Goal: Task Accomplishment & Management: Complete application form

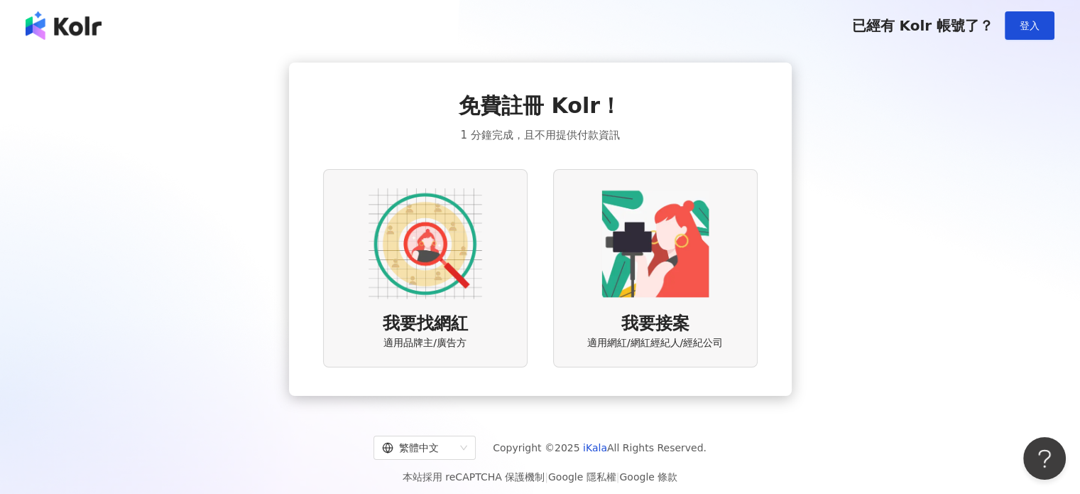
click at [427, 254] on img at bounding box center [426, 244] width 114 height 114
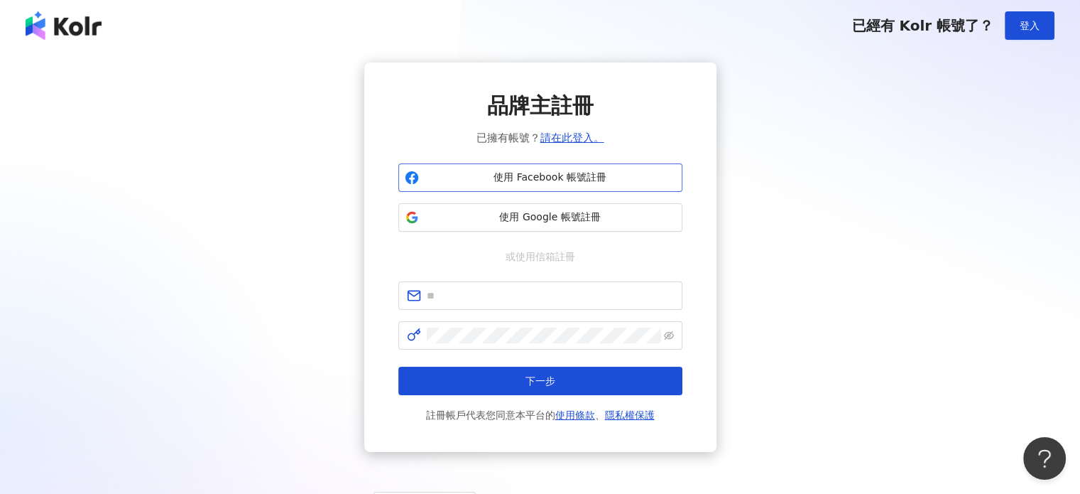
click at [511, 178] on span "使用 Facebook 帳號註冊" at bounding box center [550, 177] width 251 height 14
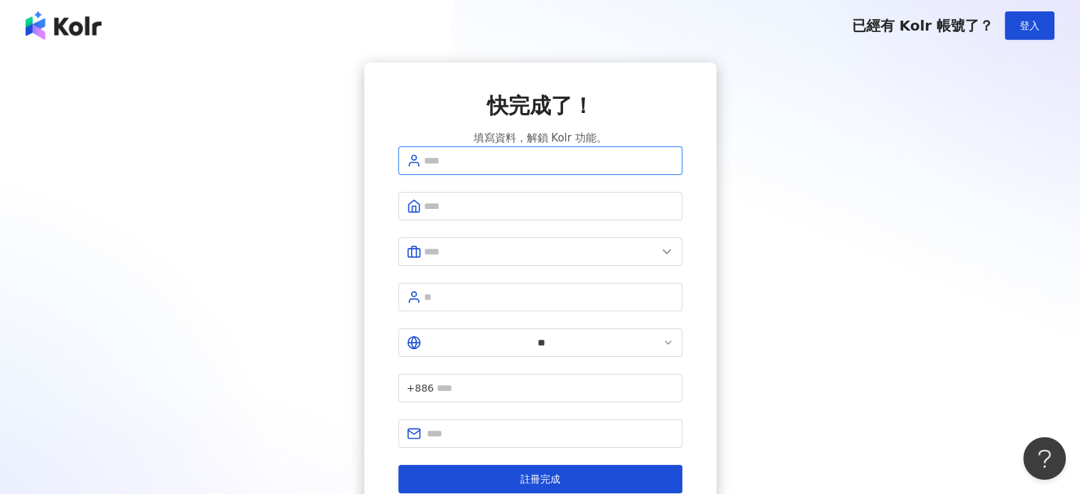
click at [542, 168] on input "text" at bounding box center [549, 161] width 250 height 16
type input "*"
type input "*****"
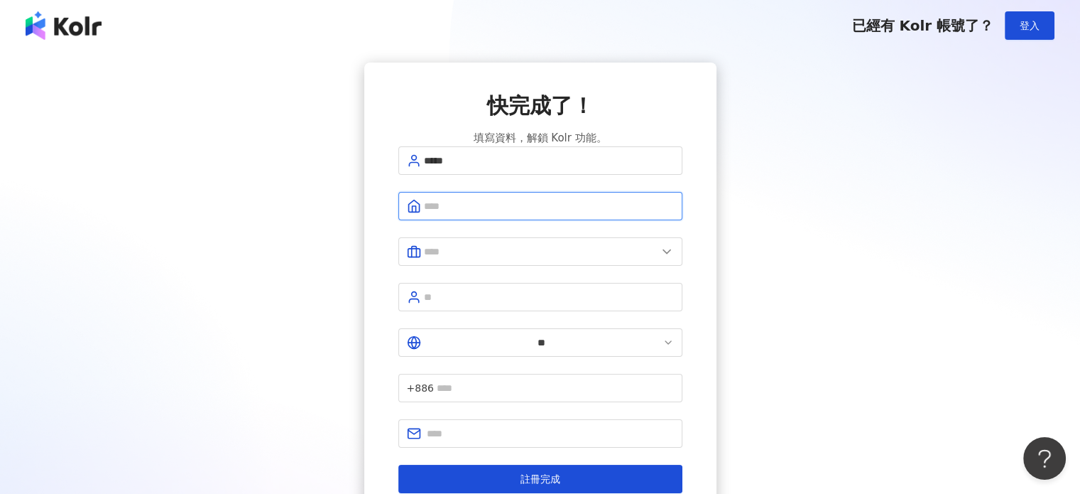
click at [463, 214] on input "text" at bounding box center [549, 206] width 250 height 16
type input "**********"
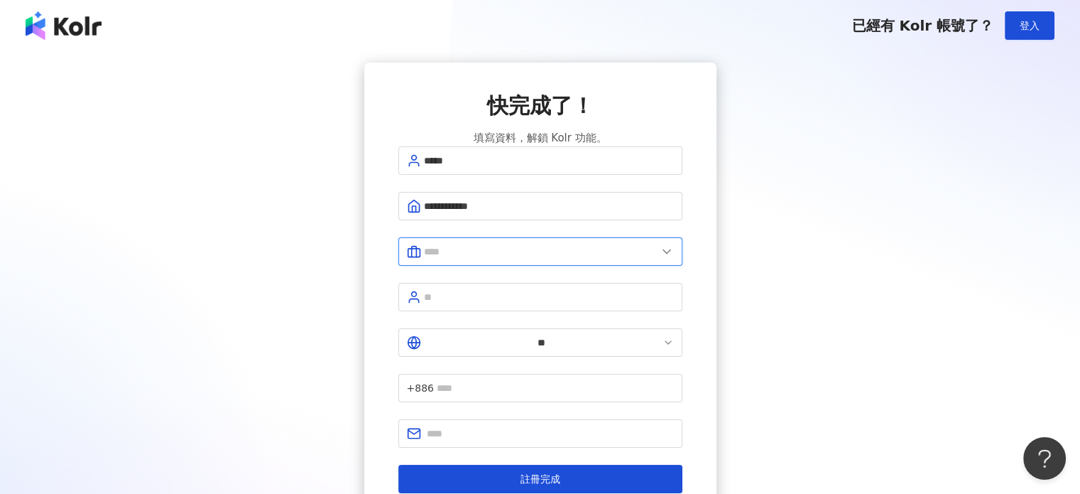
click at [511, 255] on input "text" at bounding box center [540, 252] width 233 height 16
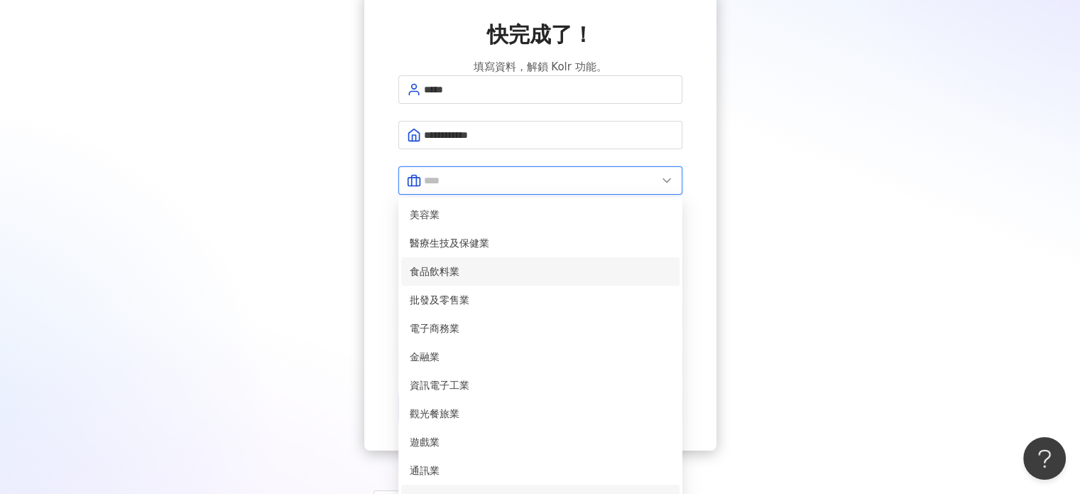
scroll to position [284, 0]
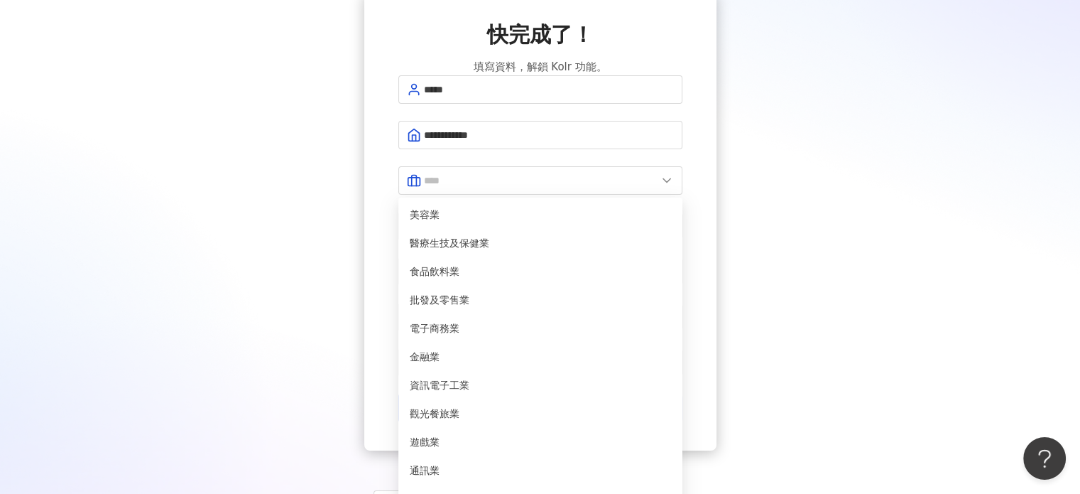
type input "**"
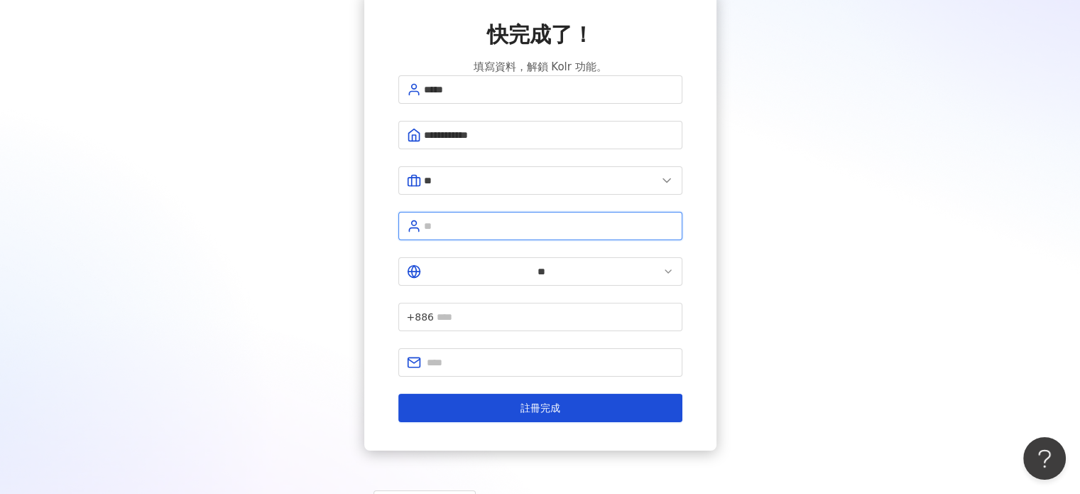
click at [507, 234] on input "text" at bounding box center [549, 226] width 250 height 16
type input "*"
type input "***"
click at [533, 309] on input "text" at bounding box center [555, 317] width 237 height 16
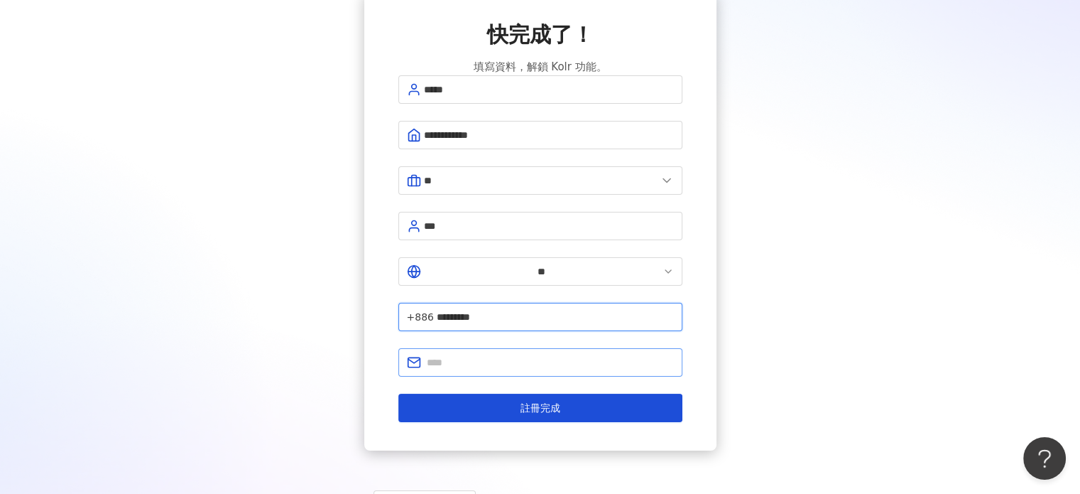
type input "*********"
click at [527, 354] on input "text" at bounding box center [550, 362] width 247 height 16
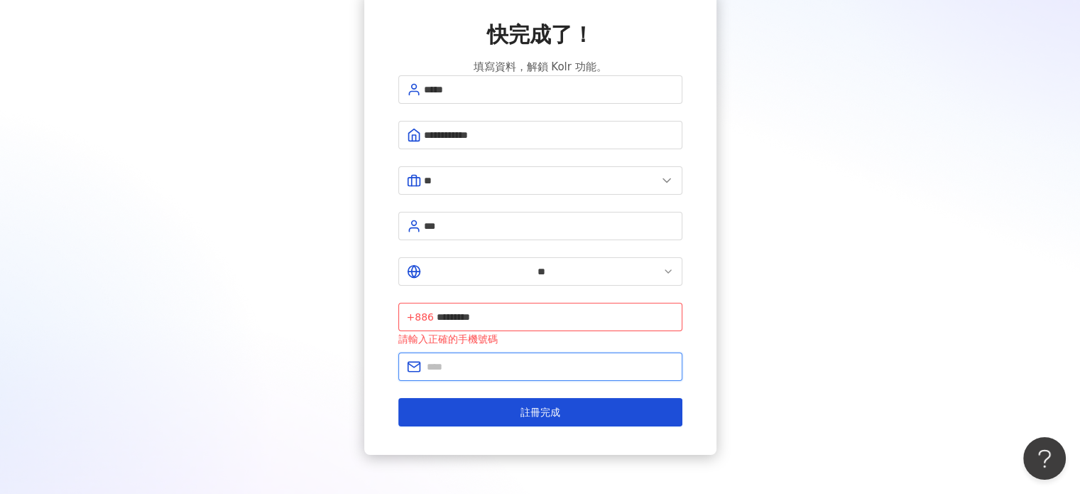
type input "**********"
click at [506, 309] on input "*********" at bounding box center [555, 317] width 237 height 16
type input "**********"
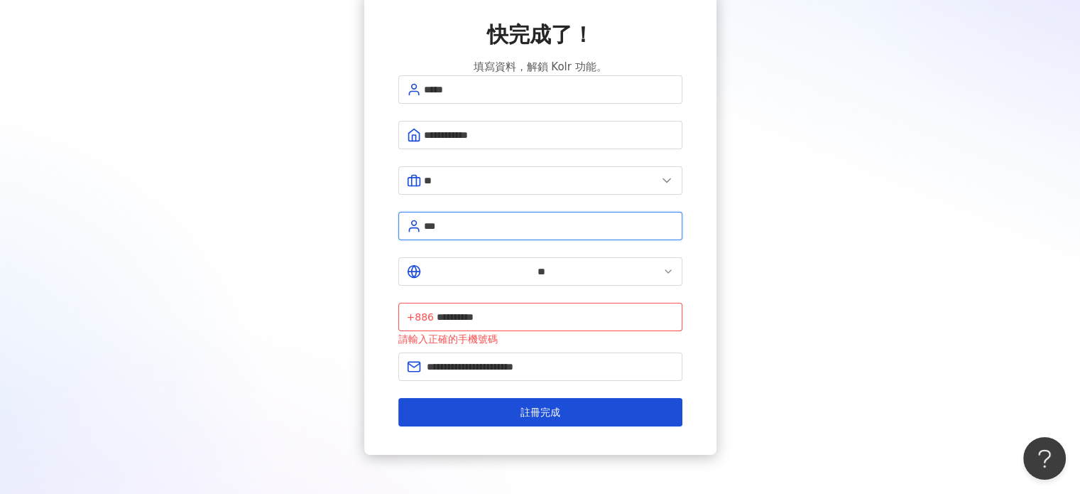
click at [603, 234] on input "***" at bounding box center [549, 226] width 250 height 16
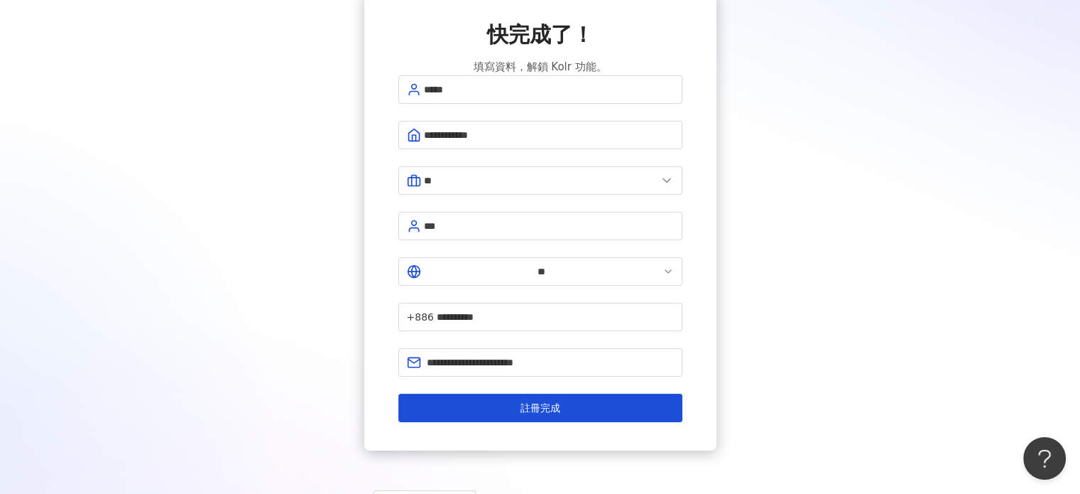
click at [594, 335] on form "**********" at bounding box center [540, 248] width 284 height 347
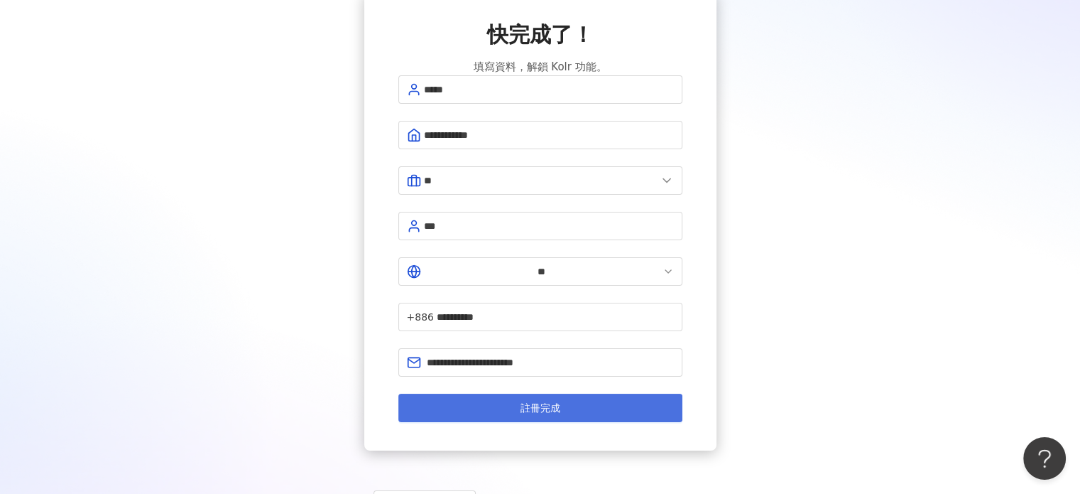
click at [583, 394] on button "註冊完成" at bounding box center [540, 408] width 284 height 28
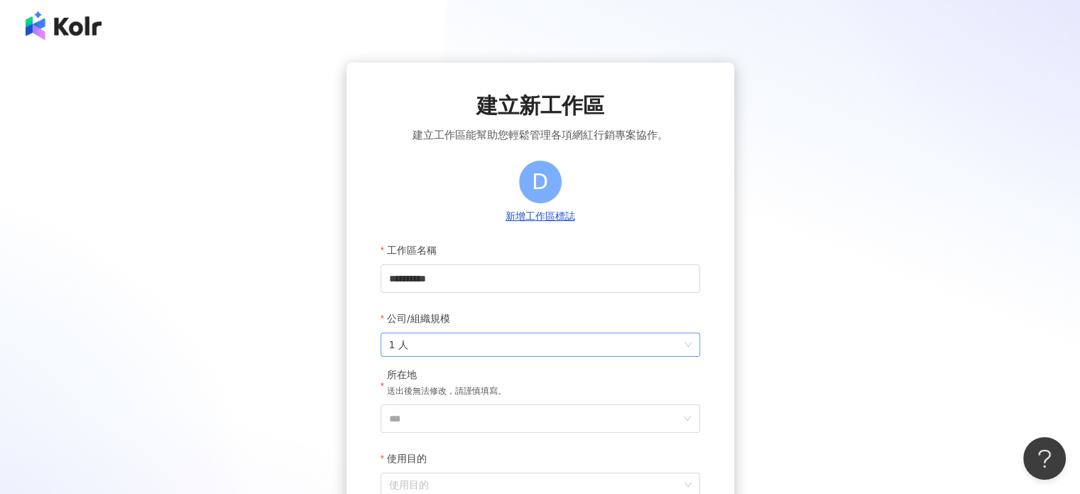
click at [450, 351] on span "1 人" at bounding box center [540, 344] width 303 height 23
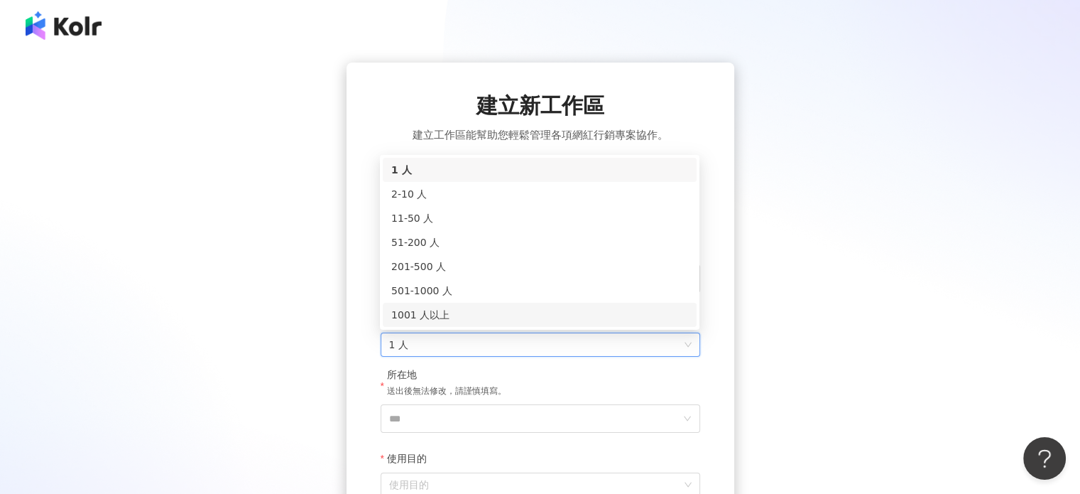
click at [316, 253] on div "**********" at bounding box center [540, 314] width 1046 height 502
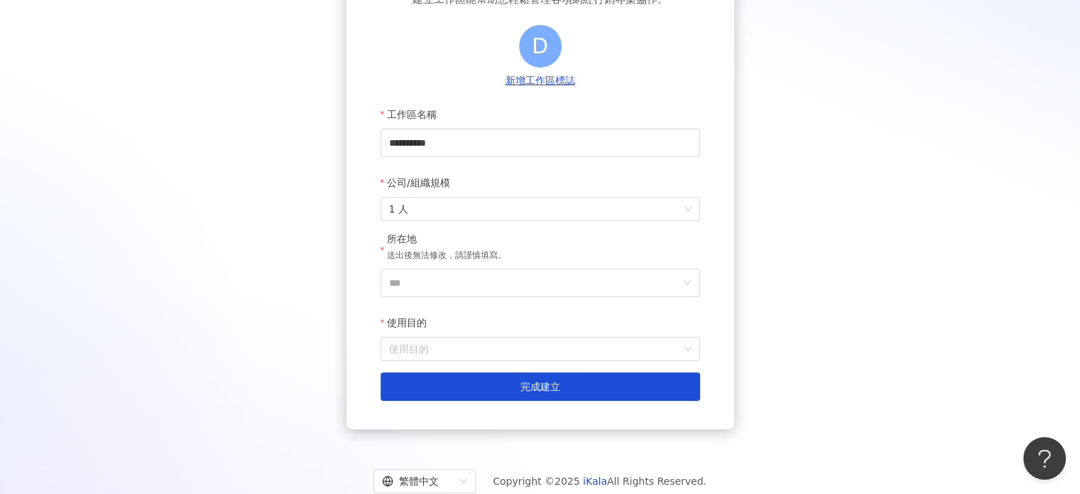
scroll to position [142, 0]
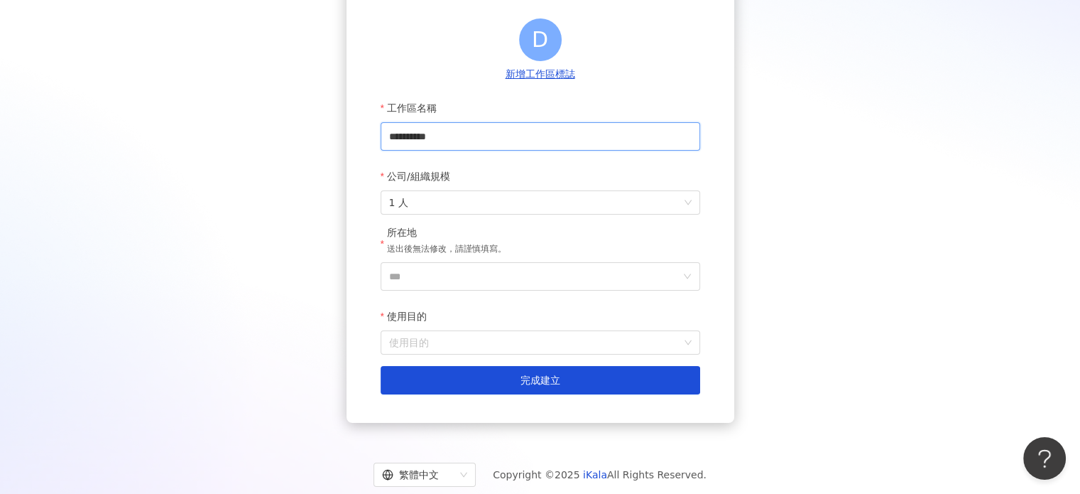
click at [487, 128] on input "**********" at bounding box center [541, 136] width 320 height 28
drag, startPoint x: 492, startPoint y: 142, endPoint x: 290, endPoint y: 135, distance: 201.8
click at [290, 135] on div "**********" at bounding box center [540, 171] width 1046 height 502
click at [479, 207] on span "1 人" at bounding box center [540, 202] width 303 height 23
type input "**********"
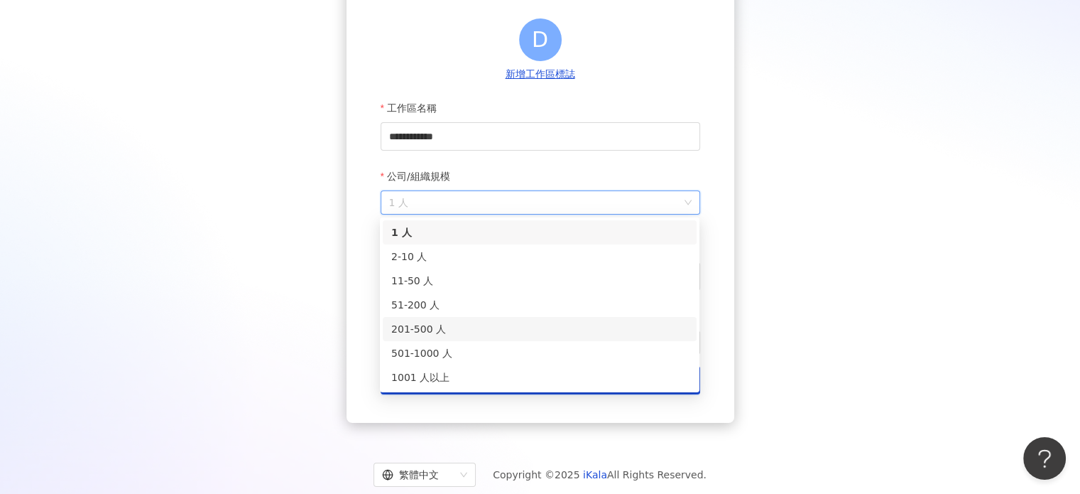
click at [428, 329] on div "201-500 人" at bounding box center [539, 329] width 297 height 16
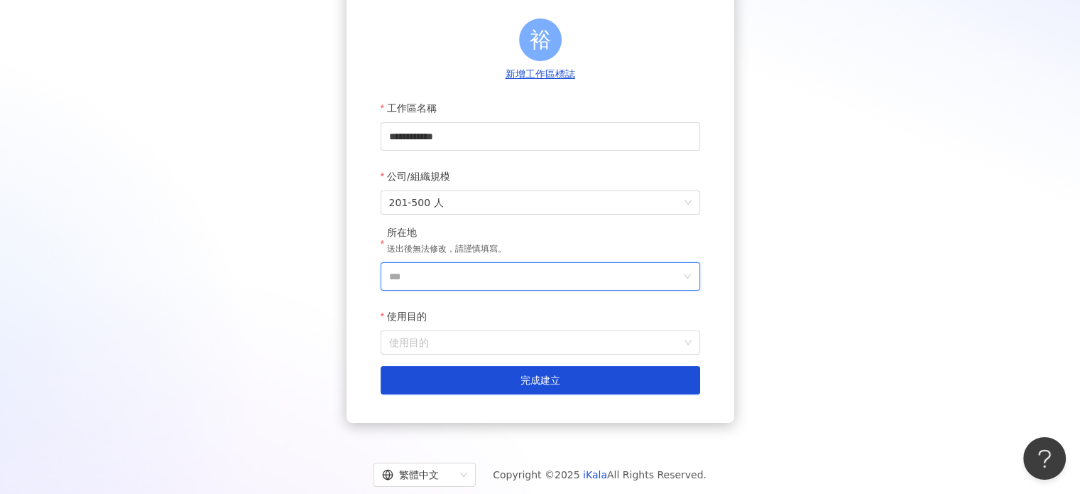
click at [466, 273] on input "***" at bounding box center [534, 276] width 291 height 27
click at [597, 80] on div "台灣" at bounding box center [622, 76] width 136 height 26
click at [458, 343] on input "使用目的" at bounding box center [540, 342] width 303 height 23
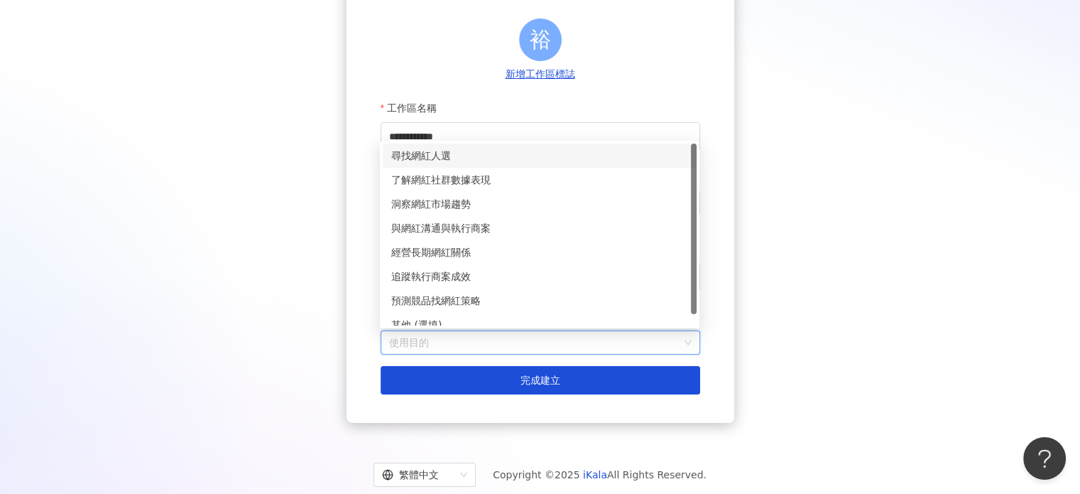
click at [499, 154] on div "尋找網紅人選" at bounding box center [539, 156] width 297 height 16
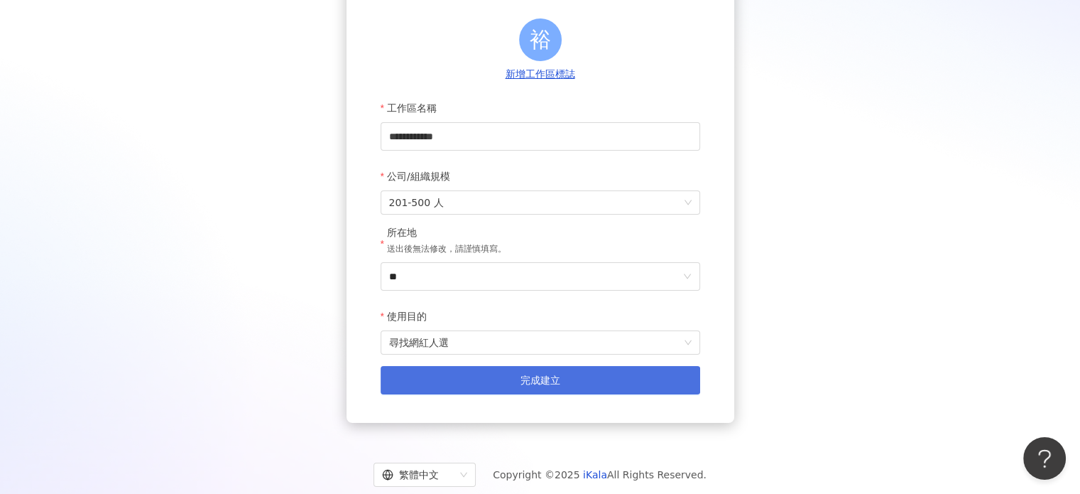
click at [518, 388] on button "完成建立" at bounding box center [541, 380] width 320 height 28
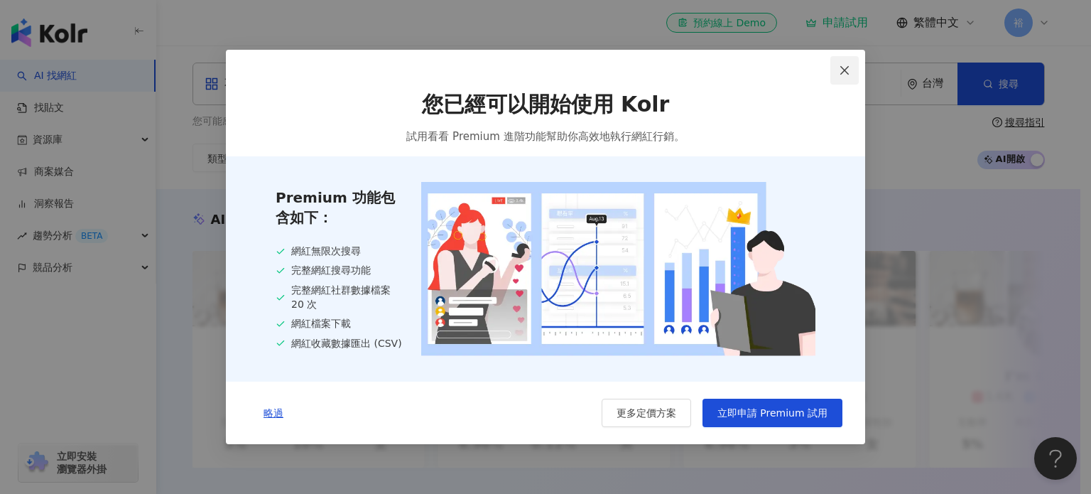
click at [843, 67] on icon "close" at bounding box center [844, 70] width 11 height 11
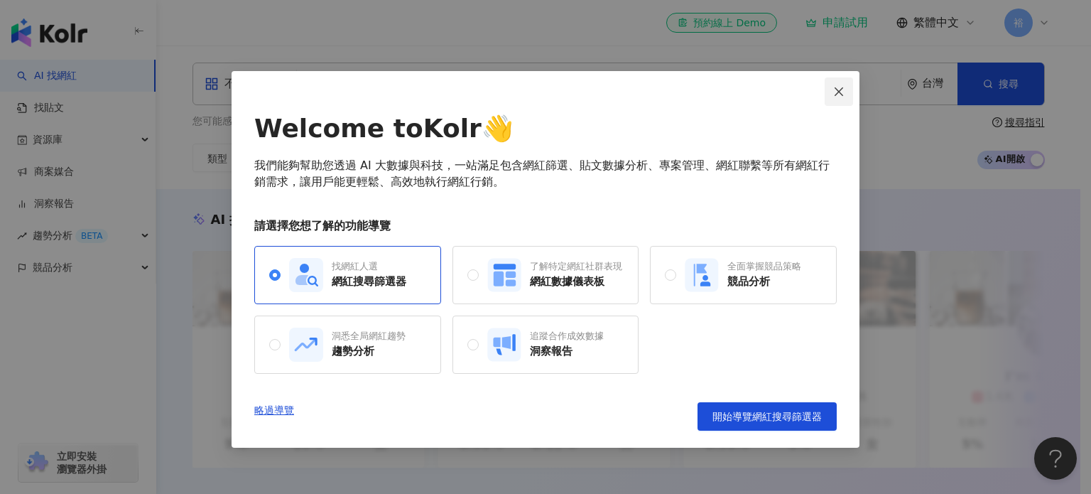
click at [842, 90] on icon "close" at bounding box center [838, 91] width 11 height 11
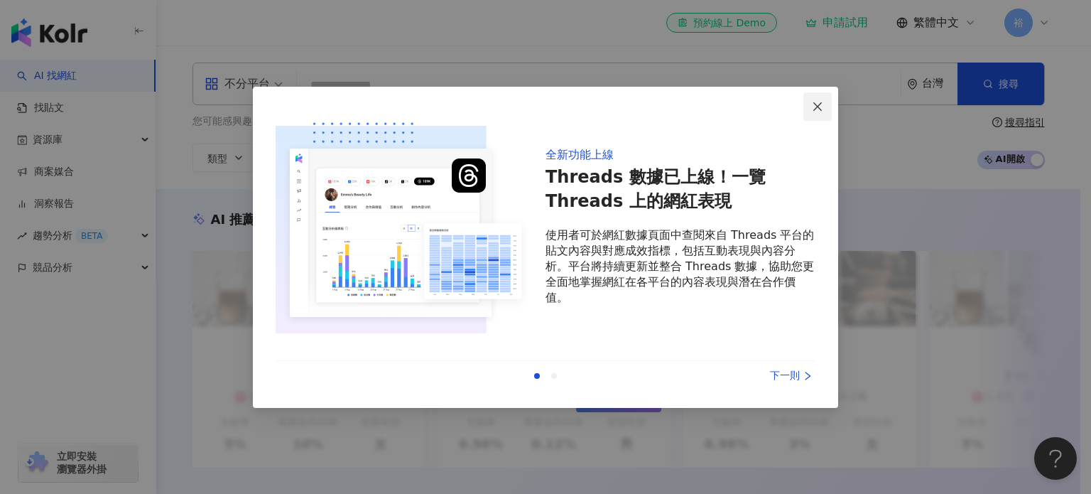
click at [821, 105] on icon "close" at bounding box center [817, 106] width 11 height 11
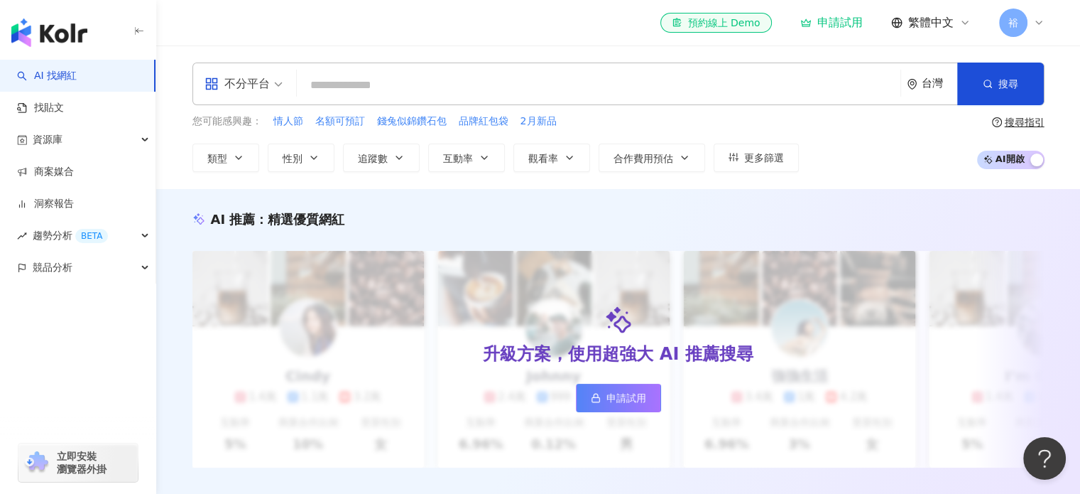
click at [264, 80] on div "不分平台" at bounding box center [237, 83] width 65 height 23
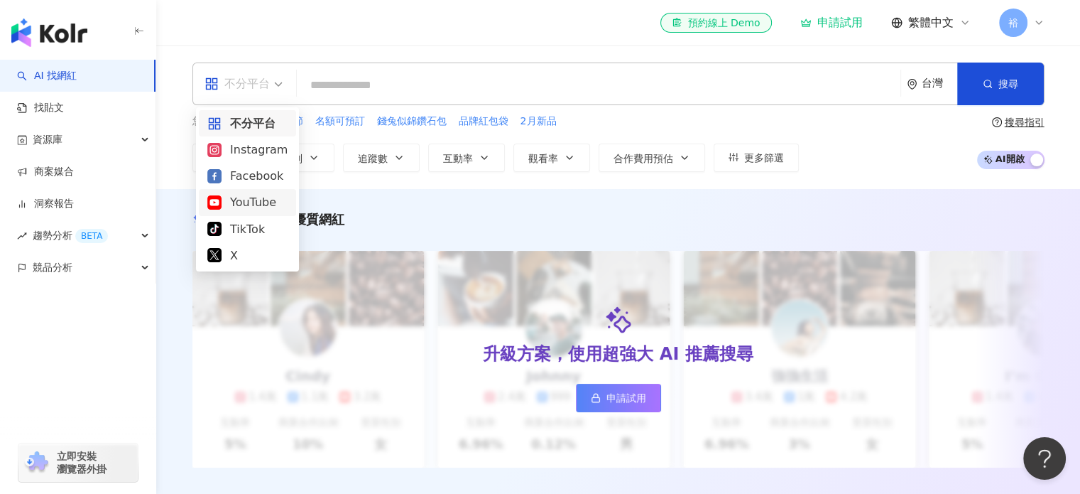
click at [262, 207] on div "YouTube" at bounding box center [247, 202] width 80 height 18
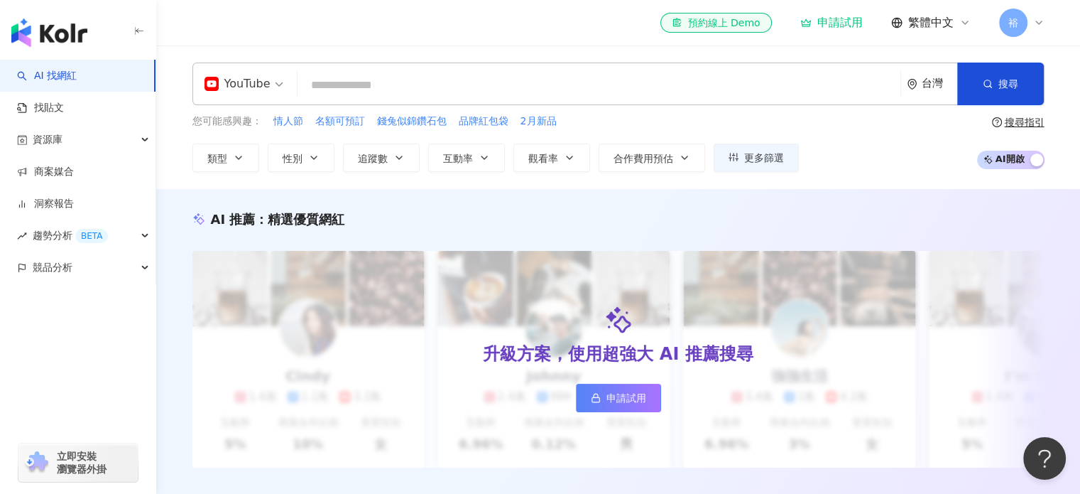
click at [361, 92] on input "search" at bounding box center [599, 85] width 592 height 27
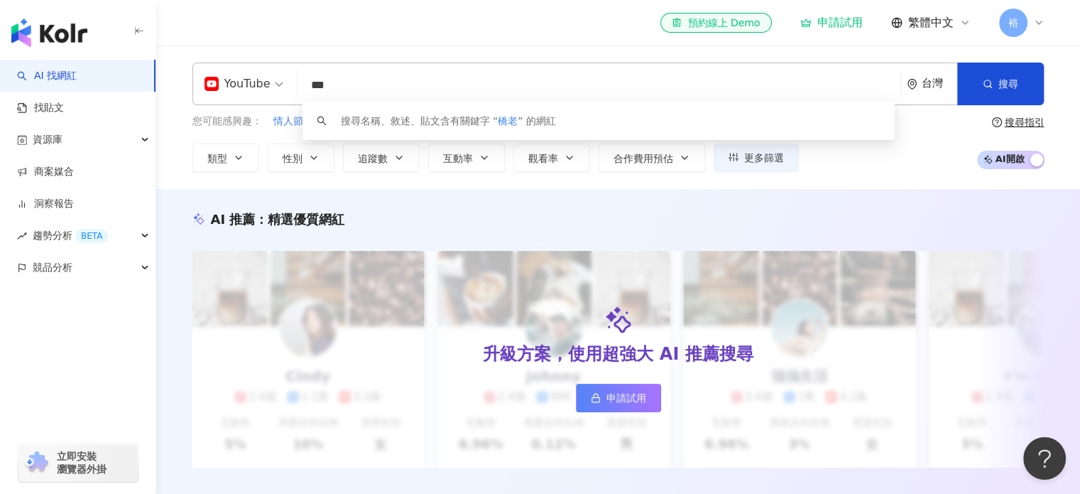
type input "***"
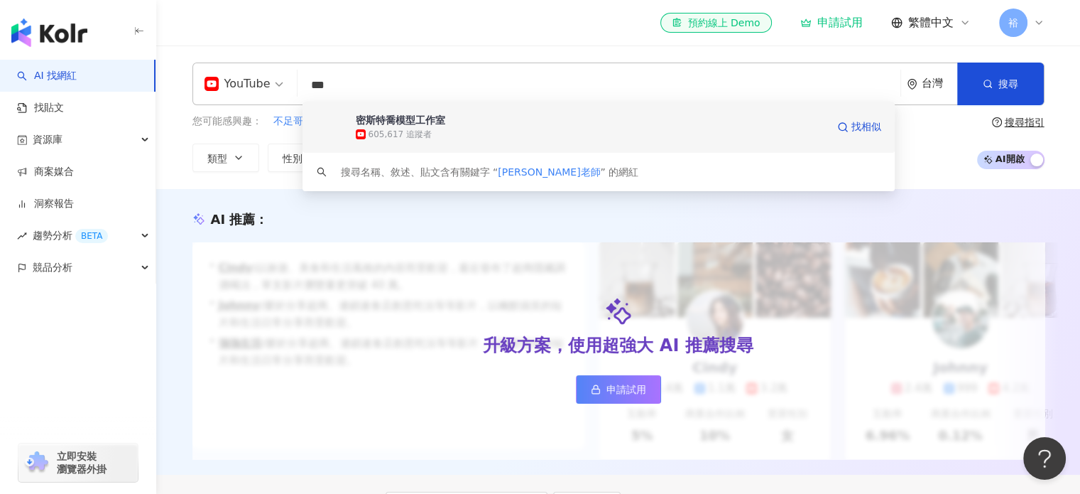
click at [634, 142] on div "密斯特喬模型工作室 605,617 追蹤者 找相似" at bounding box center [599, 127] width 593 height 51
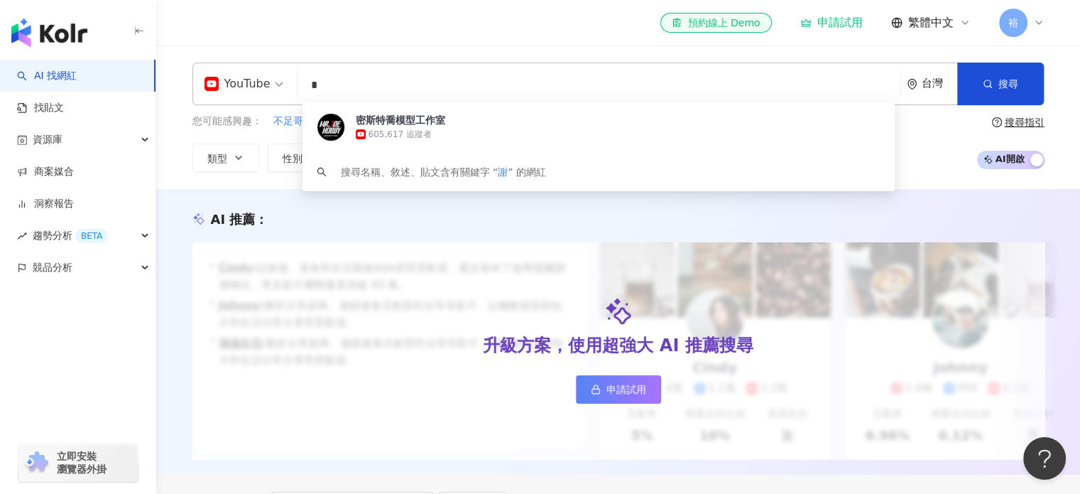
type input "*"
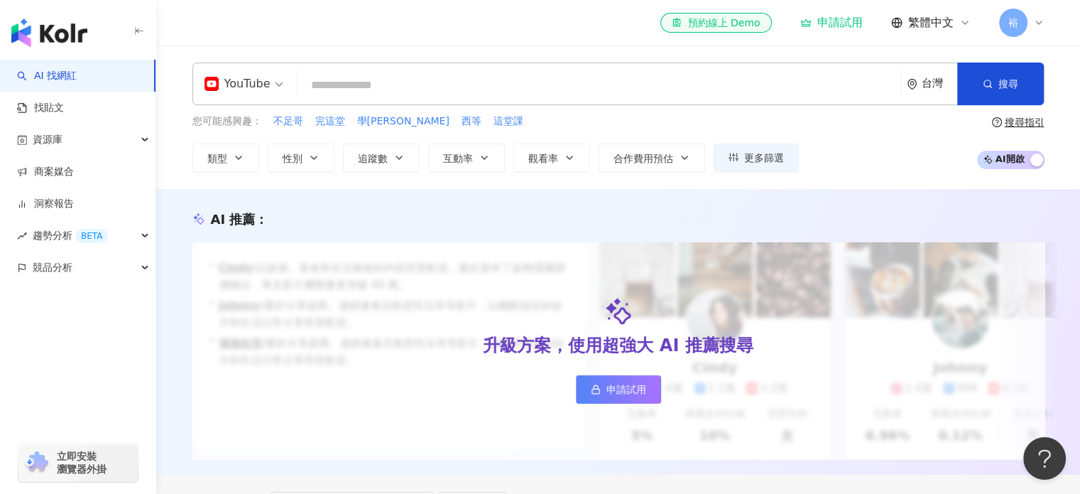
paste input "***"
type input "***"
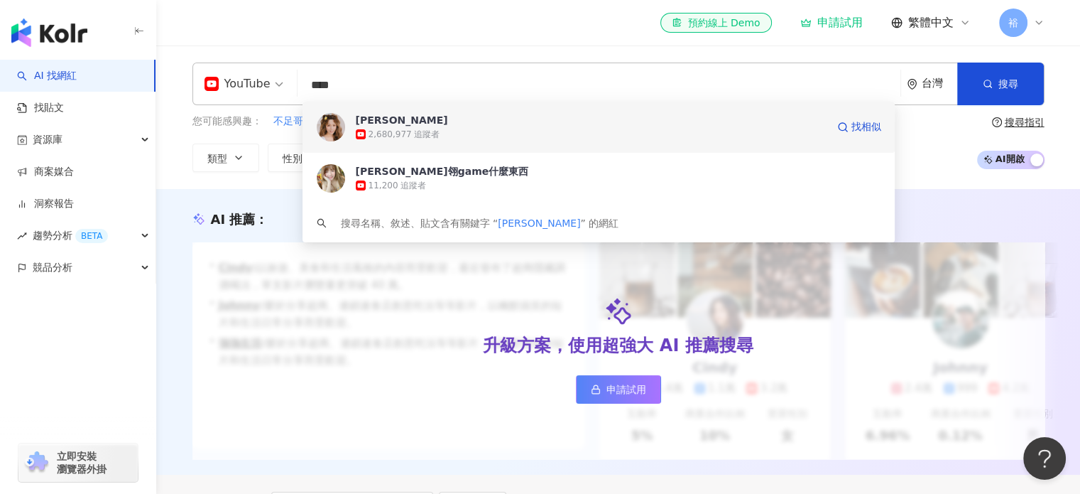
click at [478, 143] on div "解婕翎 2,680,977 追蹤者 找相似" at bounding box center [599, 127] width 593 height 51
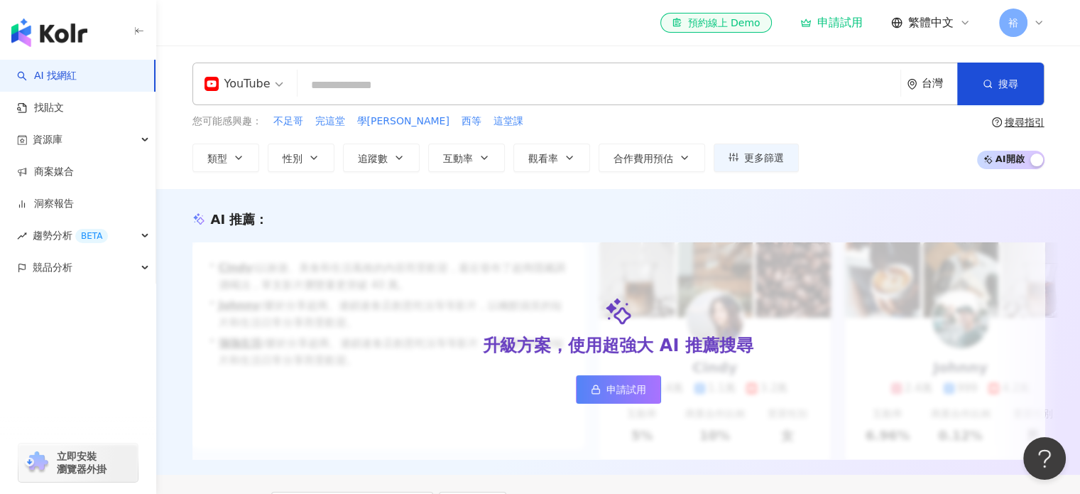
click at [388, 86] on input "search" at bounding box center [599, 85] width 592 height 27
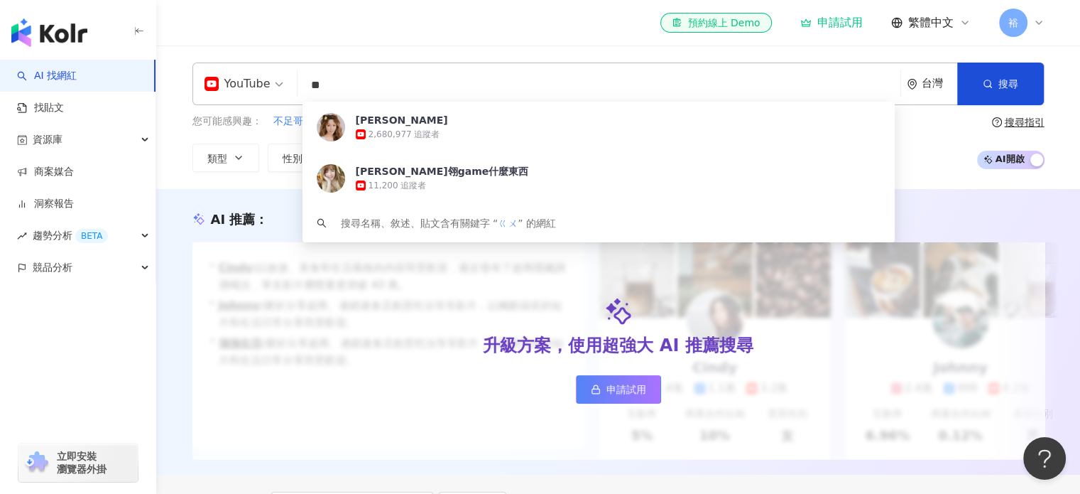
type input "*"
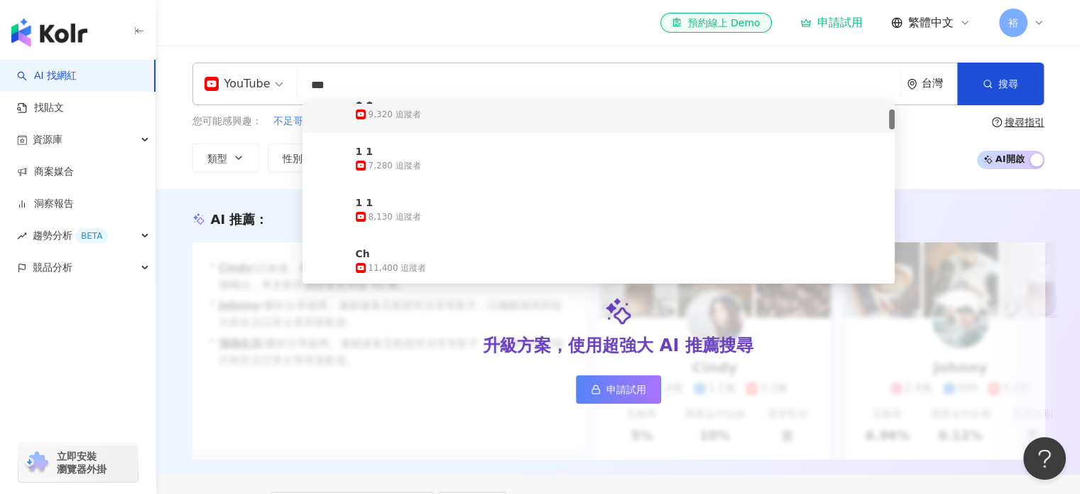
scroll to position [142, 0]
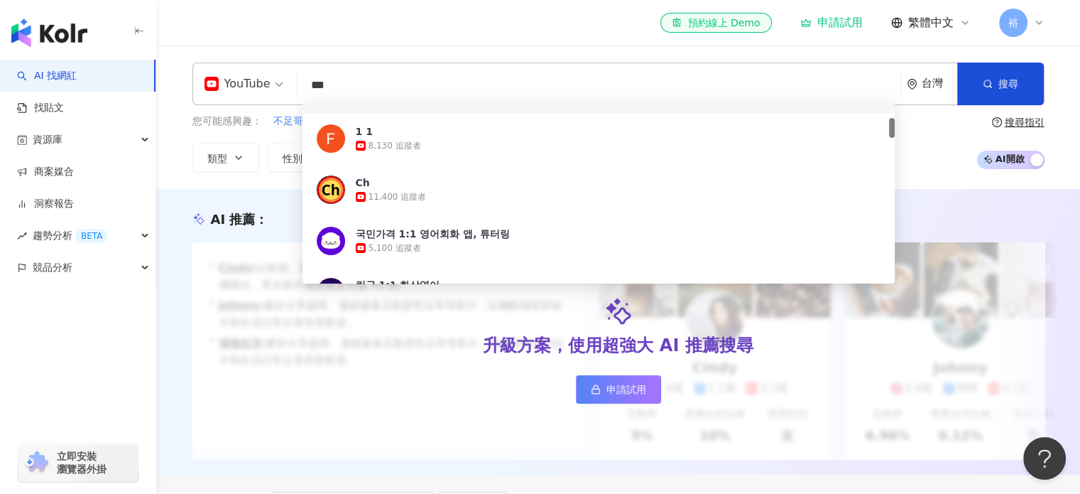
click at [387, 85] on input "***" at bounding box center [599, 85] width 592 height 27
type input "*"
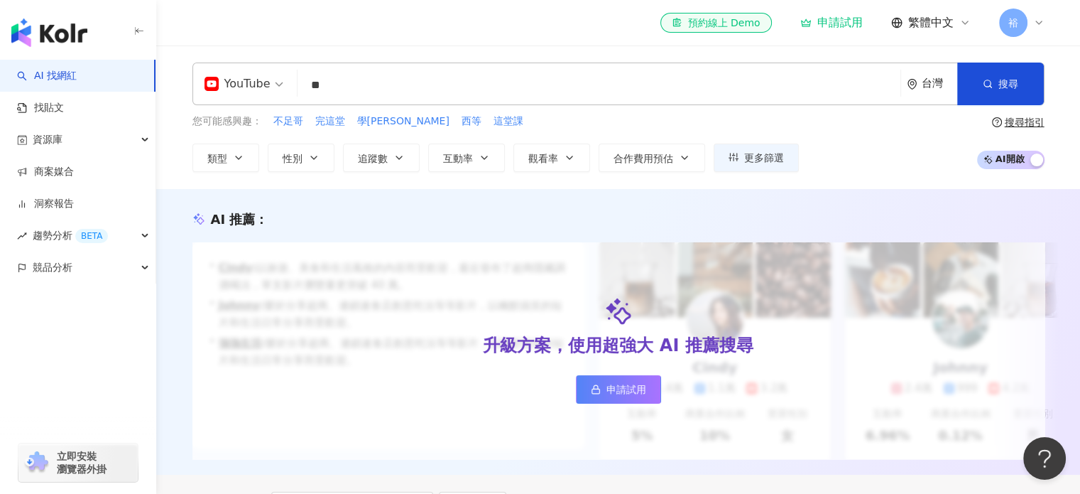
scroll to position [0, 0]
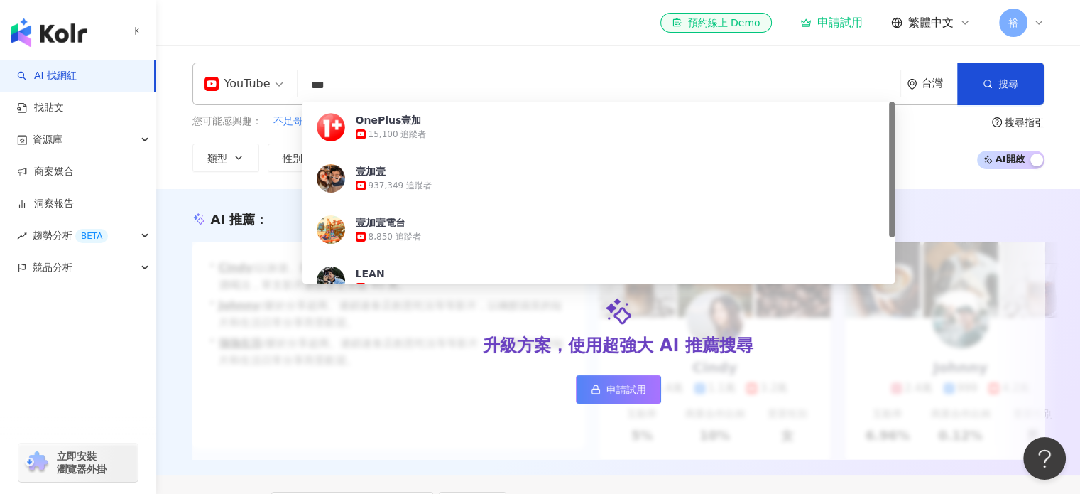
type input "***"
click at [443, 185] on div "937,349 追蹤者" at bounding box center [591, 185] width 471 height 14
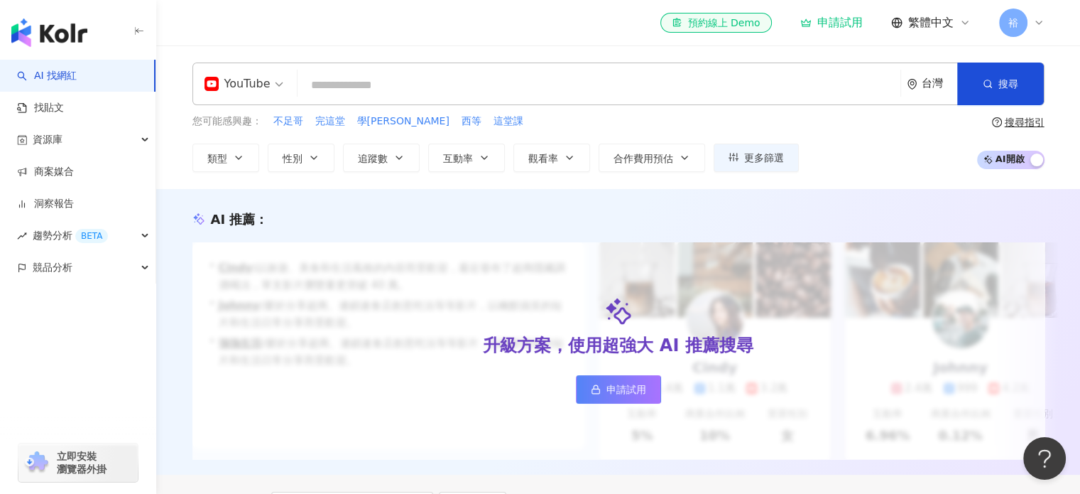
click at [432, 82] on input "search" at bounding box center [599, 85] width 592 height 27
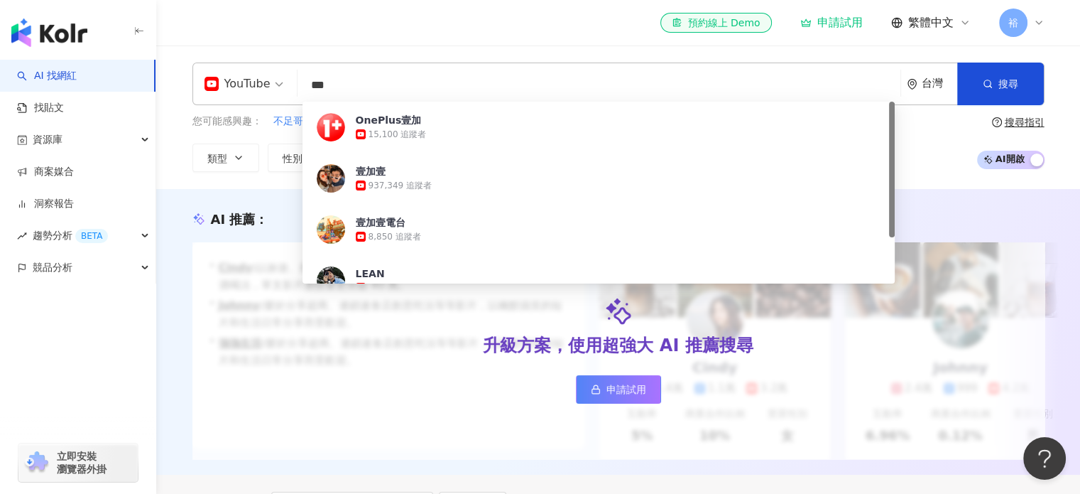
type input "***"
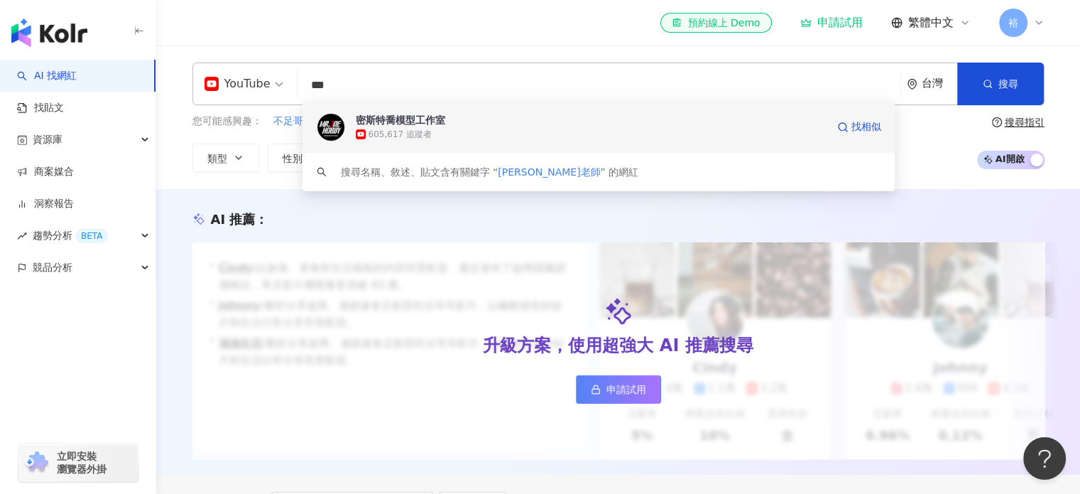
click at [489, 131] on div "605,617 追蹤者" at bounding box center [591, 134] width 471 height 14
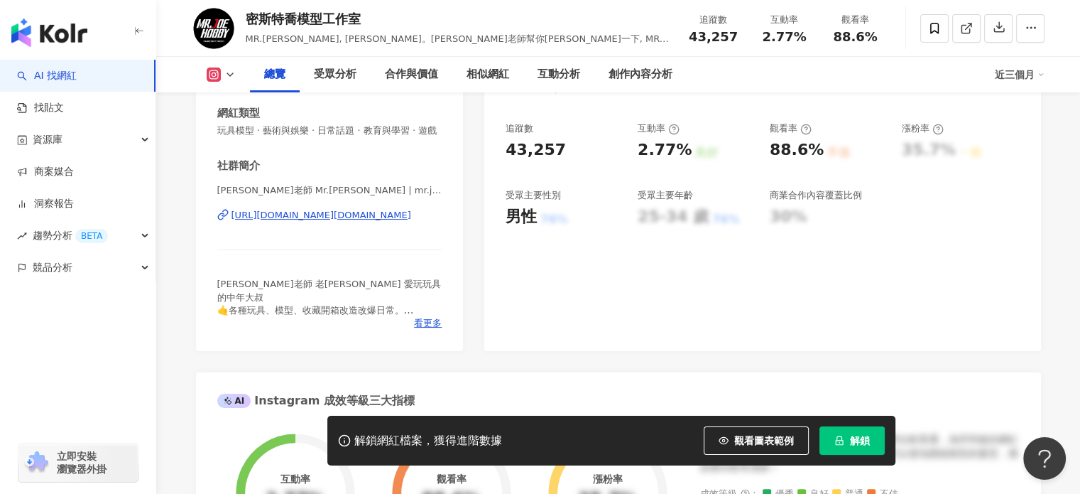
scroll to position [284, 0]
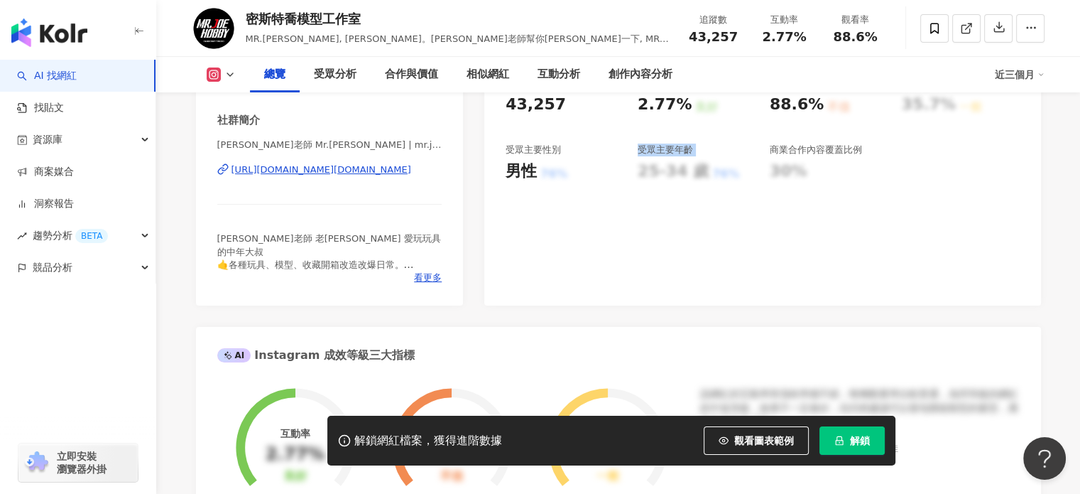
drag, startPoint x: 685, startPoint y: 175, endPoint x: 614, endPoint y: 173, distance: 71.8
click at [614, 173] on div "追蹤數 43,257 互動率 2.77% 良好 觀看率 88.6% 不佳 漲粉率 35.7% 一般 受眾主要性別 男性 76% 受眾主要年齡 25-34 歲 …" at bounding box center [763, 129] width 514 height 105
click at [643, 174] on div "25-34 歲" at bounding box center [673, 172] width 71 height 22
drag, startPoint x: 655, startPoint y: 178, endPoint x: 720, endPoint y: 174, distance: 65.5
click at [720, 174] on div "25-34 歲 76%" at bounding box center [697, 172] width 118 height 22
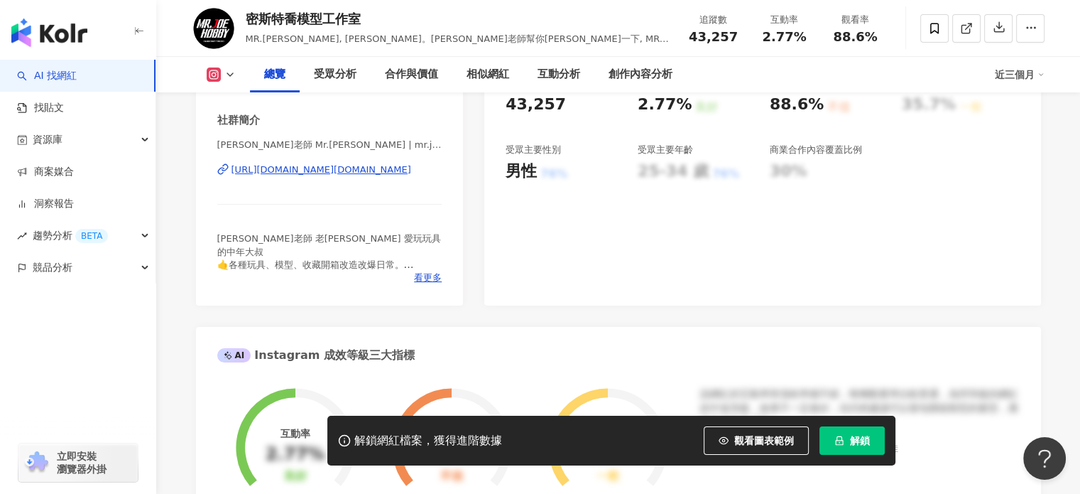
drag, startPoint x: 695, startPoint y: 169, endPoint x: 642, endPoint y: 167, distance: 52.6
click at [642, 167] on div "25-34 歲 76%" at bounding box center [697, 172] width 118 height 22
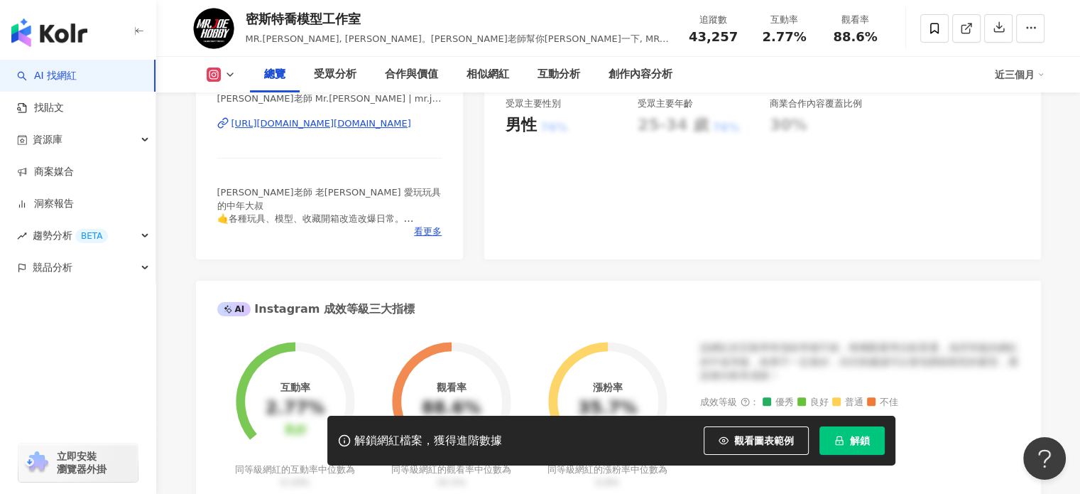
scroll to position [355, 0]
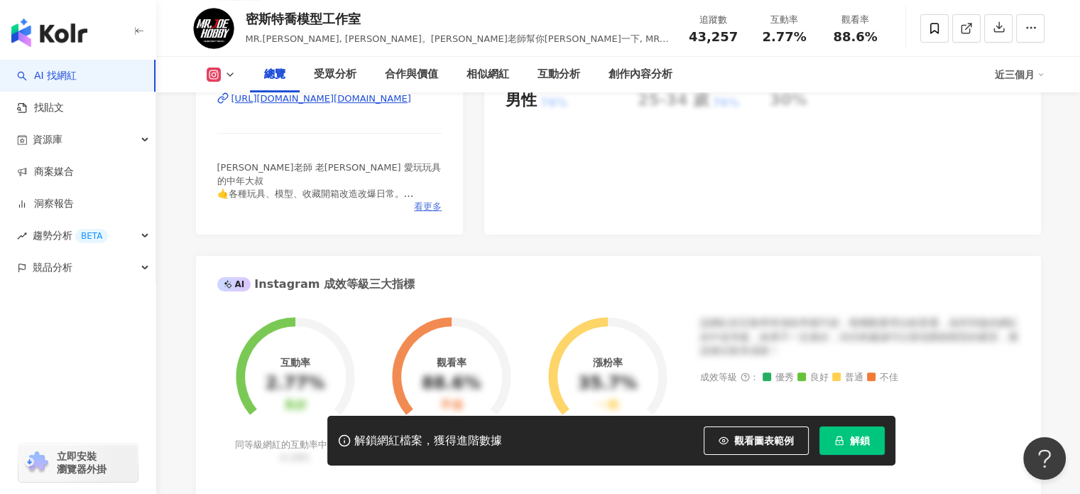
click at [426, 208] on span "看更多" at bounding box center [428, 206] width 28 height 13
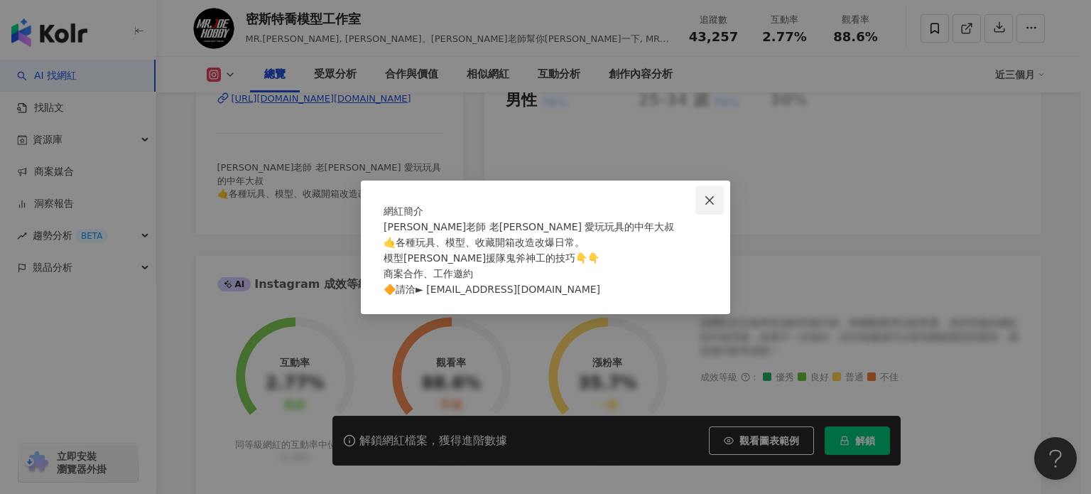
click at [716, 195] on span "Close" at bounding box center [709, 200] width 28 height 11
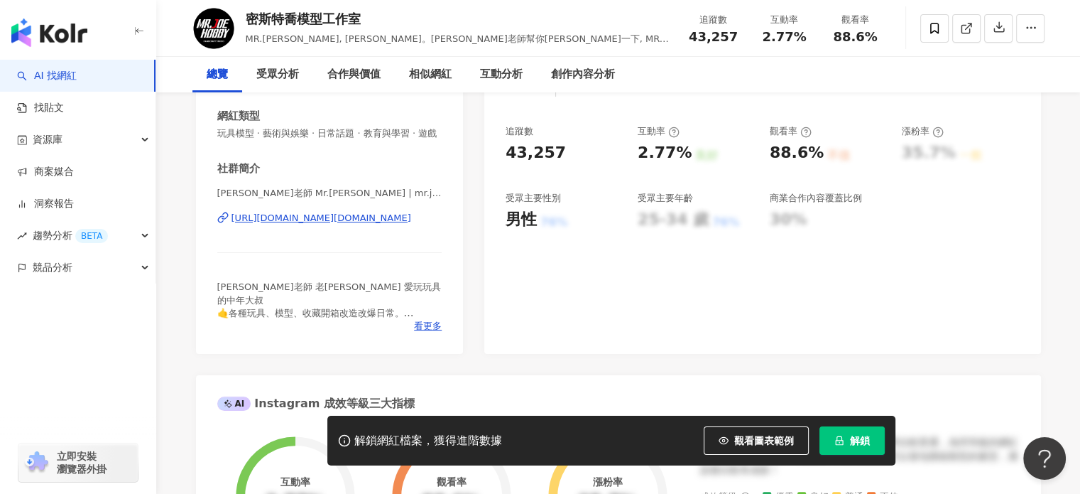
scroll to position [0, 0]
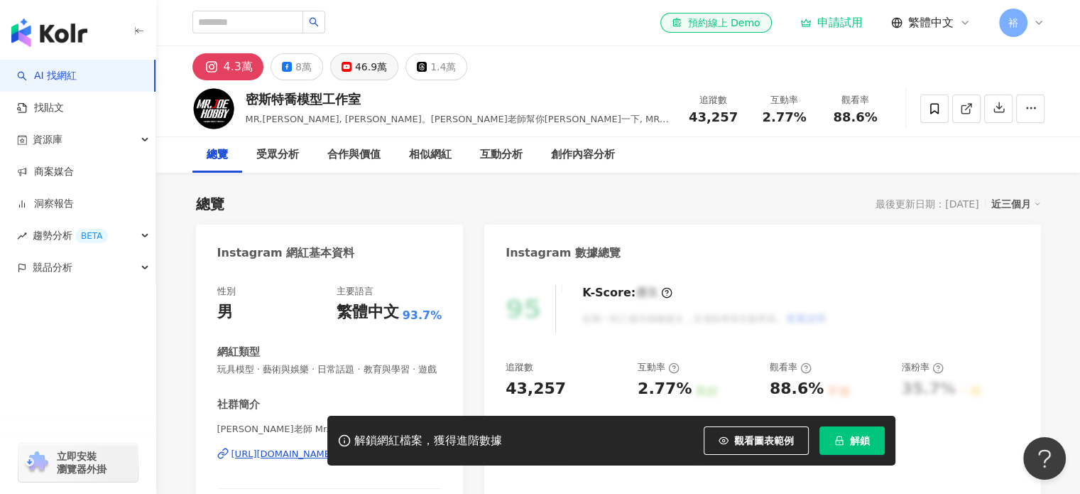
click at [372, 71] on div "46.9萬" at bounding box center [371, 67] width 32 height 20
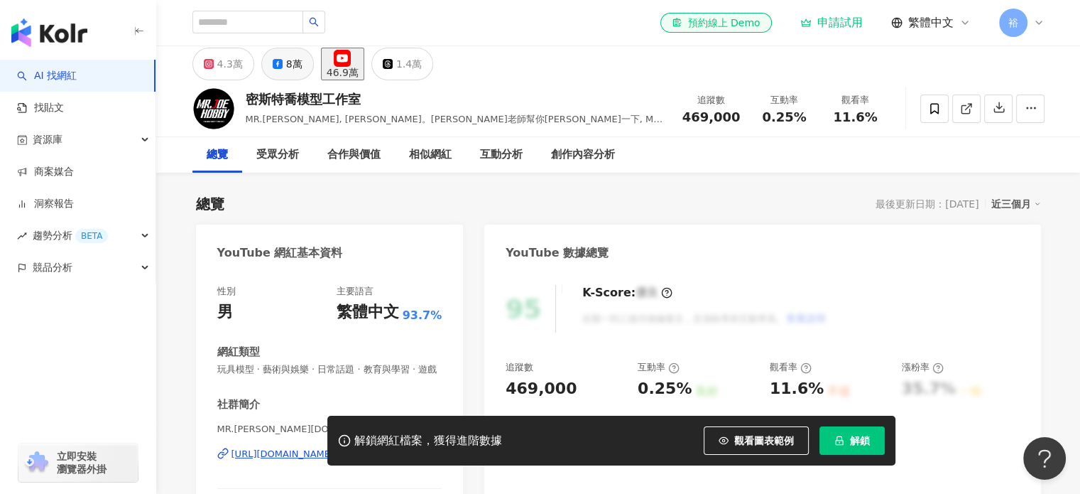
click at [292, 66] on div "8萬" at bounding box center [294, 64] width 16 height 20
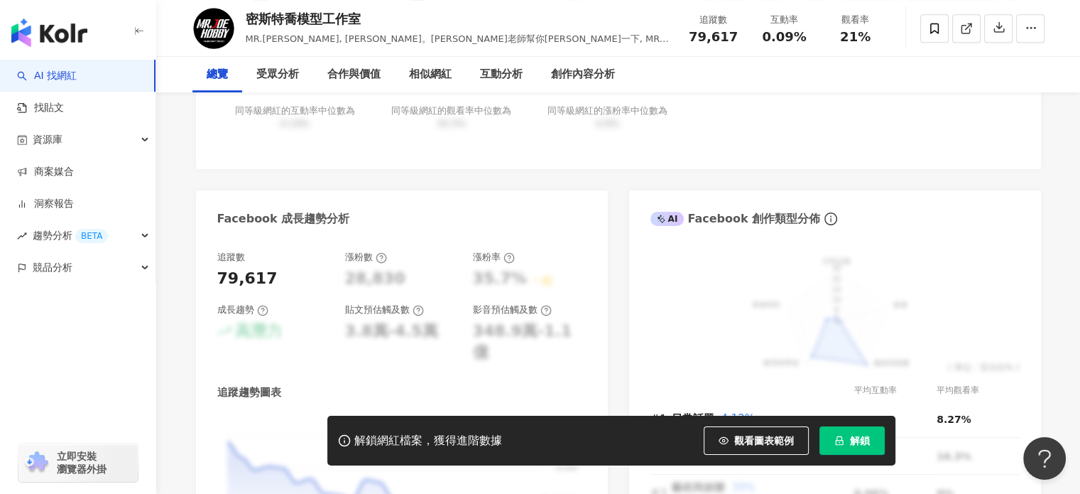
scroll to position [710, 0]
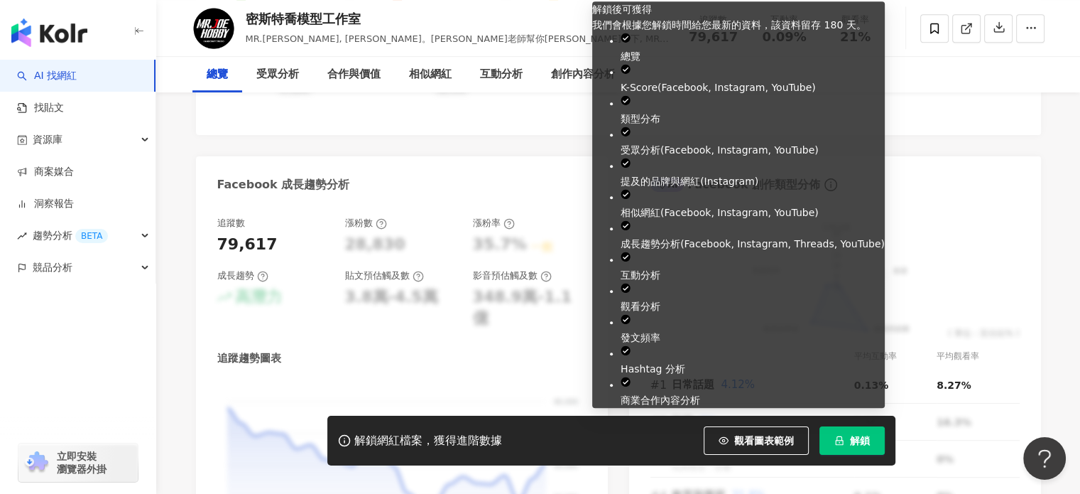
click at [841, 442] on icon "lock" at bounding box center [840, 440] width 10 height 10
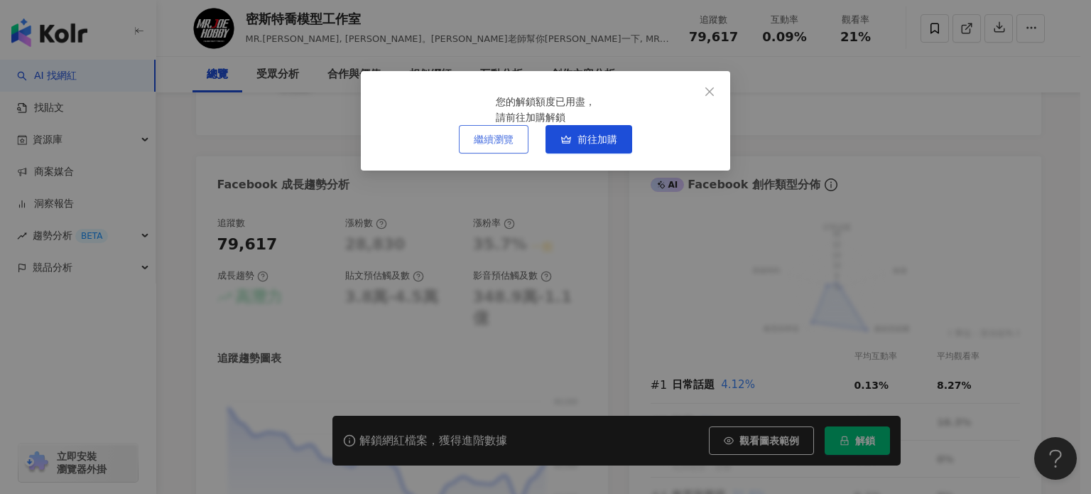
click at [499, 145] on span "繼續瀏覽" at bounding box center [494, 139] width 40 height 11
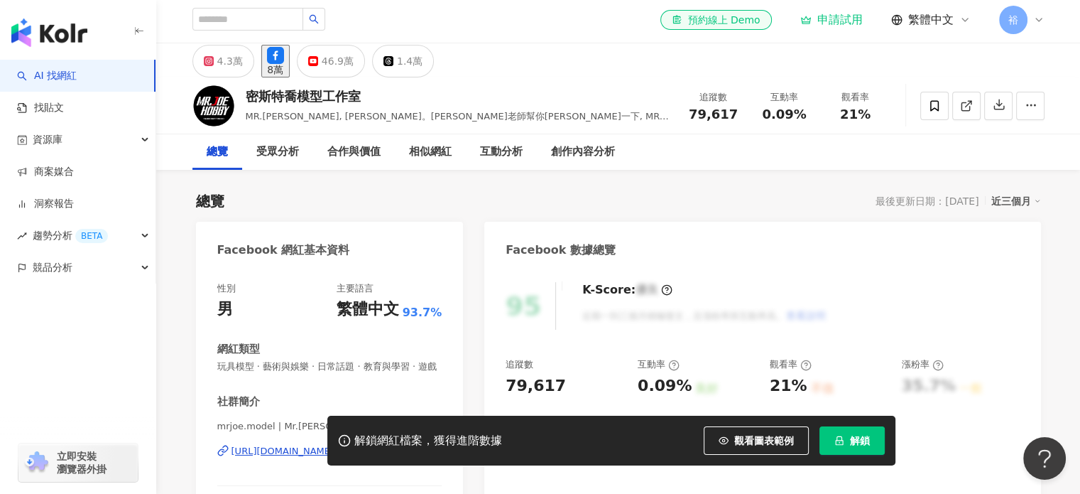
scroll to position [0, 0]
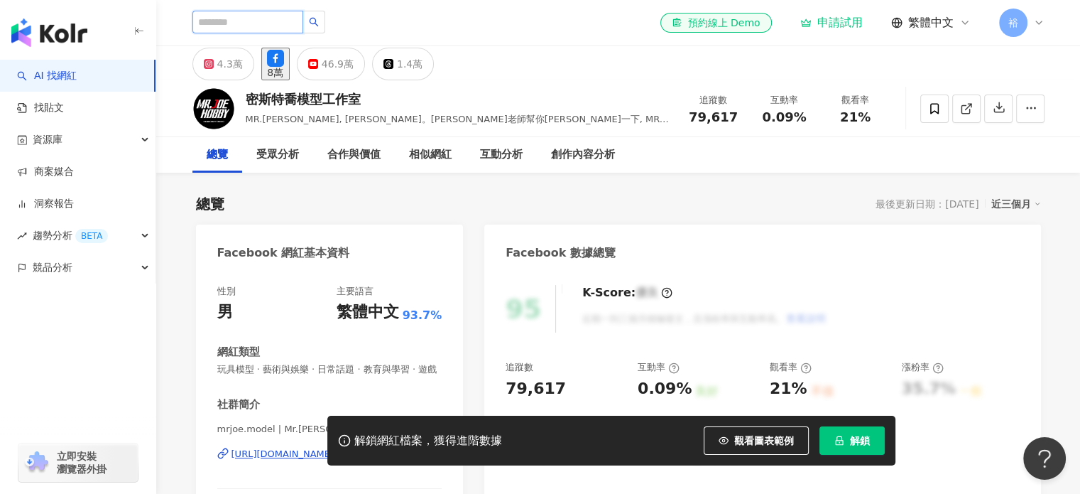
click at [249, 30] on input "search" at bounding box center [247, 22] width 111 height 23
click at [352, 59] on div "46.9萬" at bounding box center [338, 64] width 32 height 20
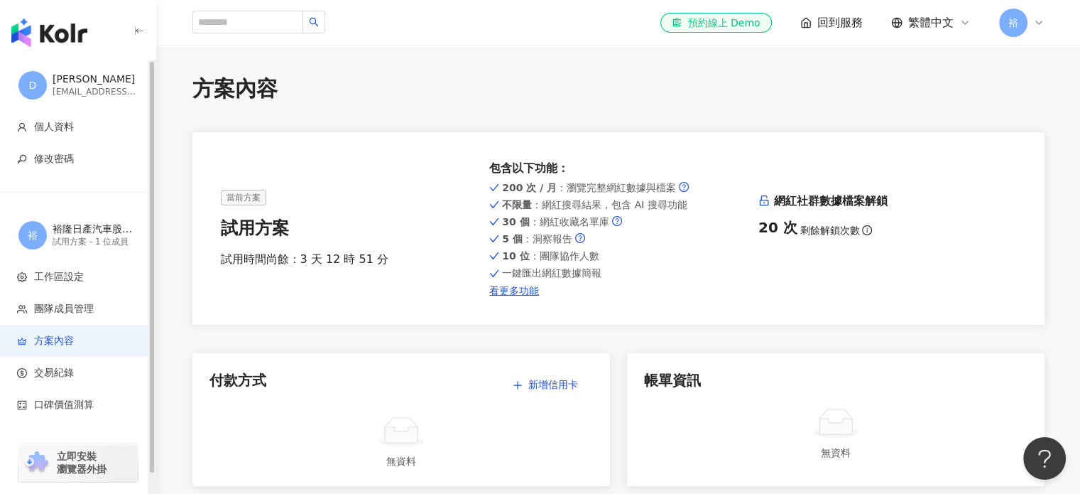
click at [59, 38] on img "button" at bounding box center [49, 32] width 76 height 28
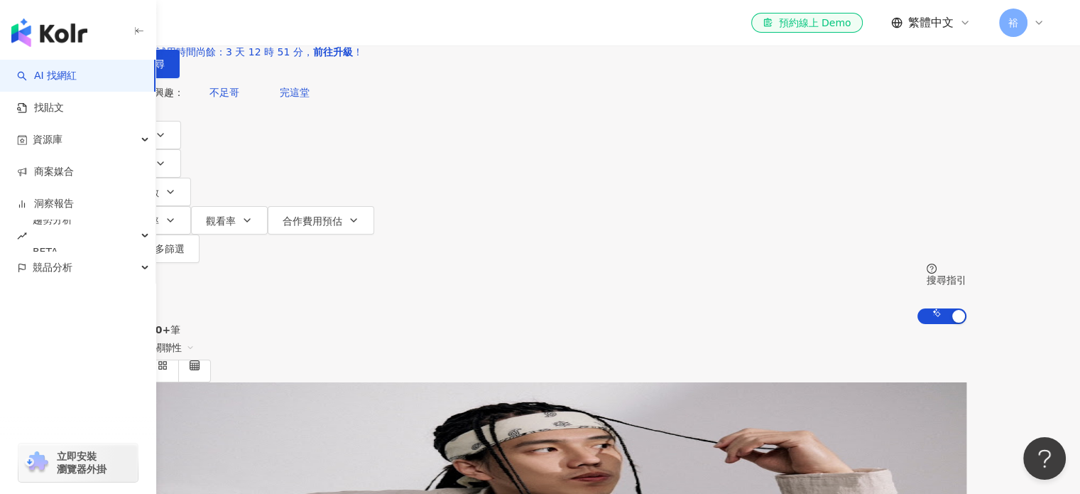
click at [321, 27] on input "search" at bounding box center [263, 13] width 115 height 27
type input "*"
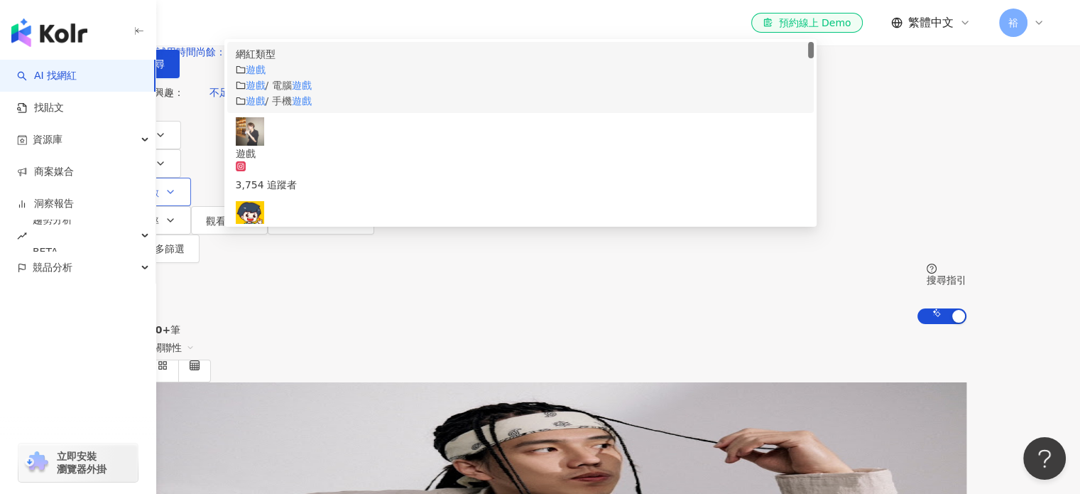
click at [369, 77] on div "遊戲" at bounding box center [521, 70] width 570 height 16
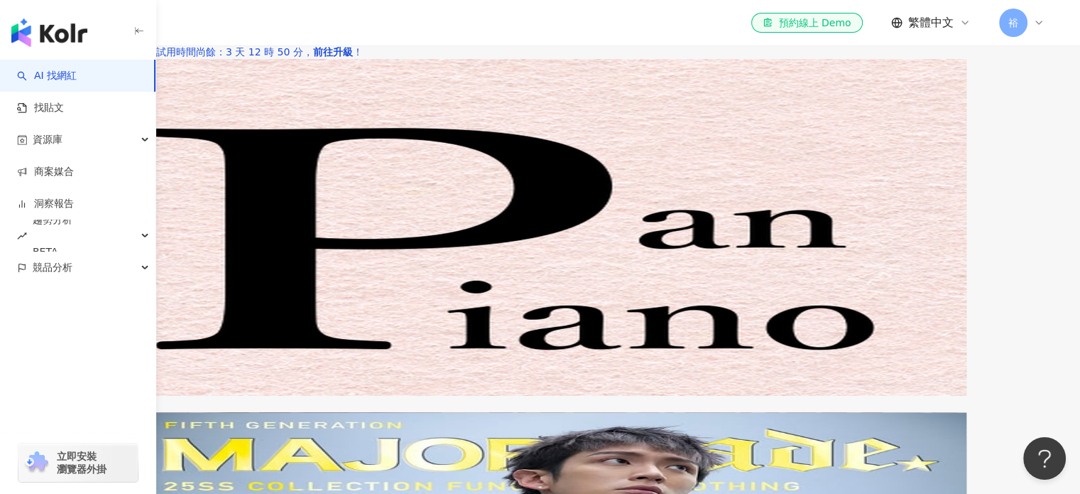
scroll to position [2557, 0]
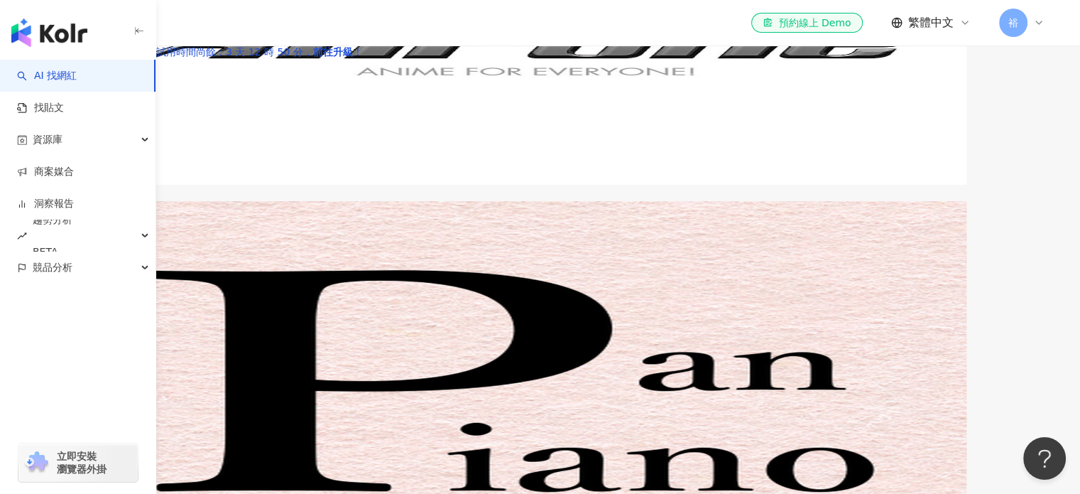
type input "**"
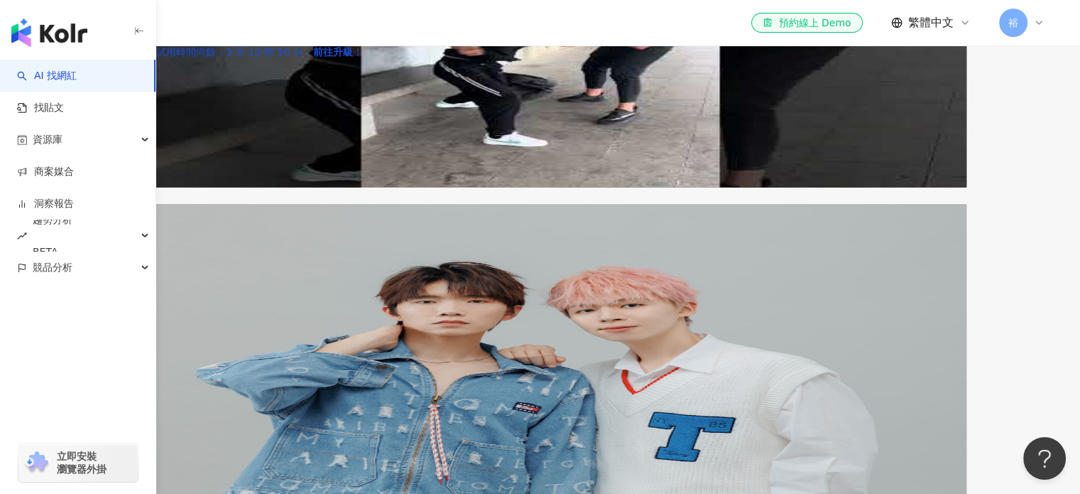
scroll to position [2344, 0]
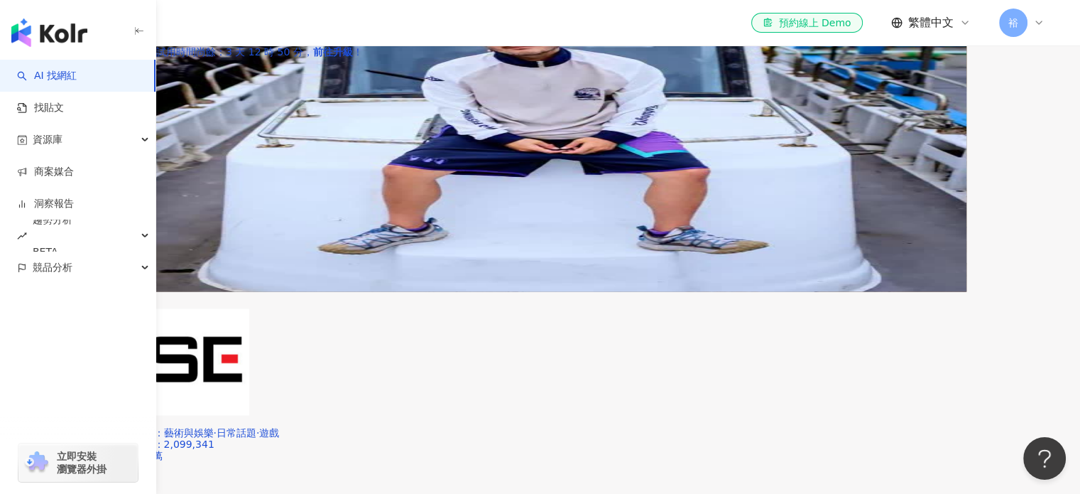
scroll to position [2243, 0]
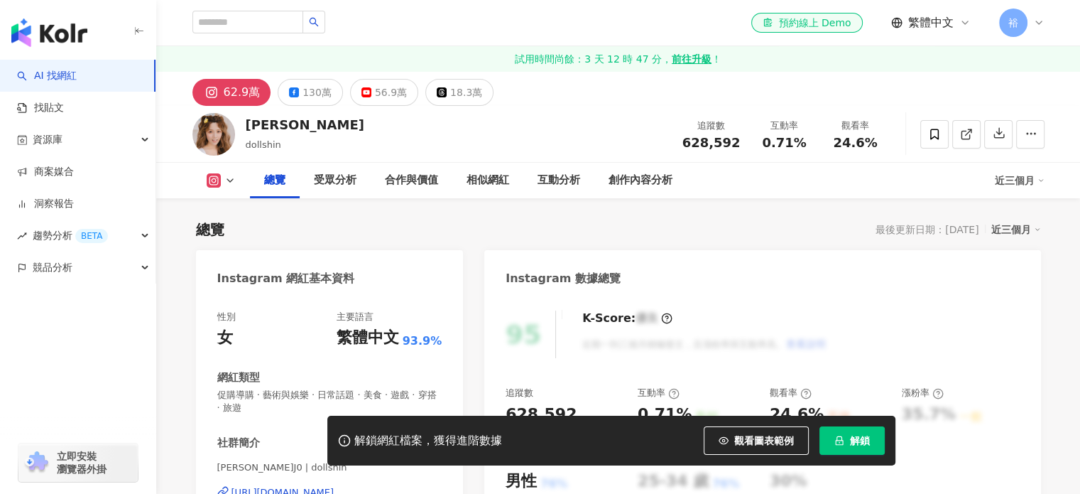
scroll to position [142, 0]
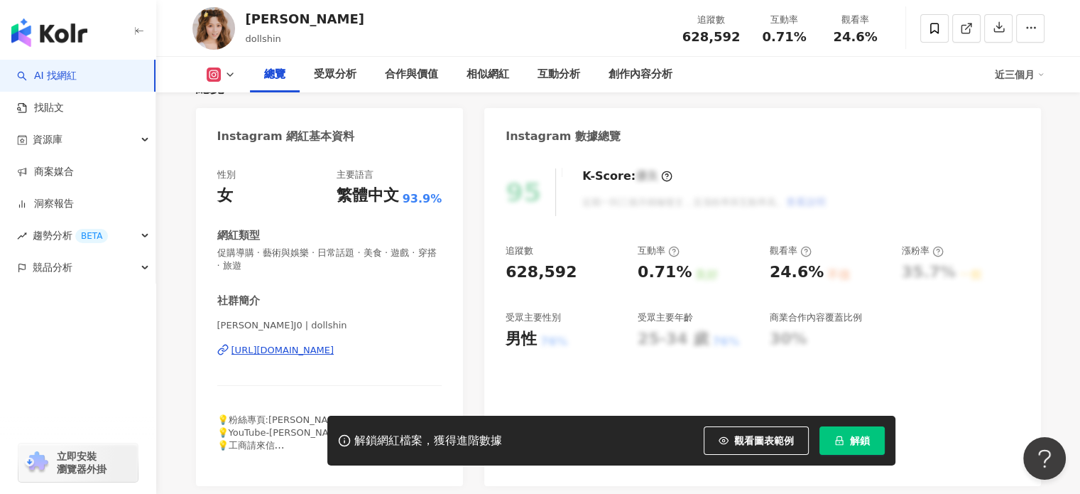
drag, startPoint x: 648, startPoint y: 344, endPoint x: 707, endPoint y: 347, distance: 59.7
click at [707, 347] on div "25-34 歲 76%" at bounding box center [697, 339] width 118 height 22
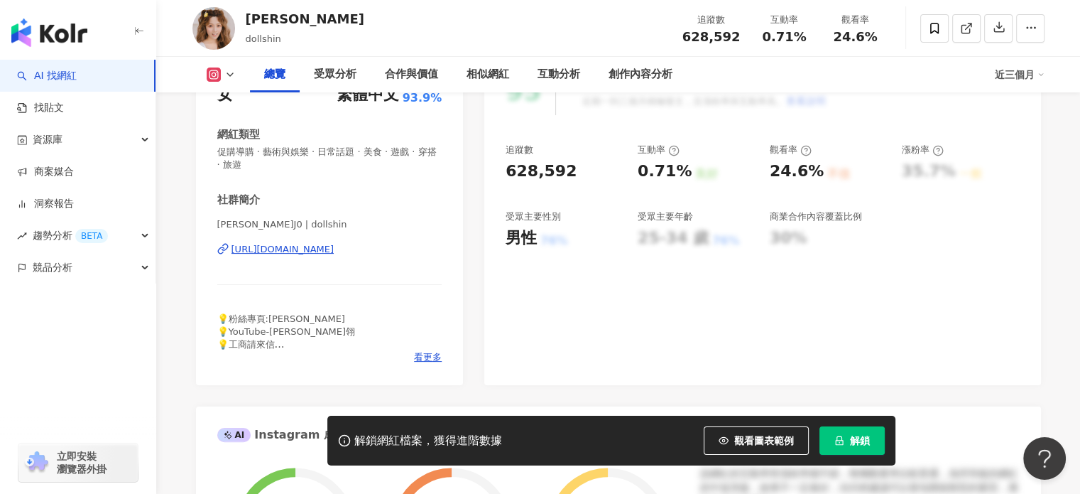
scroll to position [284, 0]
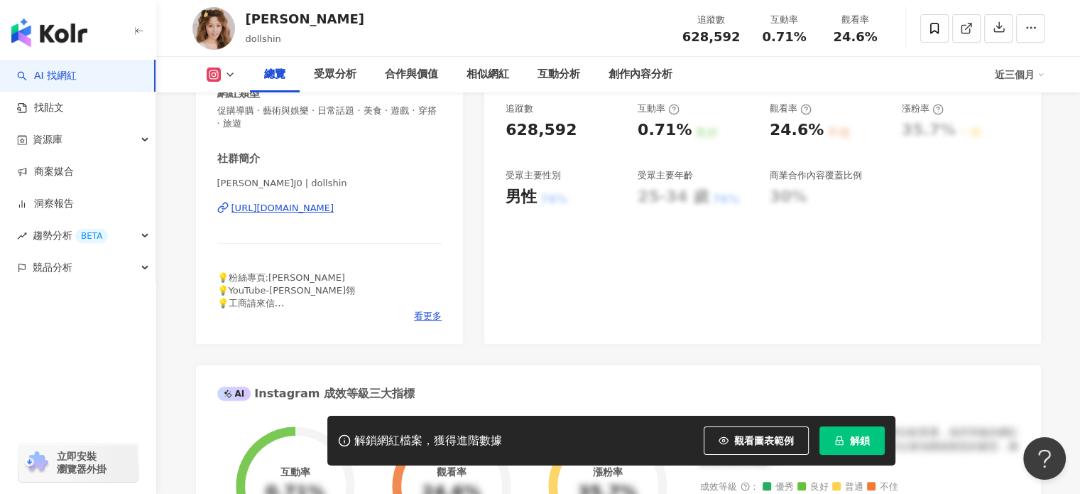
click at [577, 244] on div "95 K-Score : 優良 近期一到三個月積極發文，且漲粉率與互動率高。 查看說明 追蹤數 628,592 互動率 0.71% 良好 觀看率 24.6% …" at bounding box center [762, 178] width 556 height 332
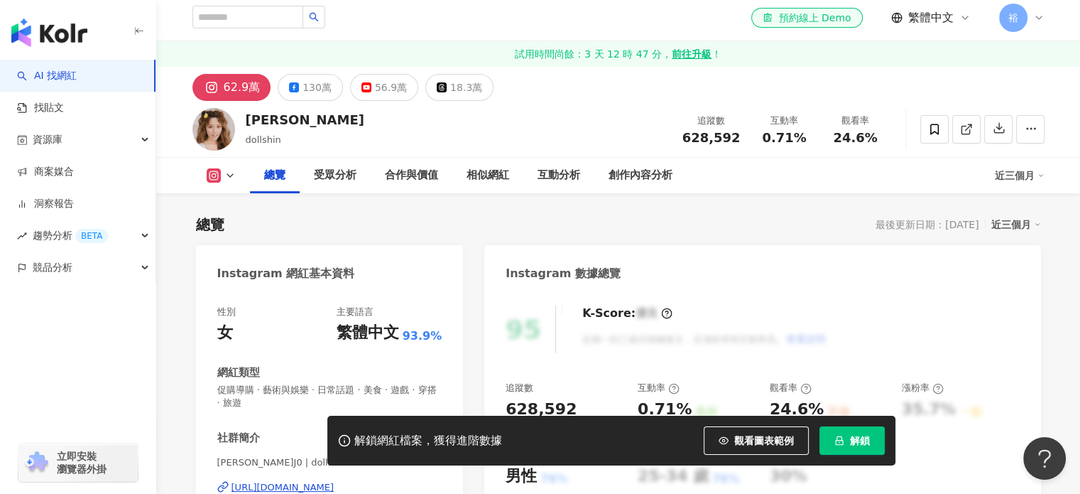
scroll to position [0, 0]
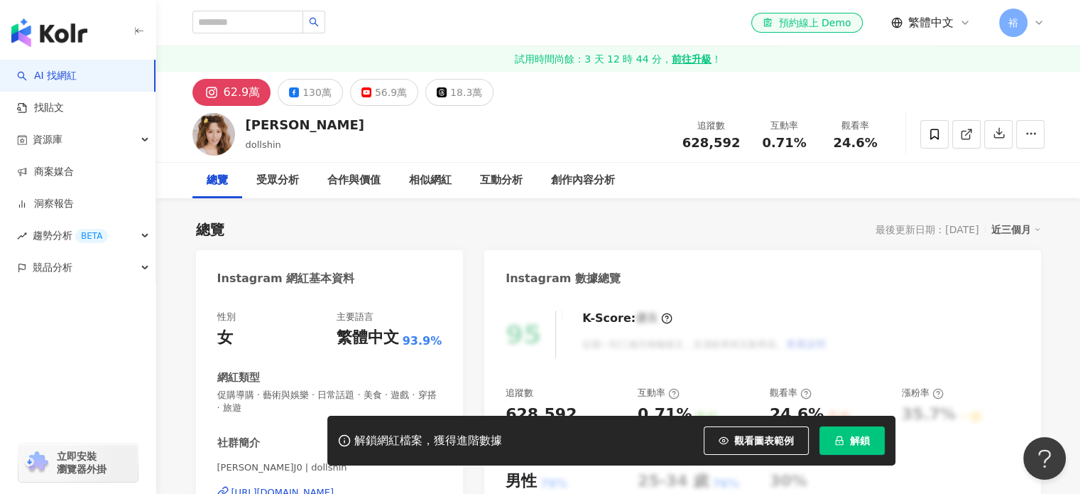
click at [841, 440] on icon "lock" at bounding box center [839, 440] width 8 height 9
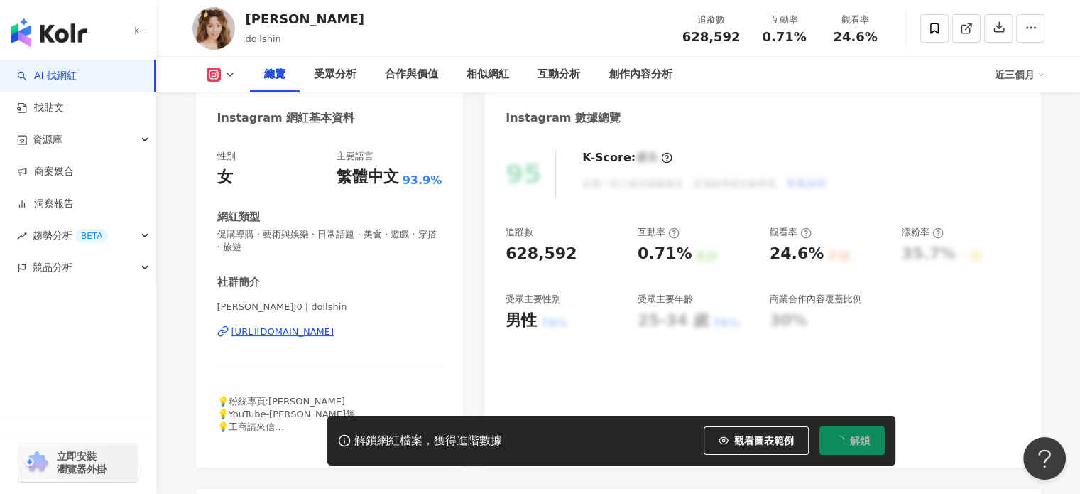
scroll to position [213, 0]
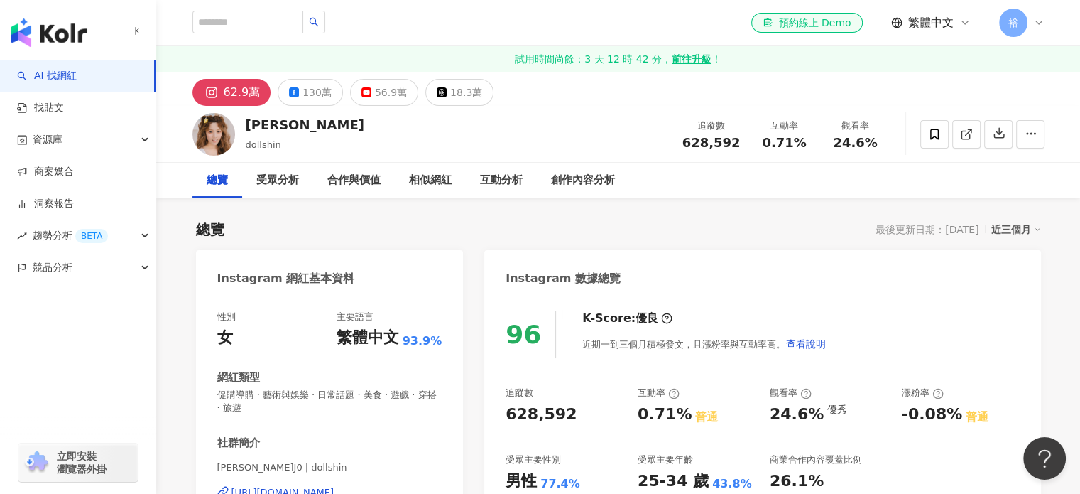
scroll to position [142, 0]
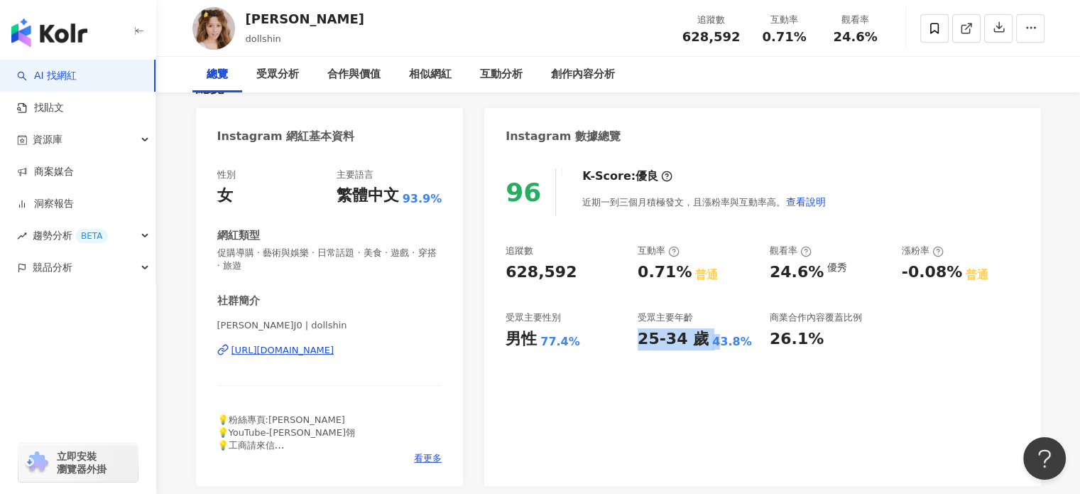
drag, startPoint x: 690, startPoint y: 338, endPoint x: 712, endPoint y: 338, distance: 22.0
click at [712, 338] on div "25-34 歲 43.8%" at bounding box center [697, 339] width 118 height 22
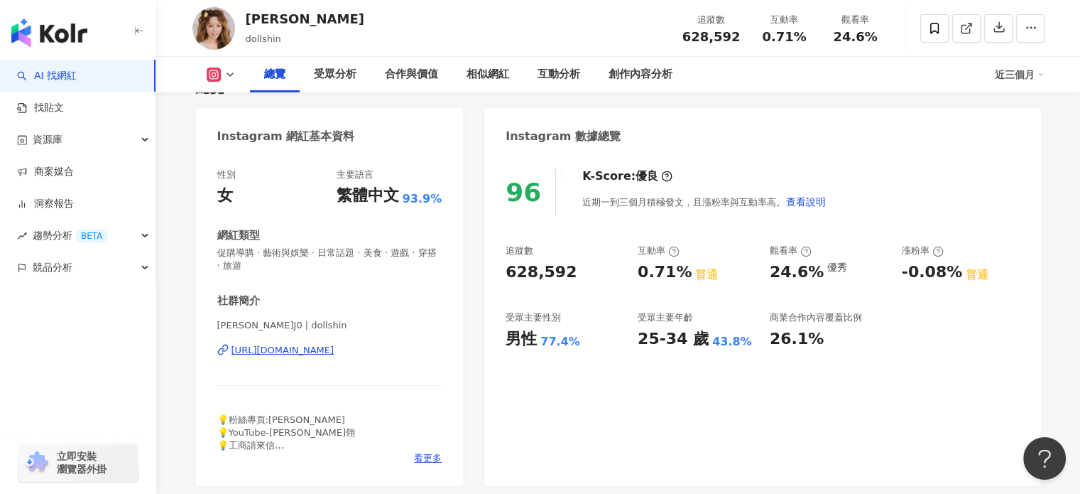
click at [737, 342] on div "43.8%" at bounding box center [732, 342] width 40 height 16
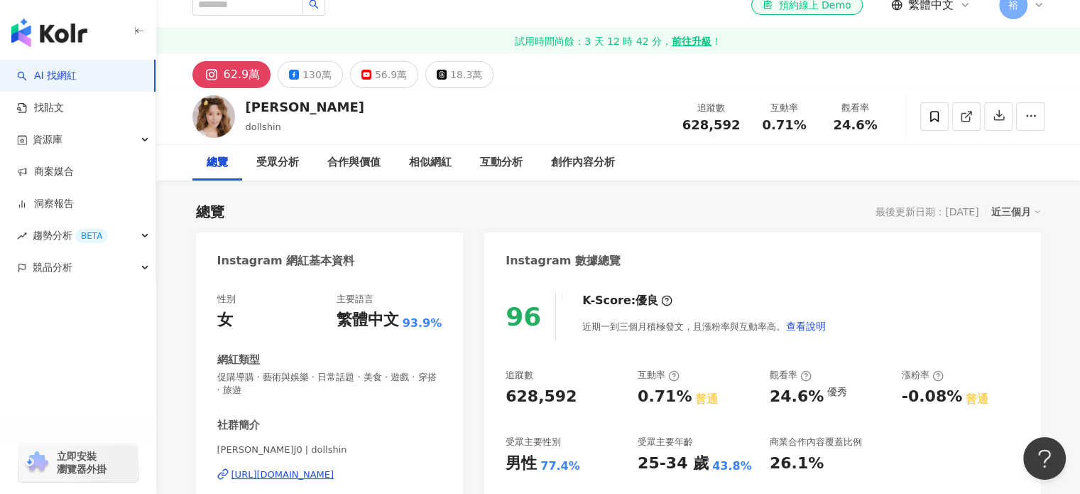
scroll to position [0, 0]
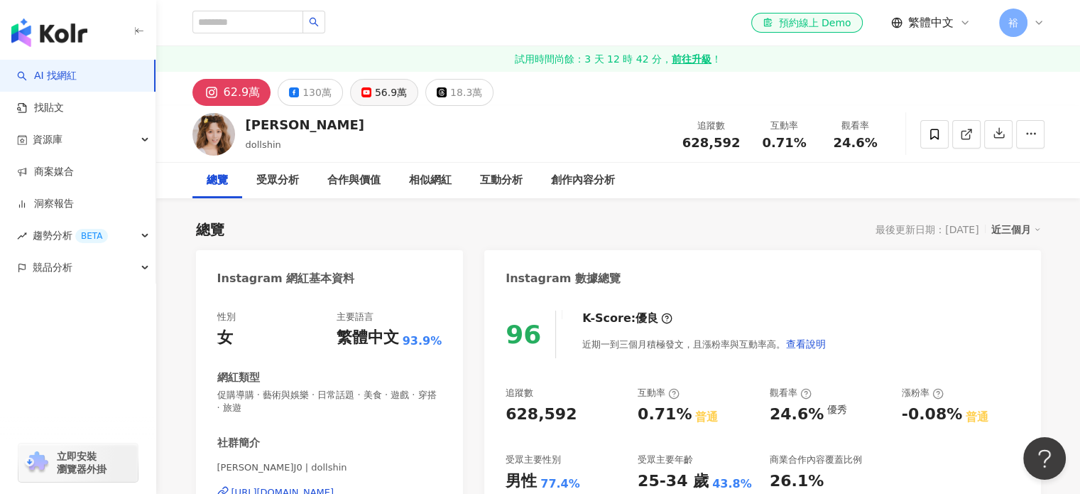
click at [375, 99] on div "56.9萬" at bounding box center [391, 92] width 32 height 20
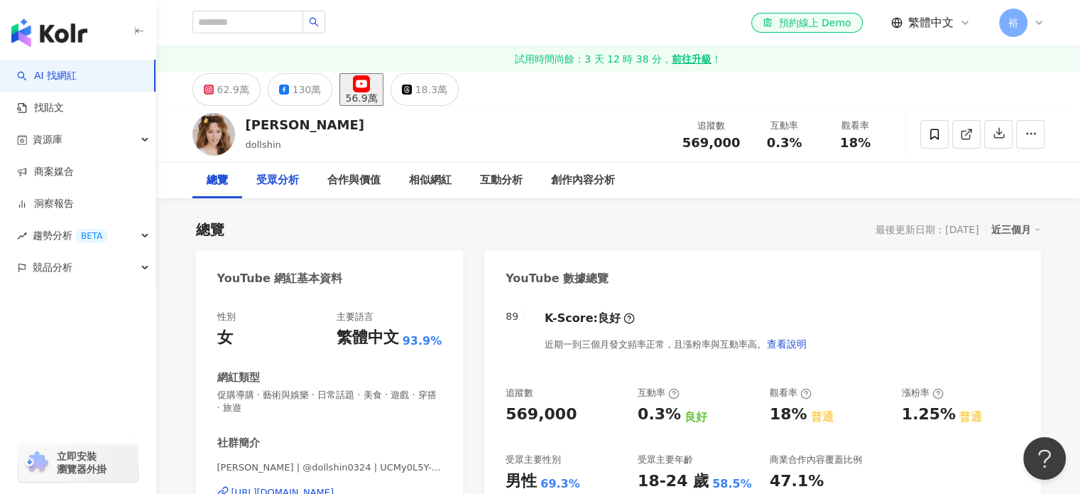
click at [296, 183] on div "受眾分析" at bounding box center [277, 180] width 43 height 17
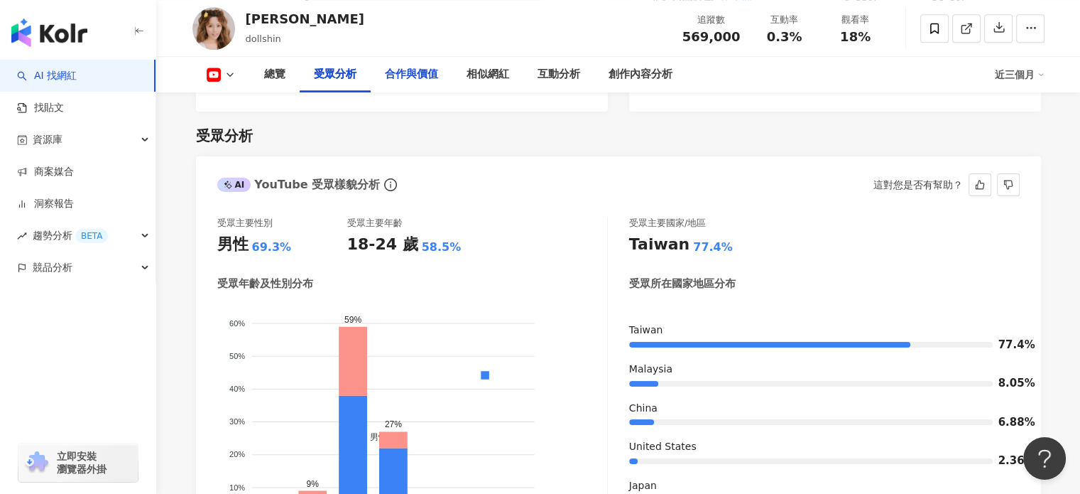
click at [420, 77] on div "合作與價值" at bounding box center [411, 74] width 53 height 17
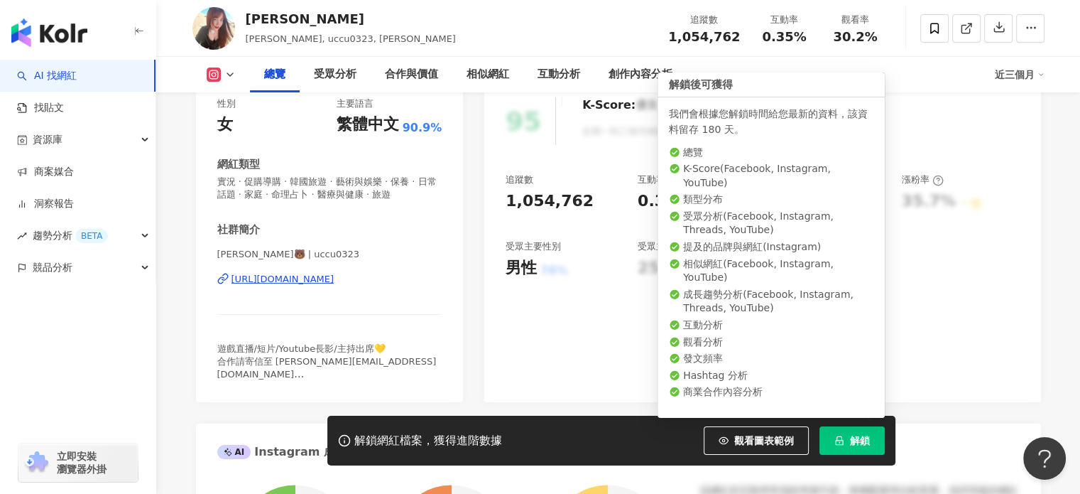
click at [850, 446] on span "解鎖" at bounding box center [860, 440] width 20 height 11
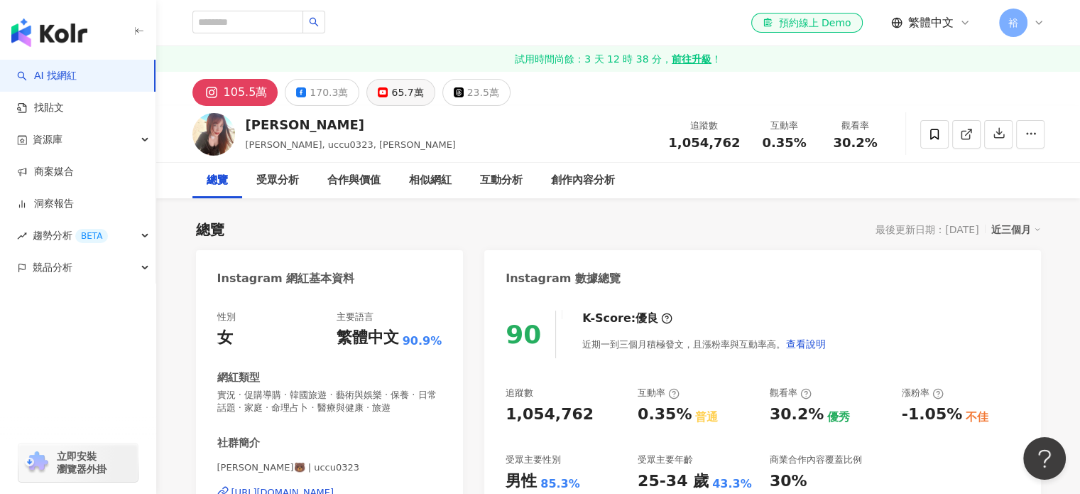
click at [411, 92] on div "65.7萬" at bounding box center [407, 92] width 32 height 20
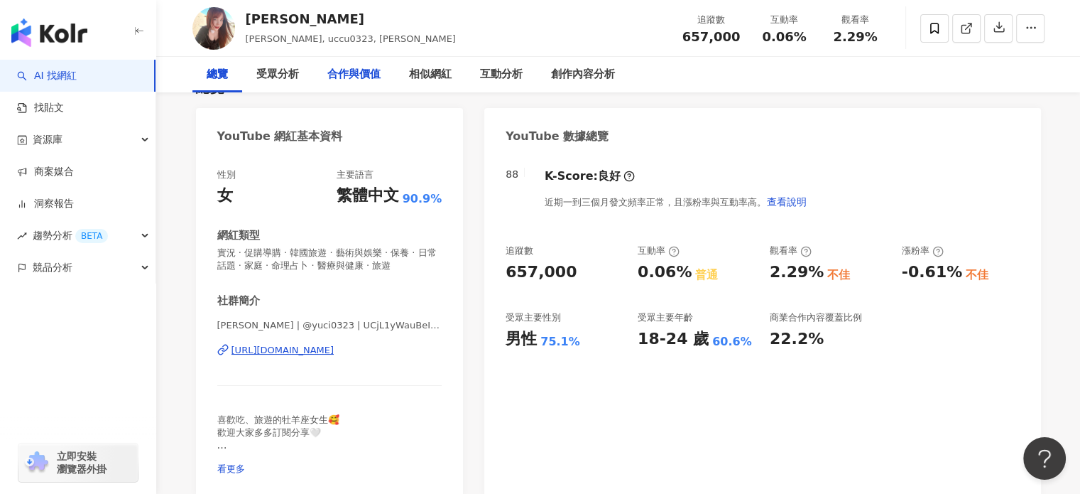
scroll to position [71, 0]
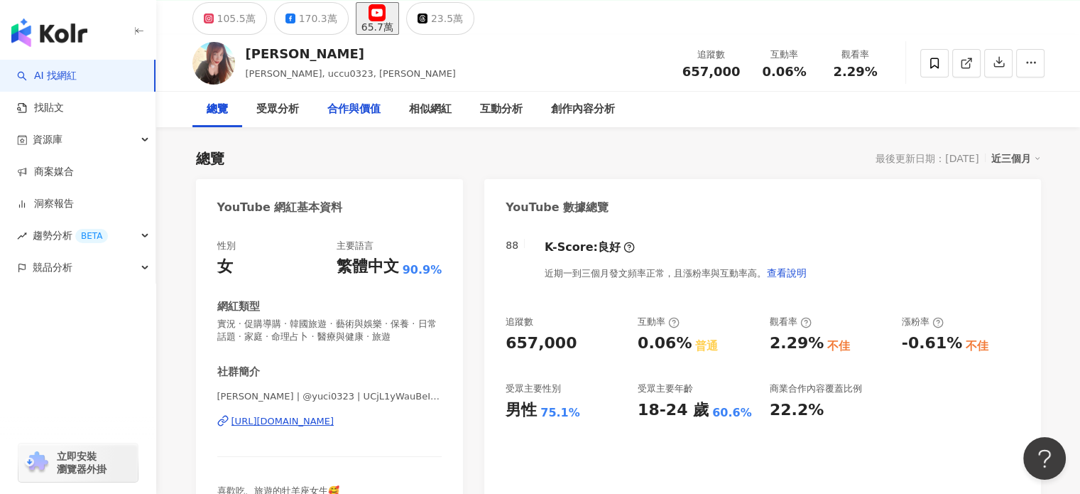
click at [341, 112] on div "合作與價值" at bounding box center [353, 109] width 53 height 17
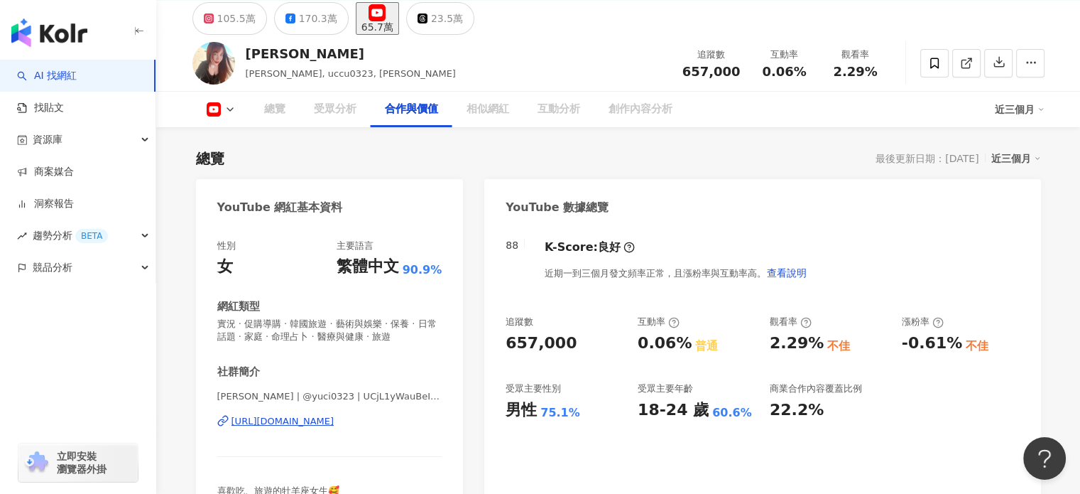
scroll to position [1715, 0]
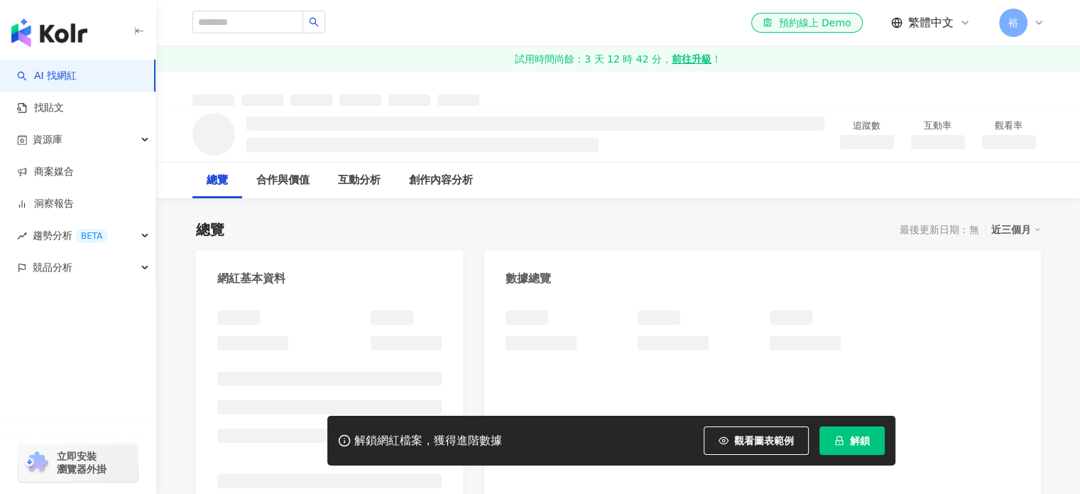
click at [868, 441] on span "解鎖" at bounding box center [860, 440] width 20 height 11
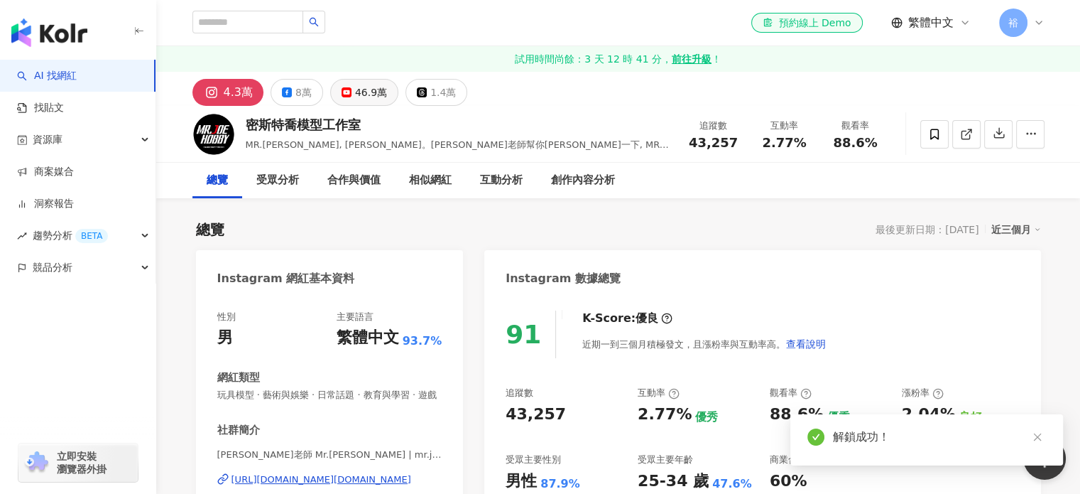
click at [360, 90] on div "46.9萬" at bounding box center [371, 92] width 32 height 20
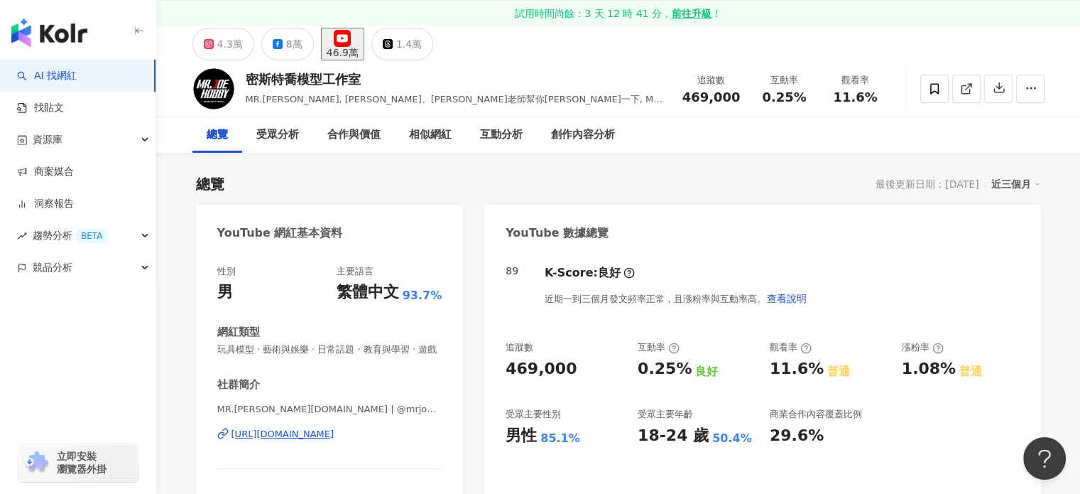
scroll to position [71, 0]
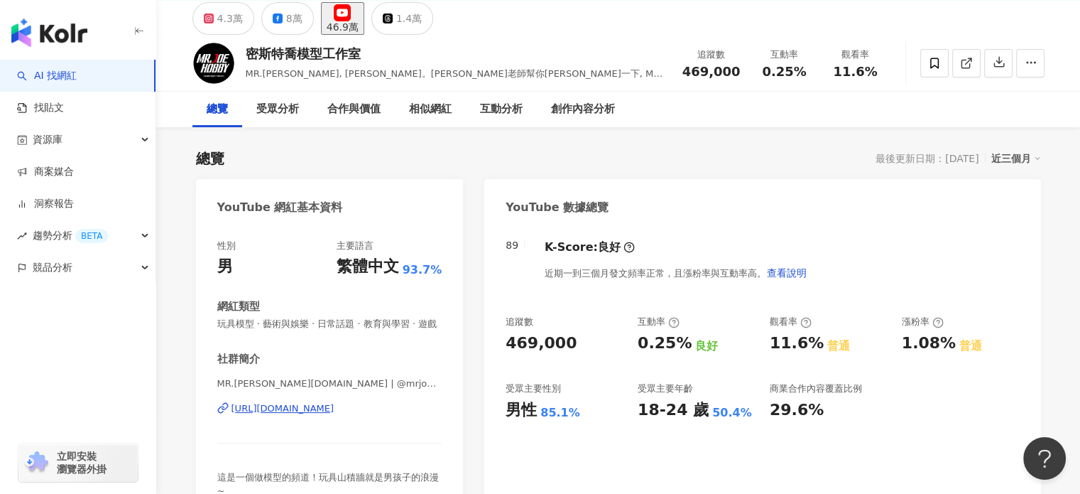
click at [1016, 157] on div "近三個月" at bounding box center [1017, 158] width 50 height 18
click at [1014, 218] on link "近六個月" at bounding box center [1022, 215] width 40 height 11
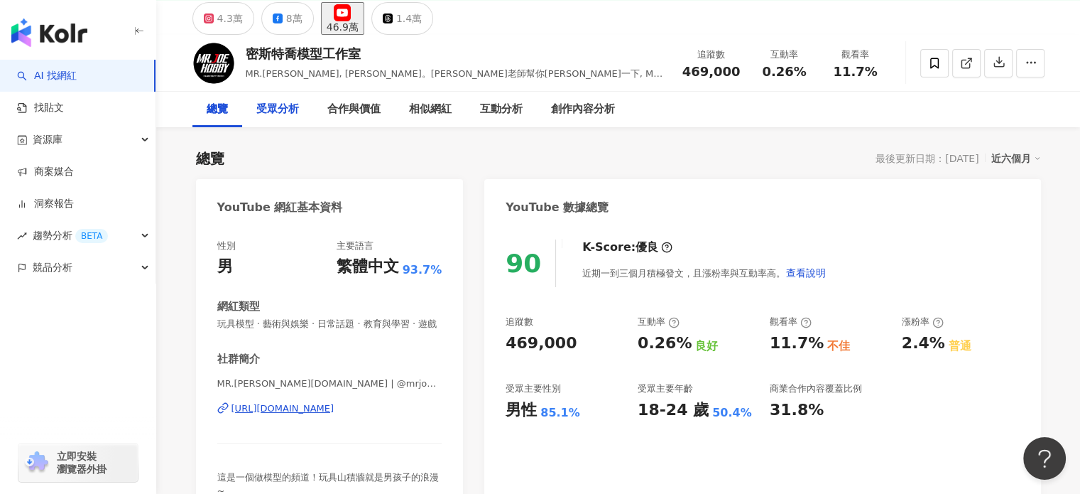
click at [291, 116] on div "受眾分析" at bounding box center [277, 109] width 43 height 17
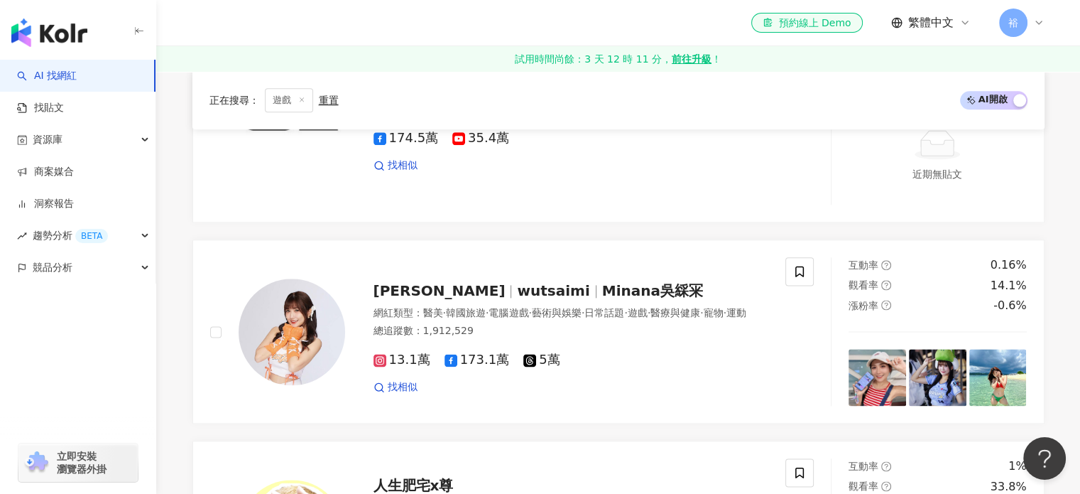
click at [324, 99] on div "重置" at bounding box center [329, 99] width 20 height 11
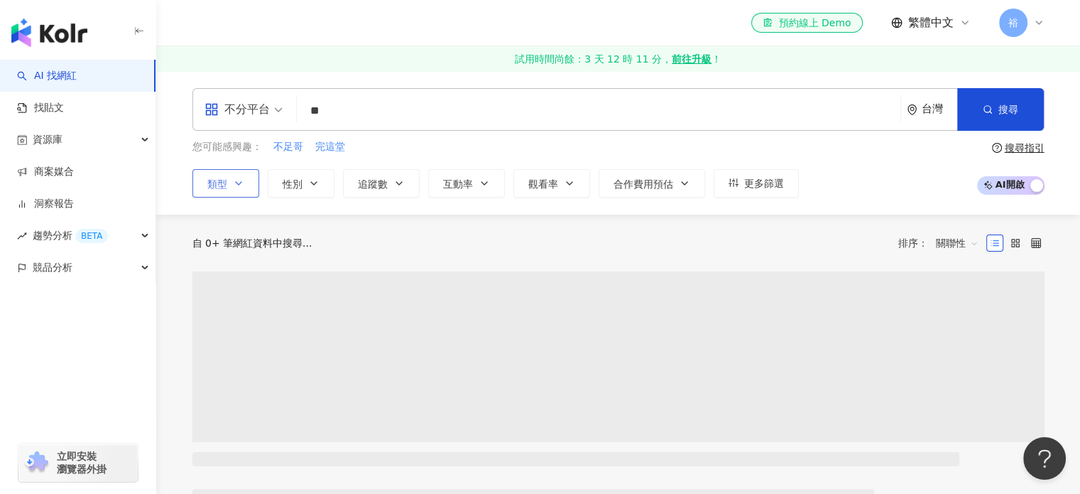
click at [232, 195] on button "類型" at bounding box center [225, 183] width 67 height 28
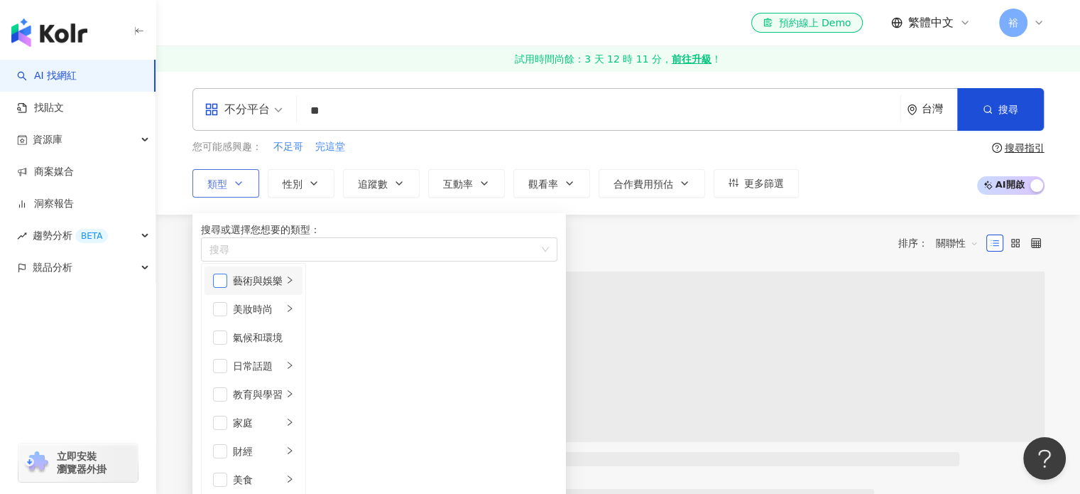
click at [227, 288] on span "button" at bounding box center [220, 280] width 14 height 14
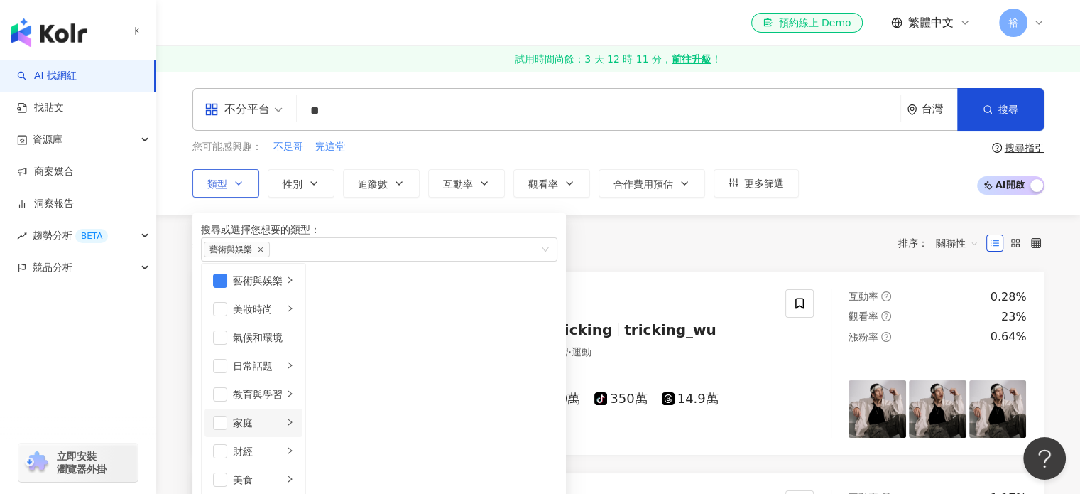
scroll to position [142, 0]
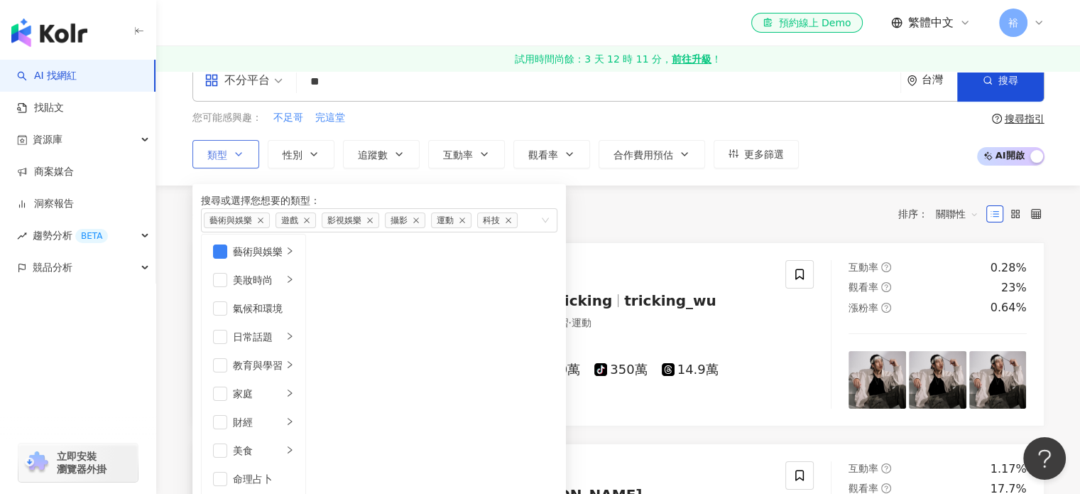
scroll to position [0, 0]
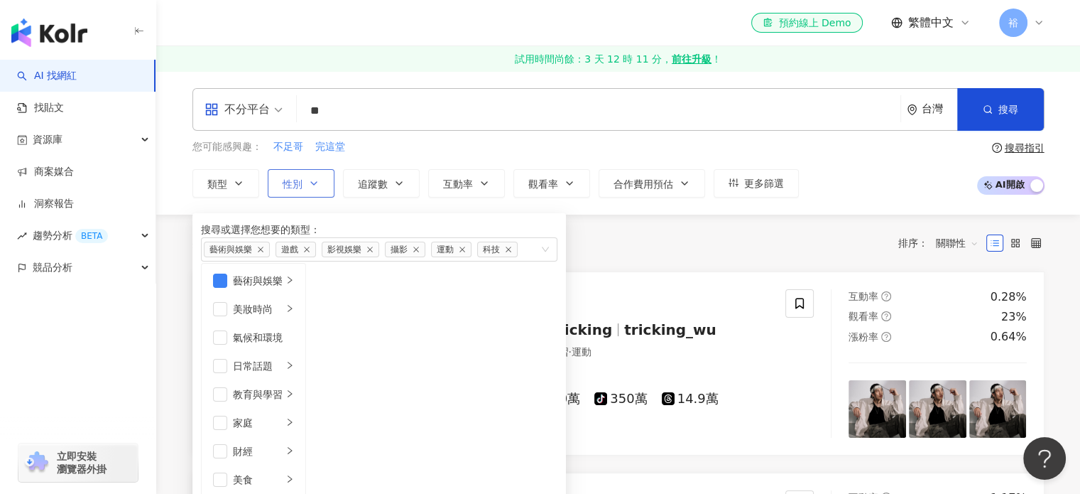
click at [313, 182] on icon "button" at bounding box center [313, 183] width 11 height 11
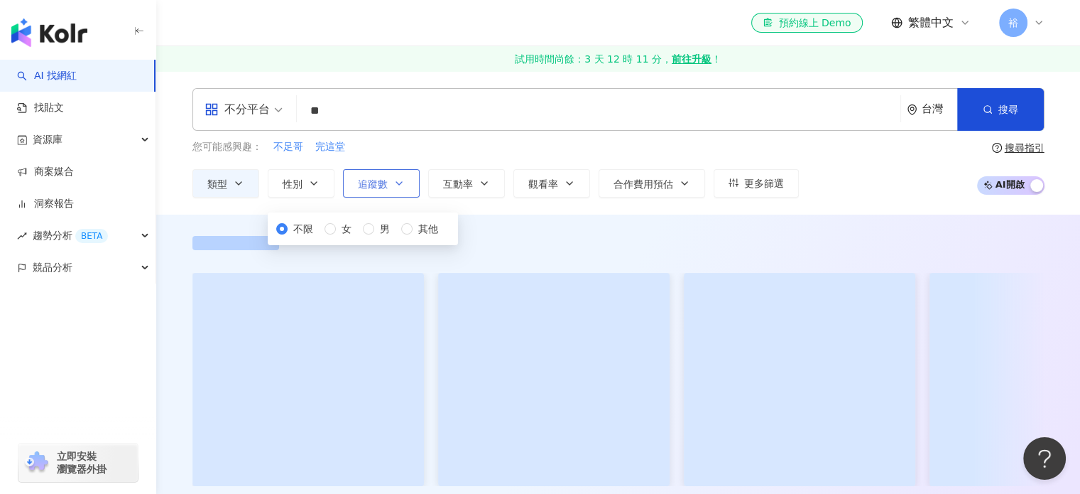
click at [359, 181] on span "追蹤數" at bounding box center [373, 183] width 30 height 11
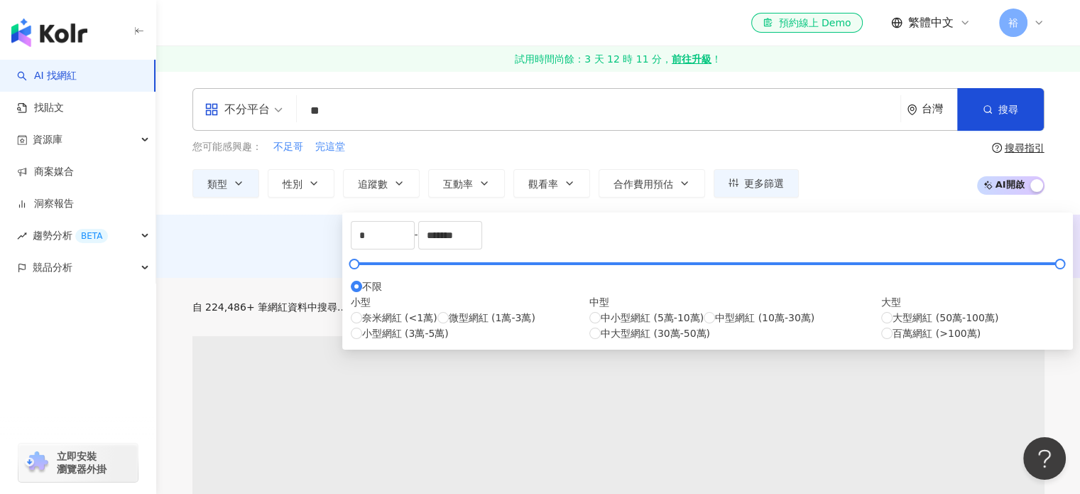
click at [537, 151] on div "您可能感興趣： 不足哥 完這堂" at bounding box center [495, 147] width 607 height 16
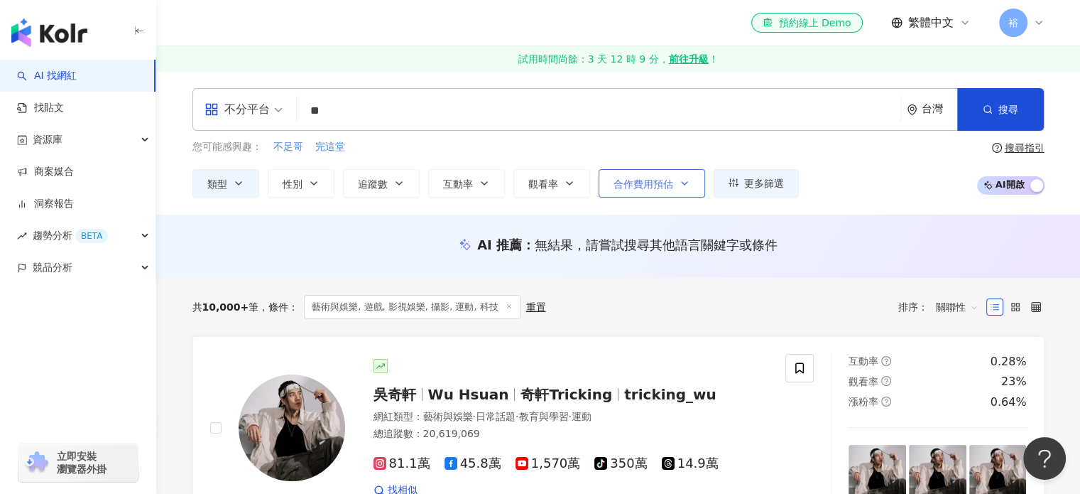
click at [614, 184] on span "合作費用預估" at bounding box center [644, 183] width 60 height 11
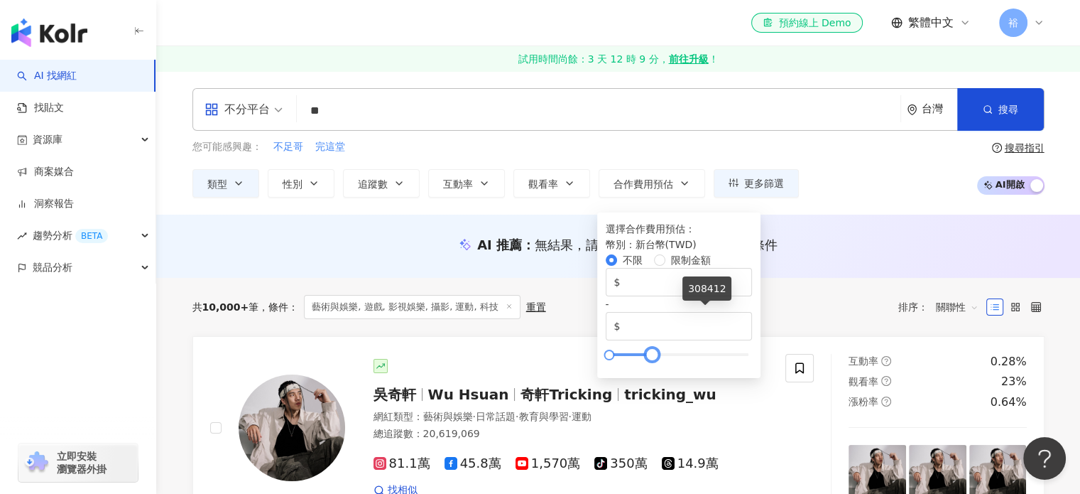
type input "******"
drag, startPoint x: 916, startPoint y: 313, endPoint x: 705, endPoint y: 308, distance: 211.7
click at [656, 351] on div at bounding box center [652, 355] width 8 height 8
click at [853, 175] on div "您可能感興趣： 不足哥 完這堂 類型 性別 追蹤數 互動率 觀看率 合作費用預估 更多篩選 不限 女 男 其他 * - ******* 不限 小型 奈米網紅 …" at bounding box center [618, 168] width 852 height 58
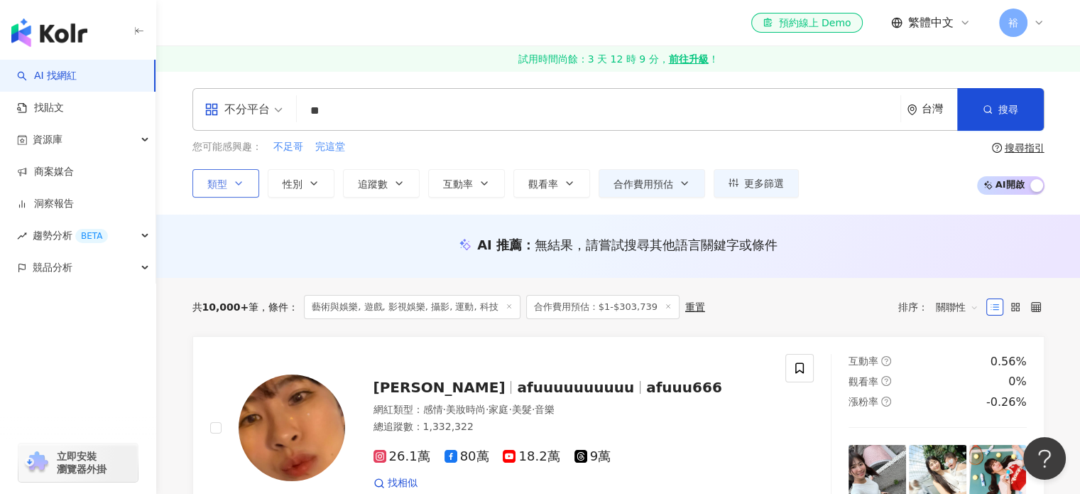
click at [240, 178] on icon "button" at bounding box center [238, 183] width 11 height 11
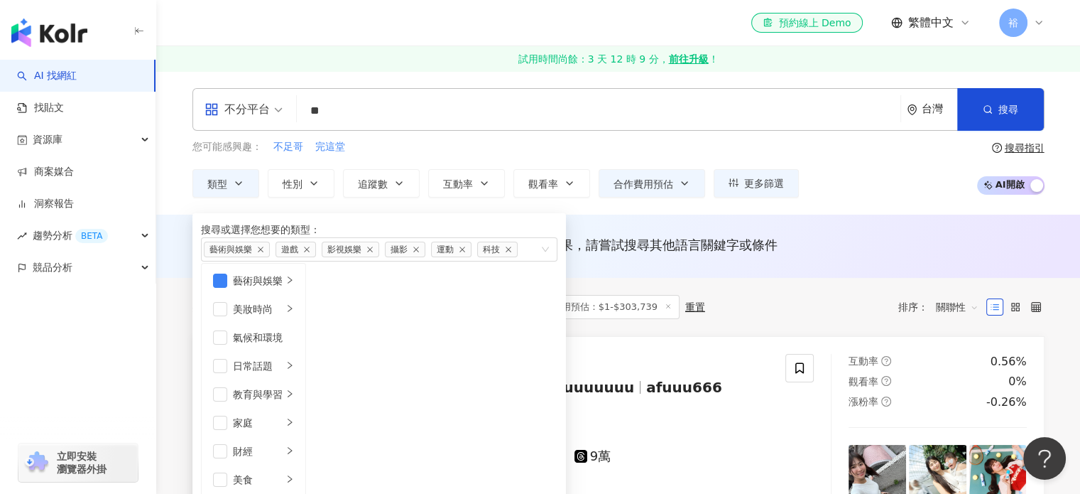
scroll to position [284, 0]
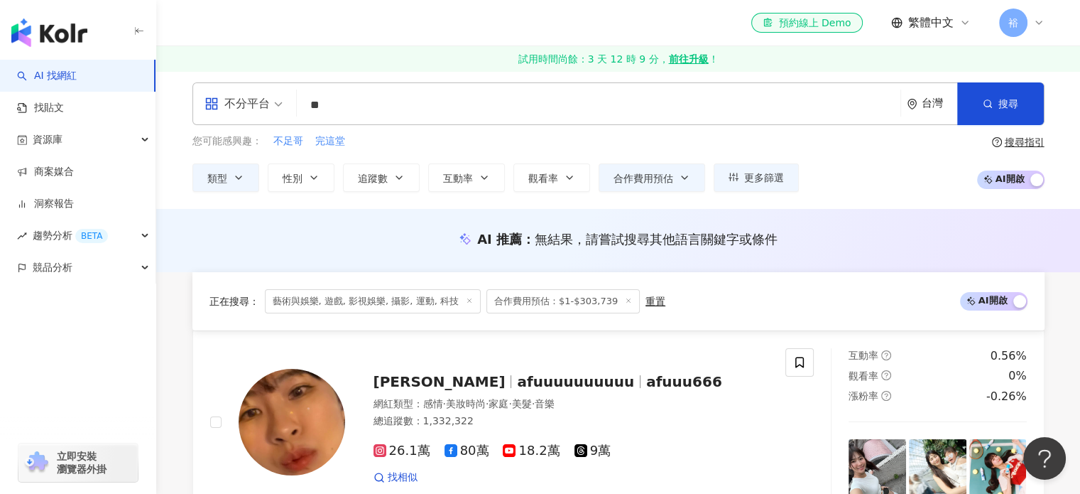
scroll to position [0, 0]
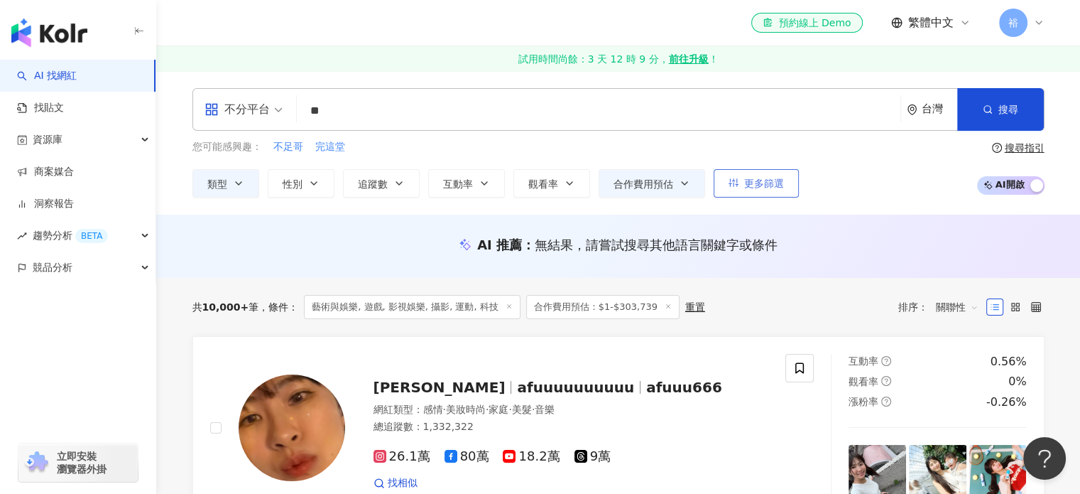
click at [729, 180] on icon "button" at bounding box center [734, 183] width 10 height 10
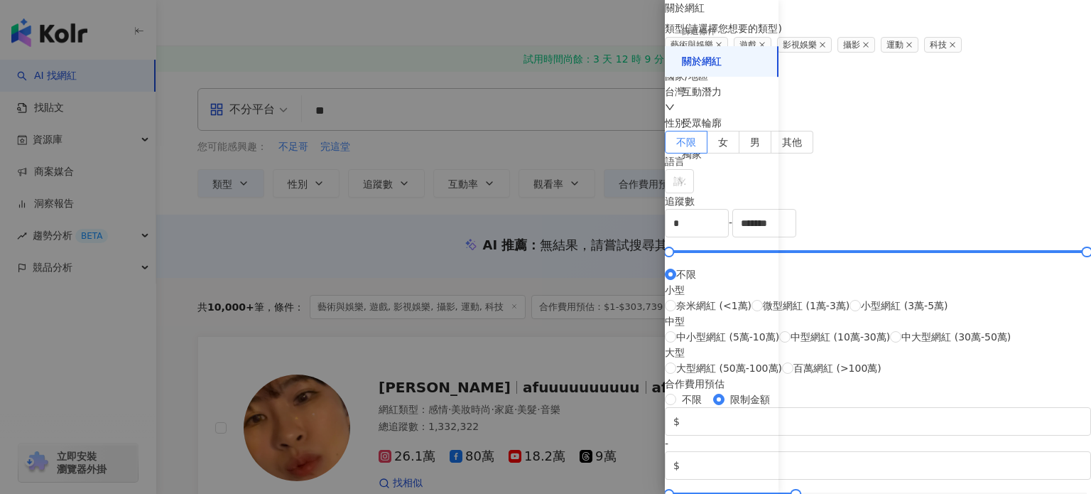
click at [472, 141] on div at bounding box center [545, 247] width 1091 height 494
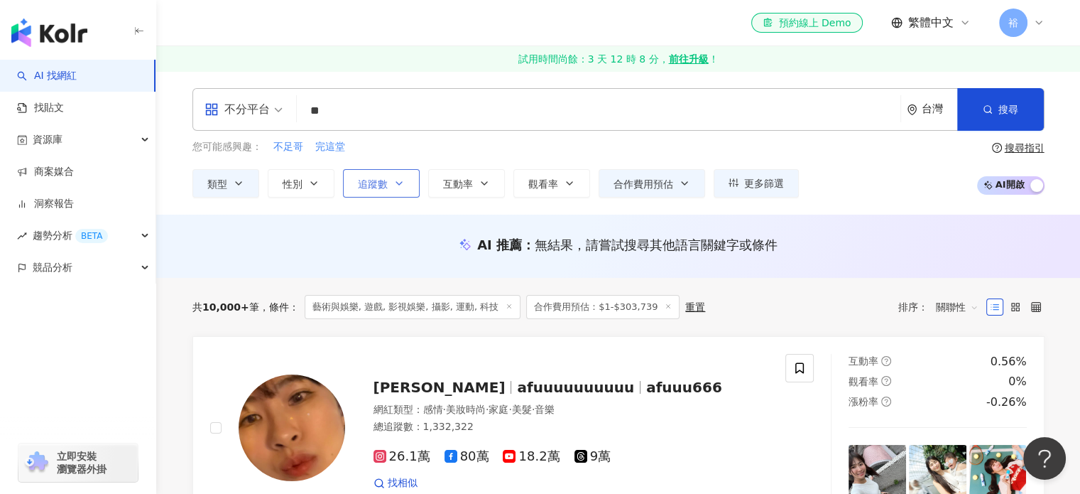
click at [375, 187] on span "追蹤數" at bounding box center [373, 183] width 30 height 11
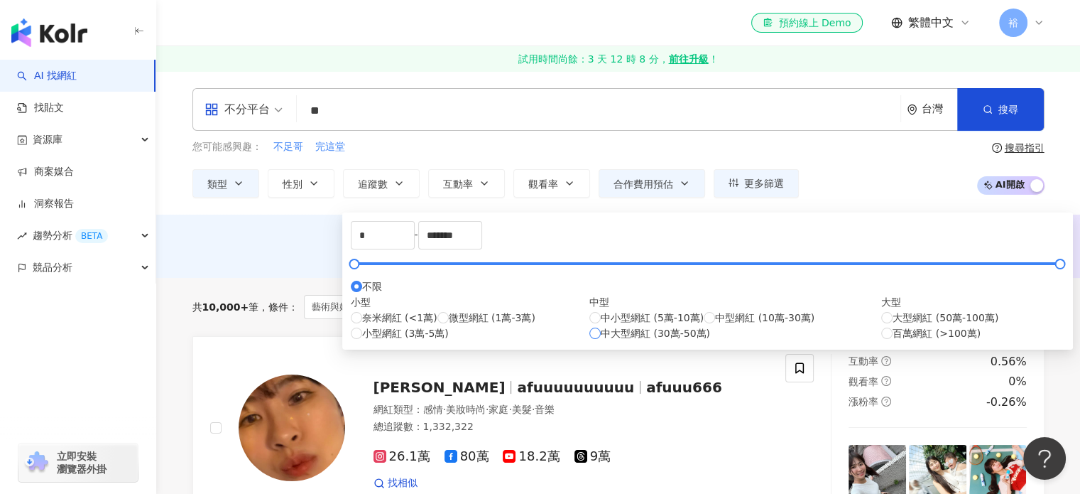
type input "******"
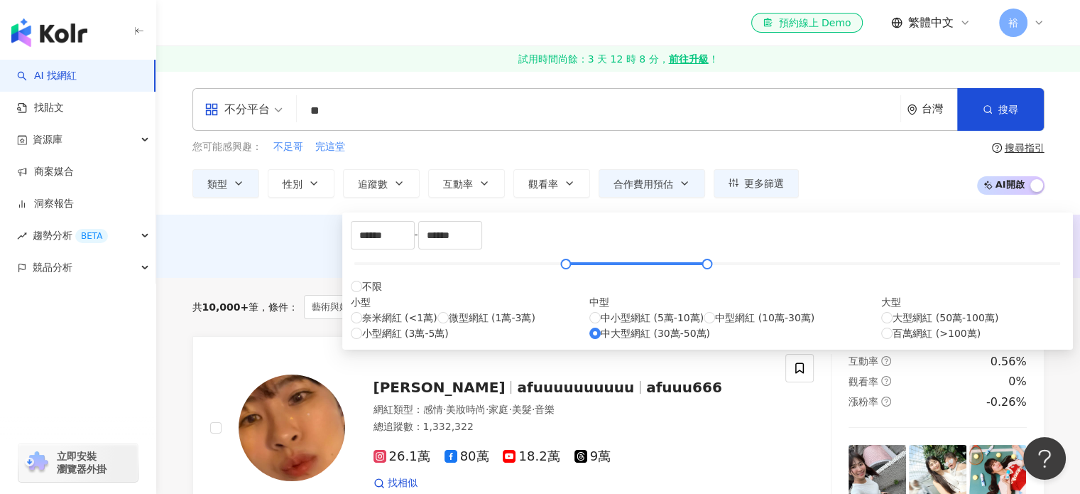
click at [888, 195] on div "您可能感興趣： 不足哥 完這堂 類型 性別 追蹤數 互動率 觀看率 合作費用預估 更多篩選 篩選條件 關於網紅 互動潛力 受眾輪廓 獨家 關於網紅 類型 ( …" at bounding box center [618, 168] width 852 height 58
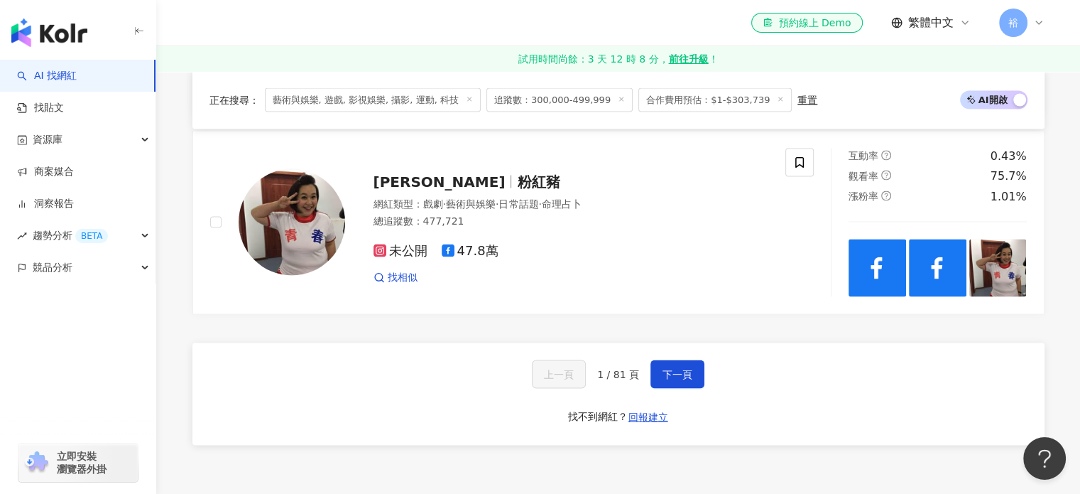
scroll to position [2770, 0]
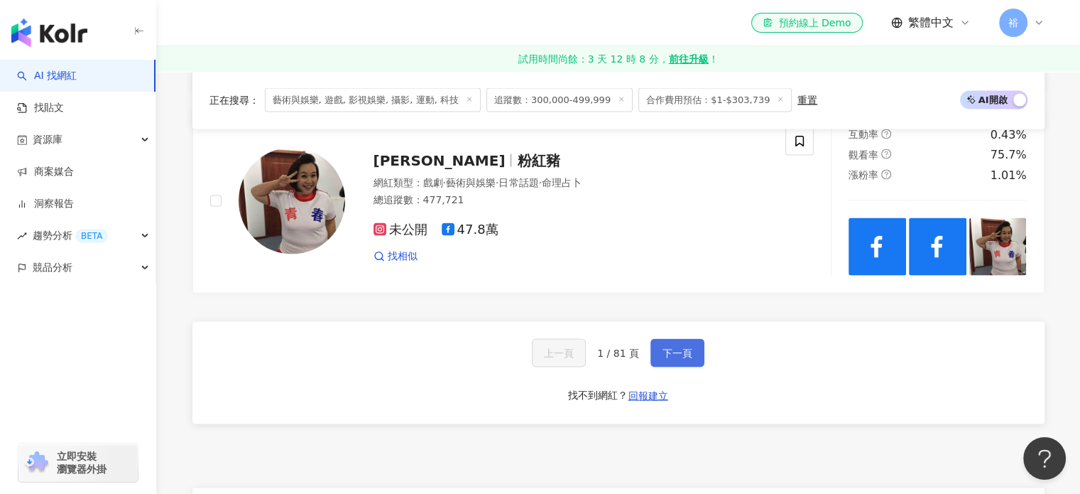
click at [661, 339] on button "下一頁" at bounding box center [678, 353] width 54 height 28
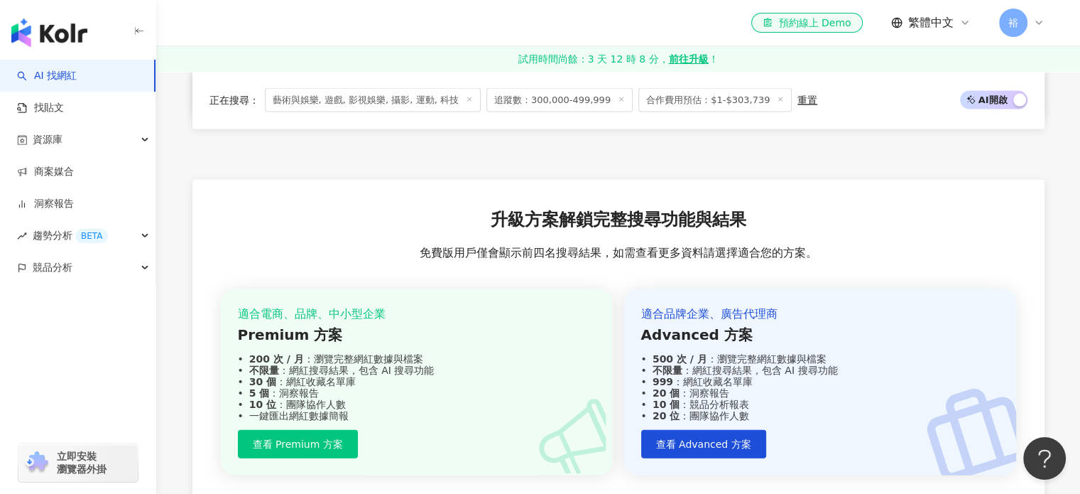
scroll to position [2832, 0]
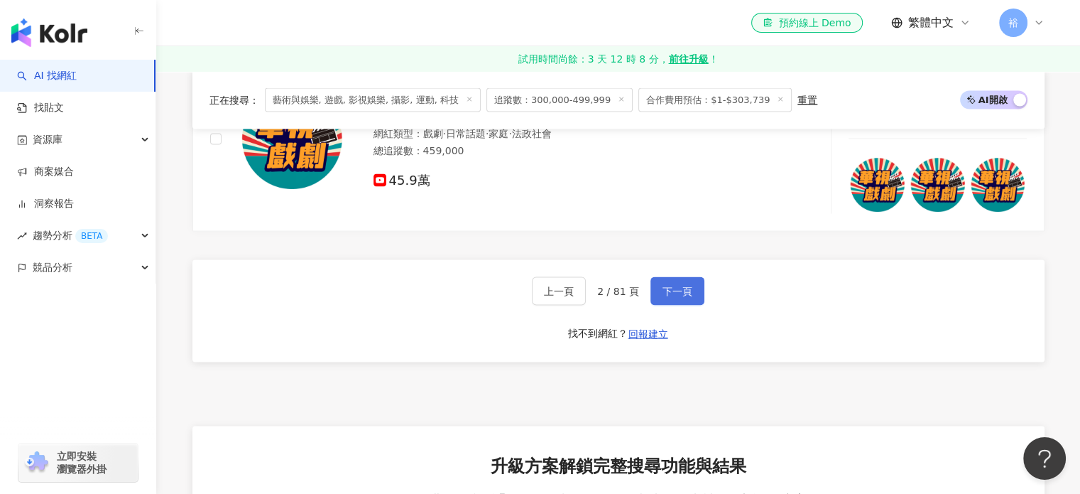
click at [683, 277] on button "下一頁" at bounding box center [678, 291] width 54 height 28
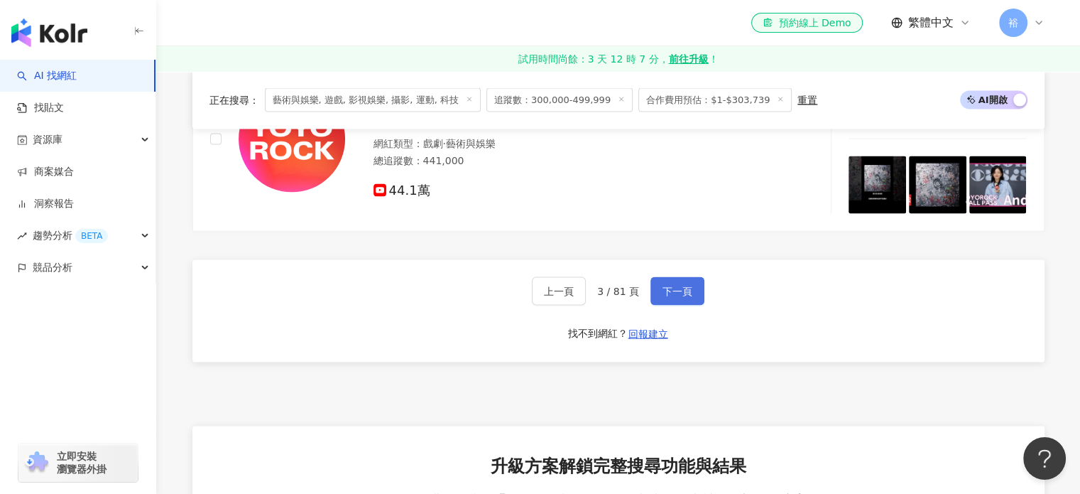
click at [675, 277] on button "下一頁" at bounding box center [678, 291] width 54 height 28
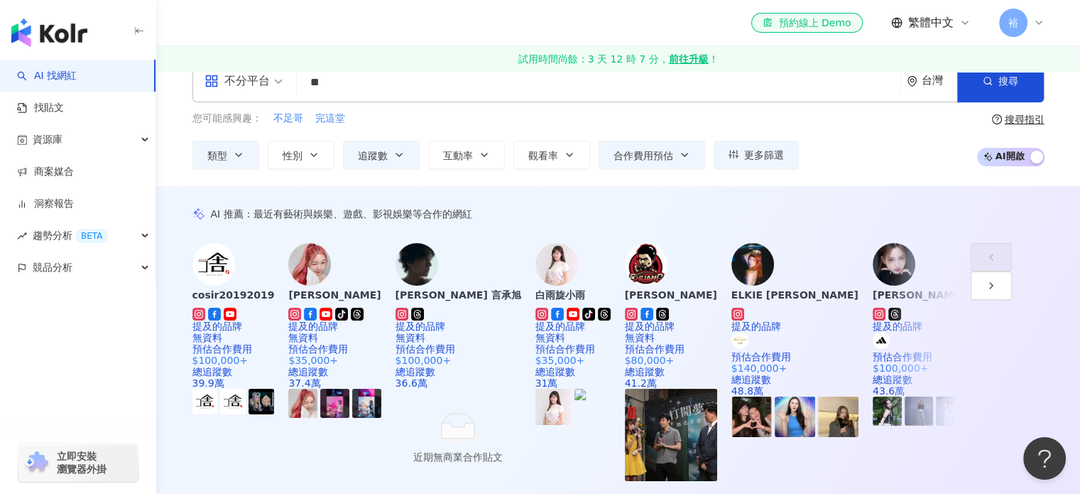
scroll to position [0, 0]
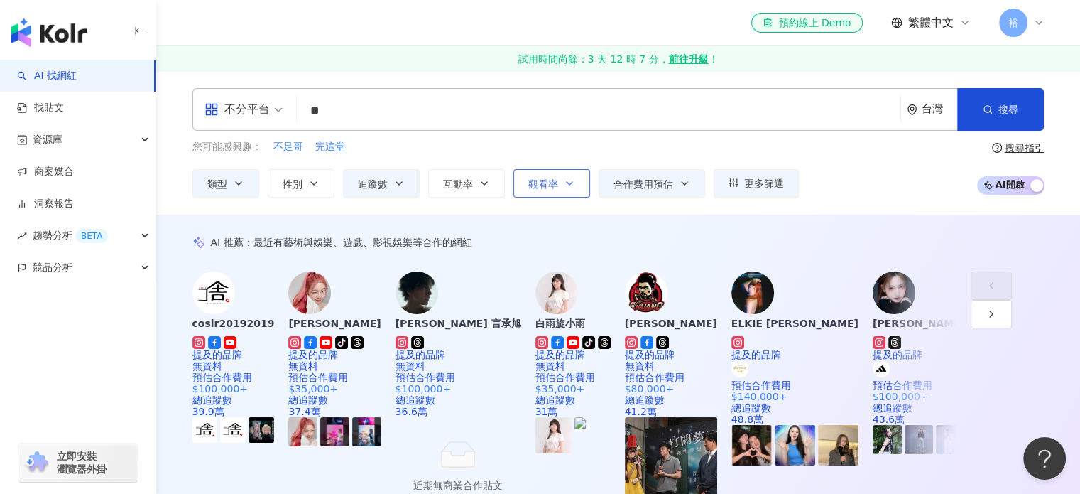
click at [528, 186] on span "觀看率" at bounding box center [543, 183] width 30 height 11
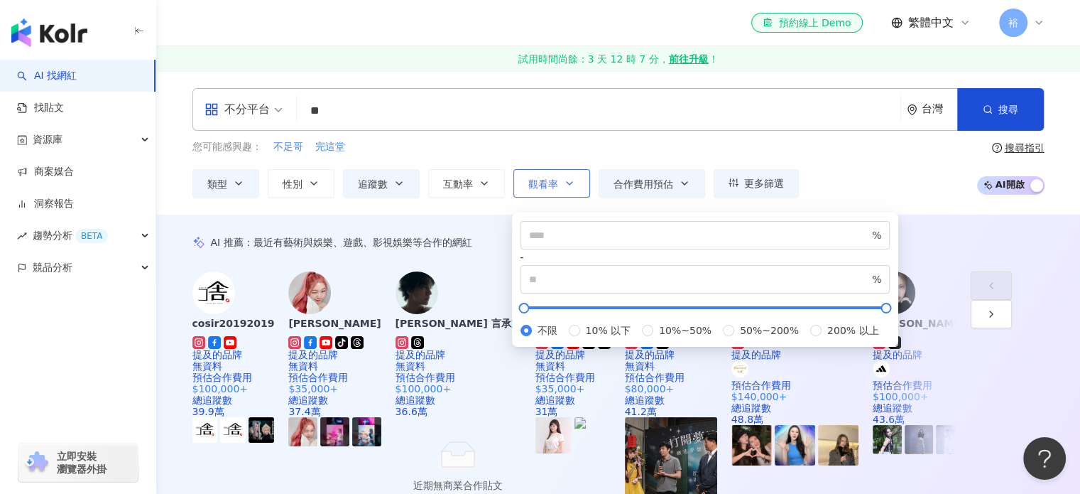
click at [528, 186] on span "觀看率" at bounding box center [543, 183] width 30 height 11
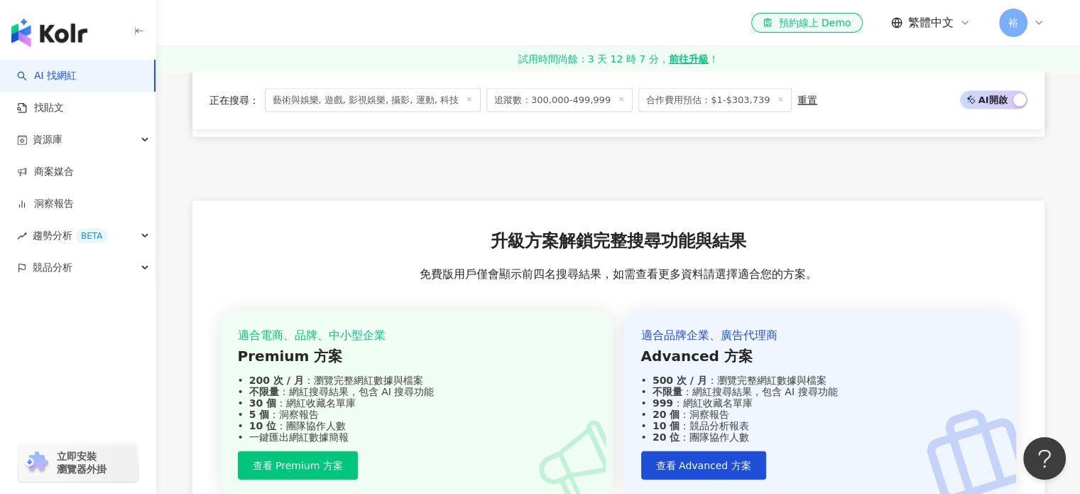
scroll to position [2841, 0]
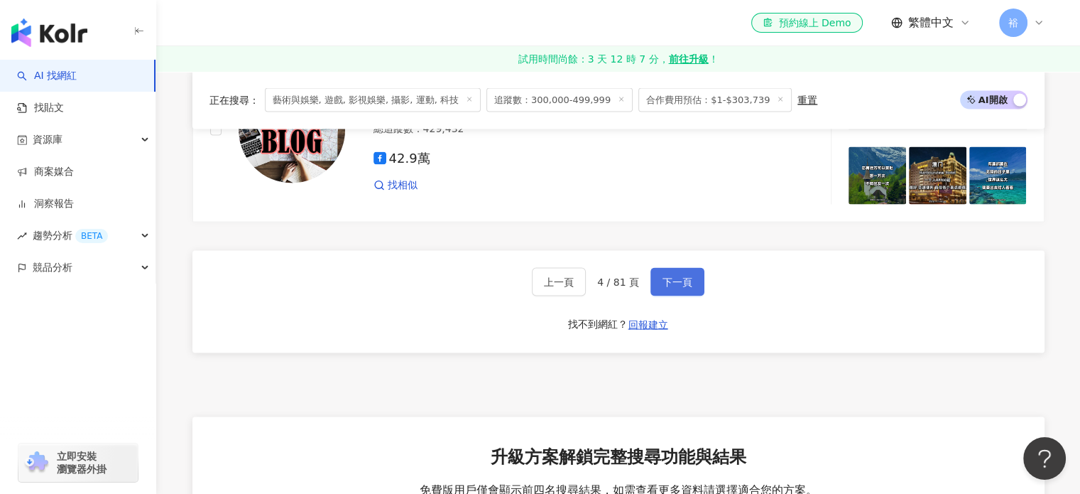
click at [683, 268] on button "下一頁" at bounding box center [678, 282] width 54 height 28
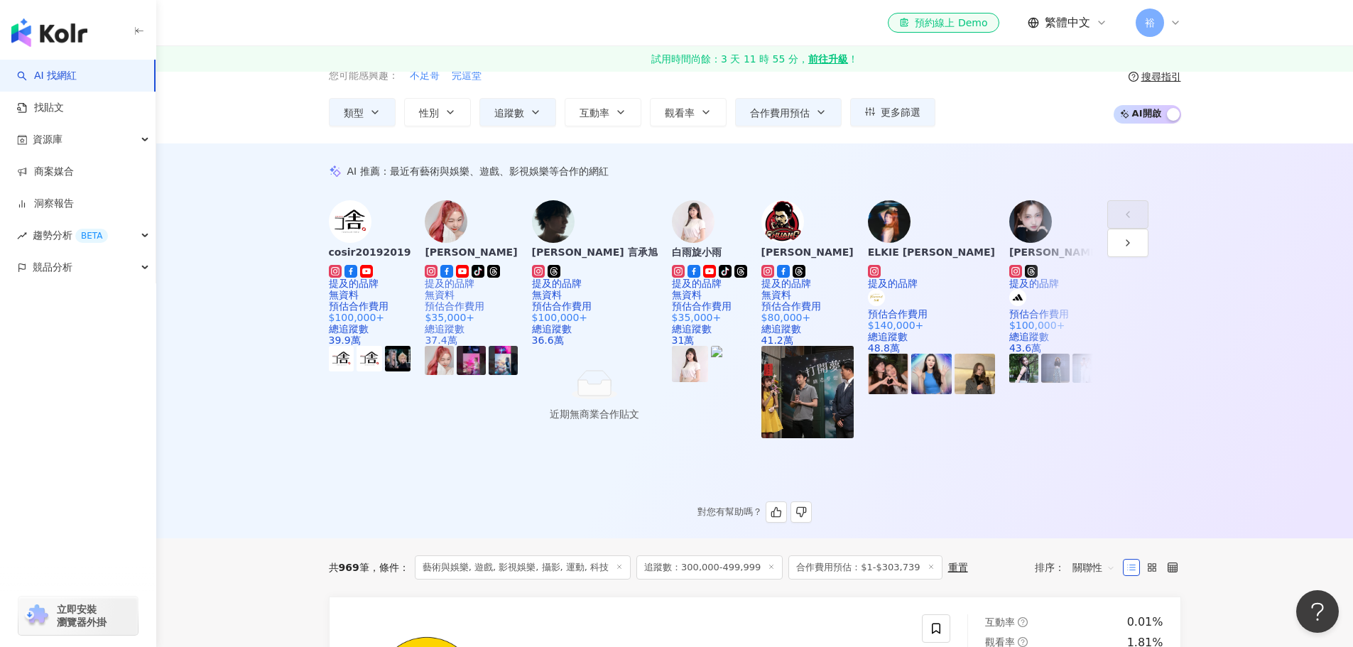
scroll to position [0, 0]
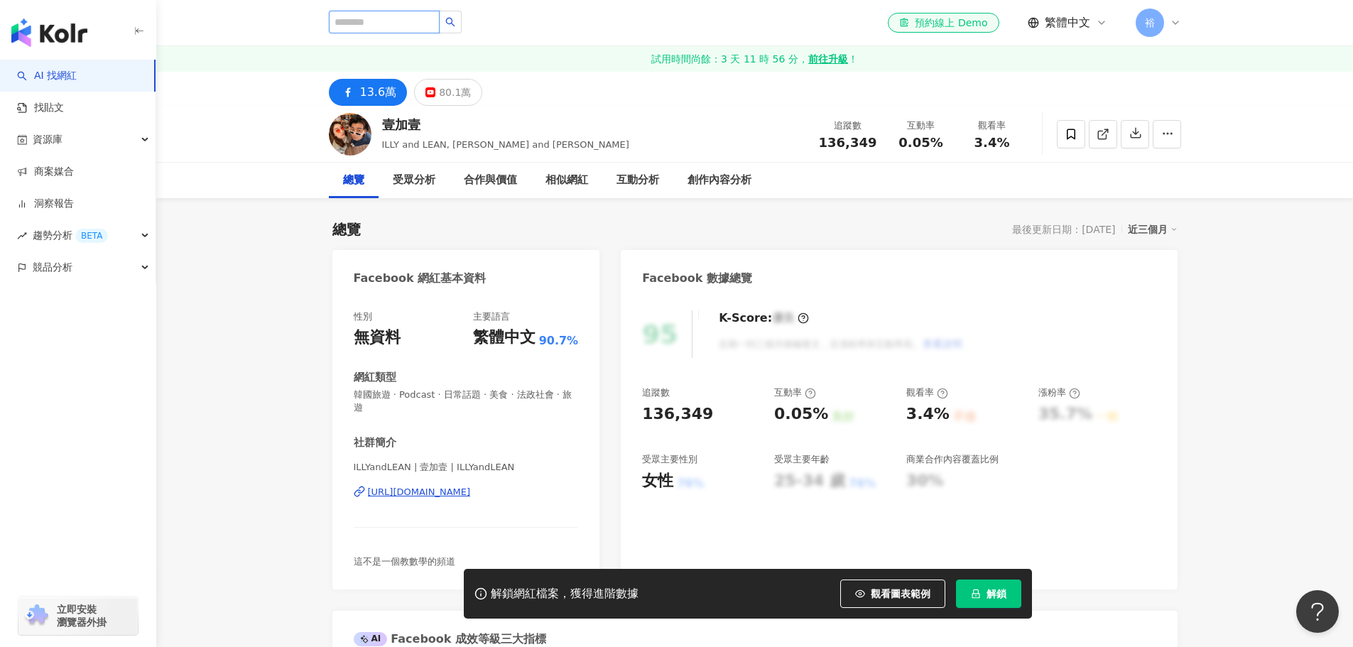
click at [423, 21] on input "search" at bounding box center [384, 22] width 111 height 23
paste input "**"
type input "**"
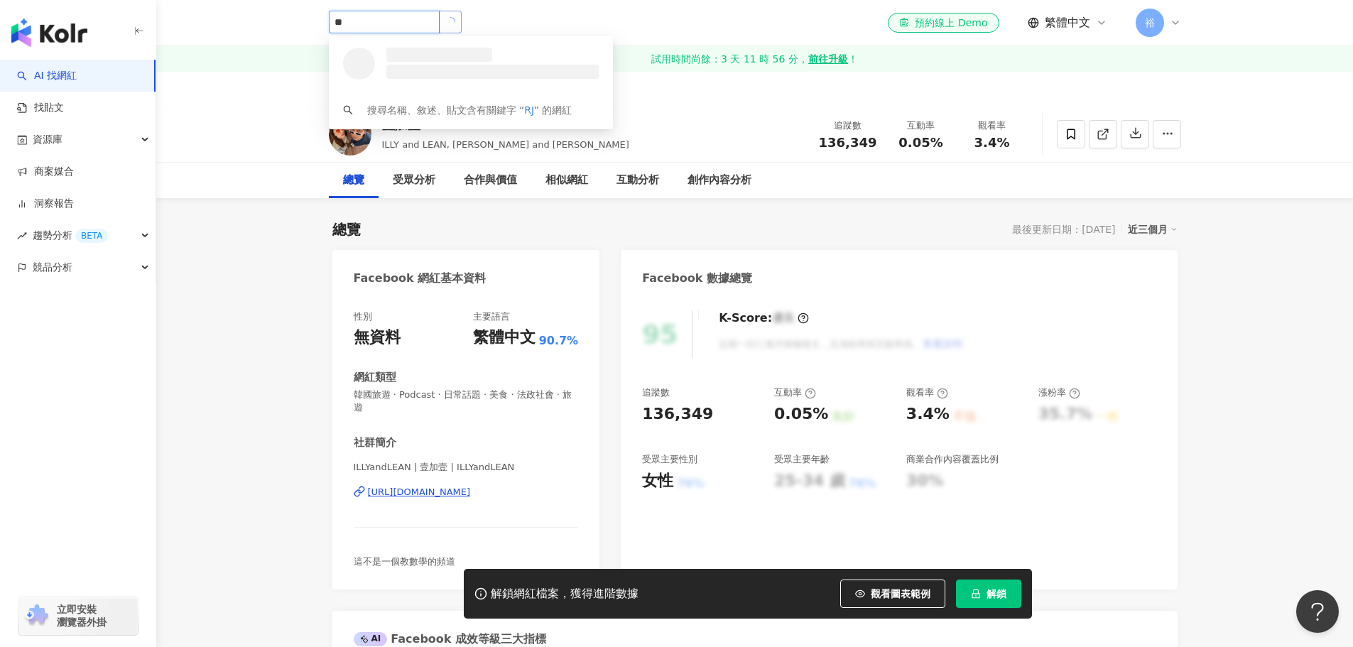
click at [455, 23] on icon "loading" at bounding box center [450, 22] width 10 height 10
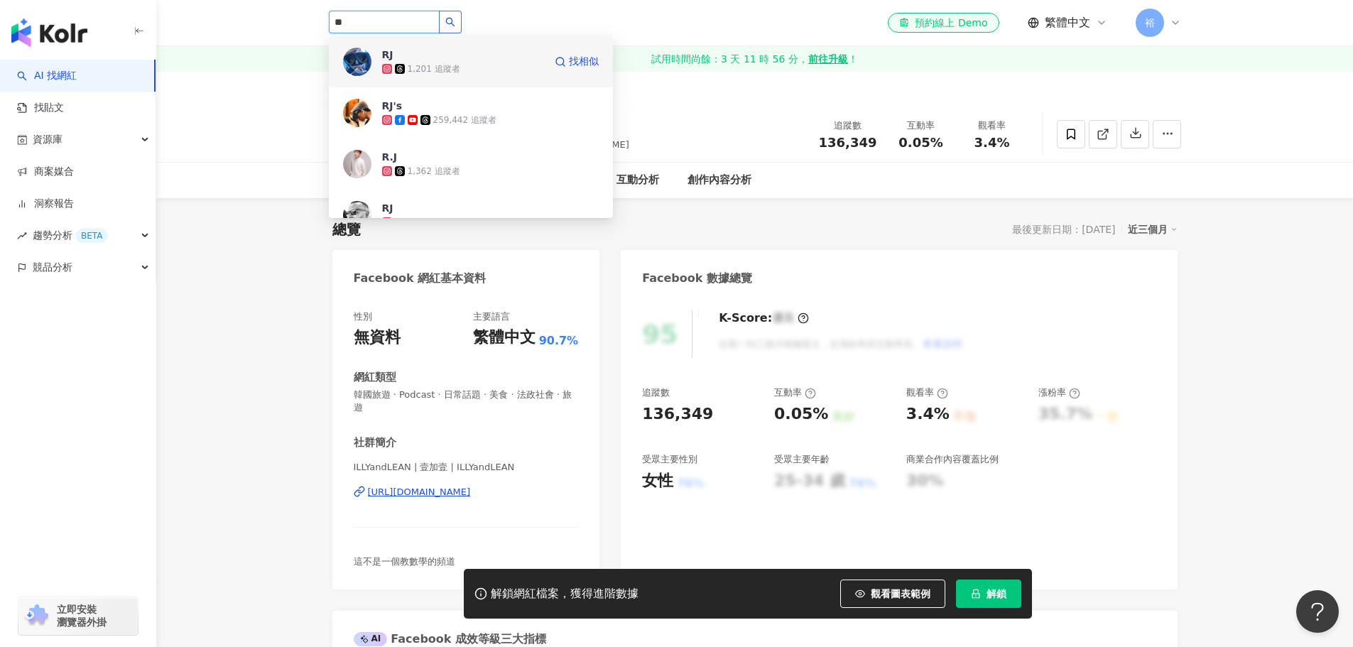
click at [448, 63] on div "1,201 追蹤者" at bounding box center [434, 69] width 53 height 12
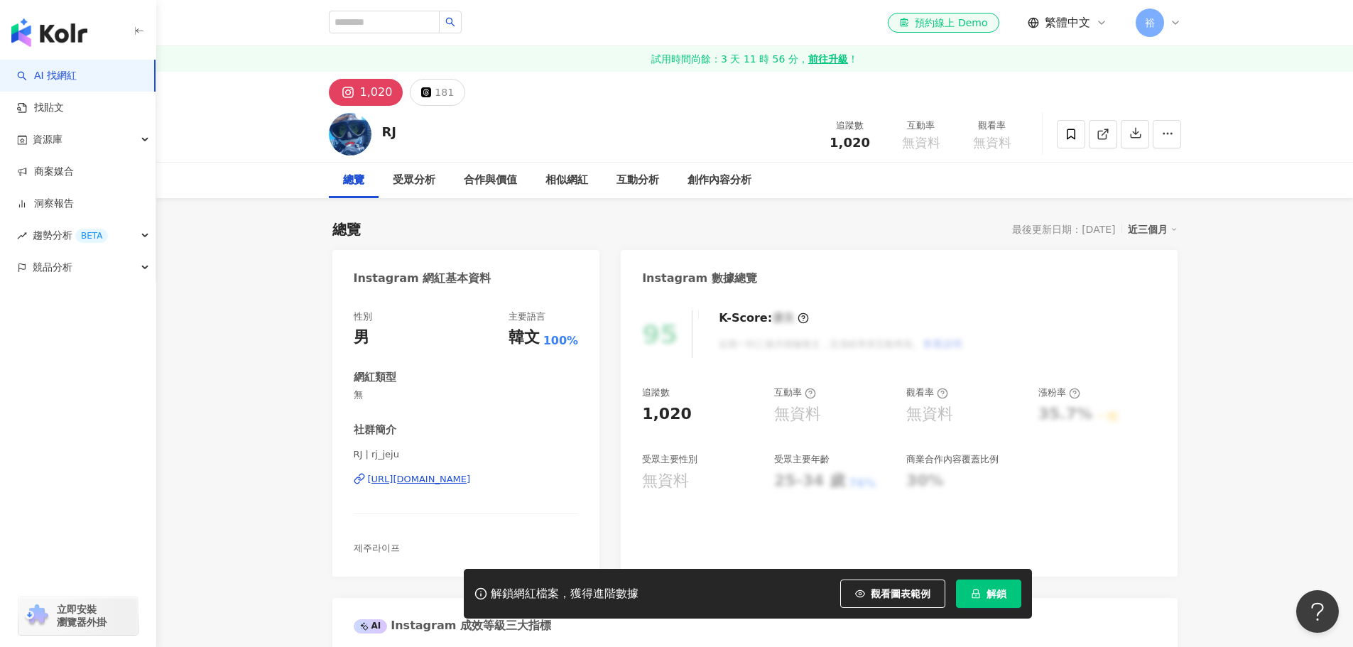
click at [992, 594] on span "解鎖" at bounding box center [997, 593] width 20 height 11
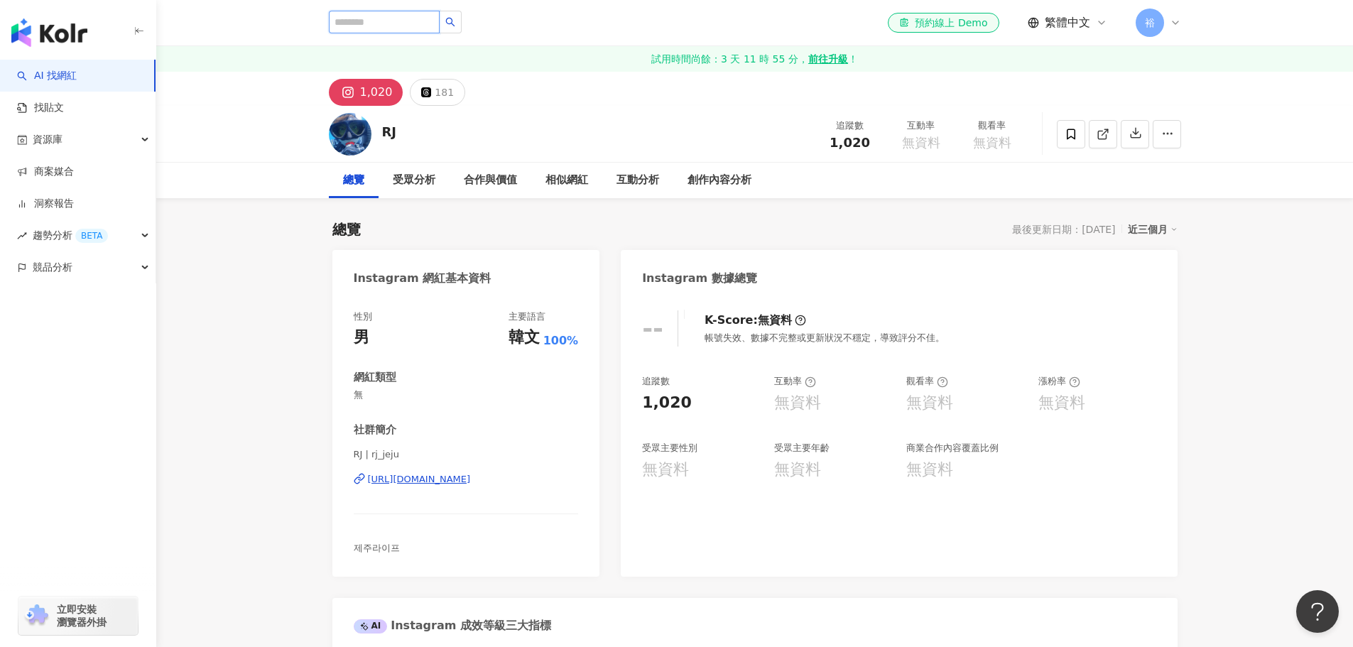
click at [367, 23] on input "search" at bounding box center [384, 22] width 111 height 23
paste input "**"
click at [455, 26] on icon "loading" at bounding box center [450, 21] width 11 height 11
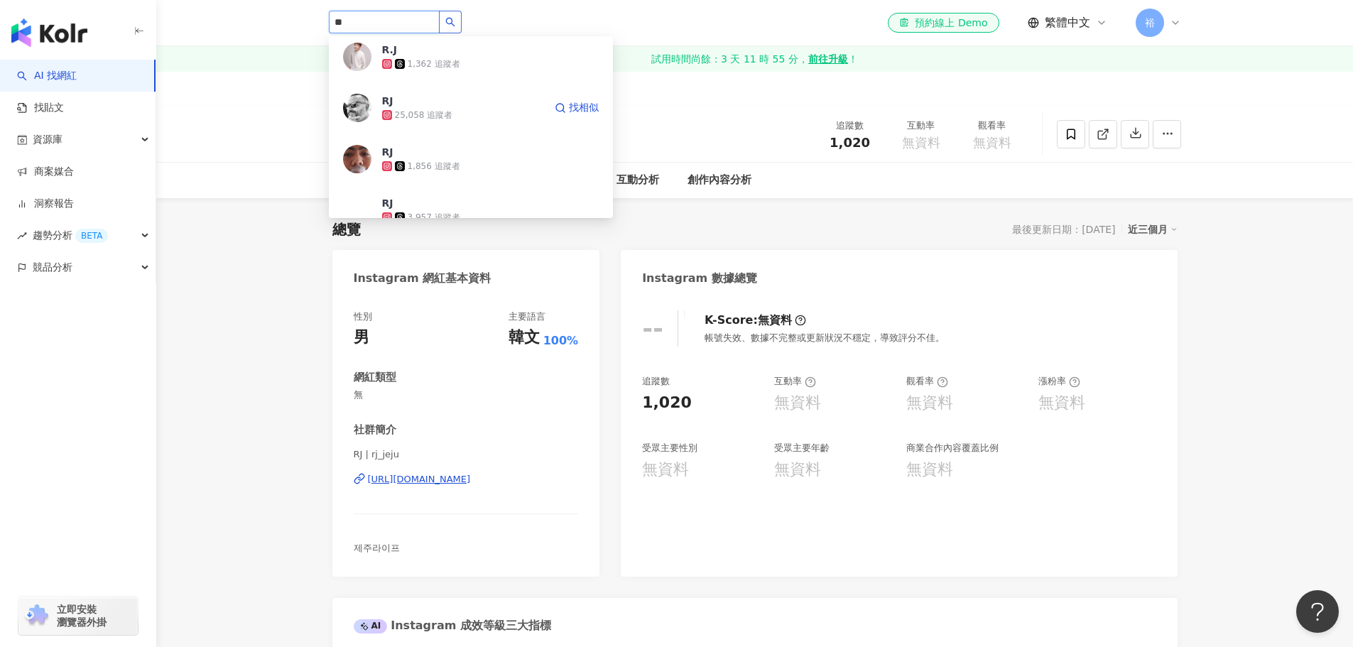
scroll to position [142, 0]
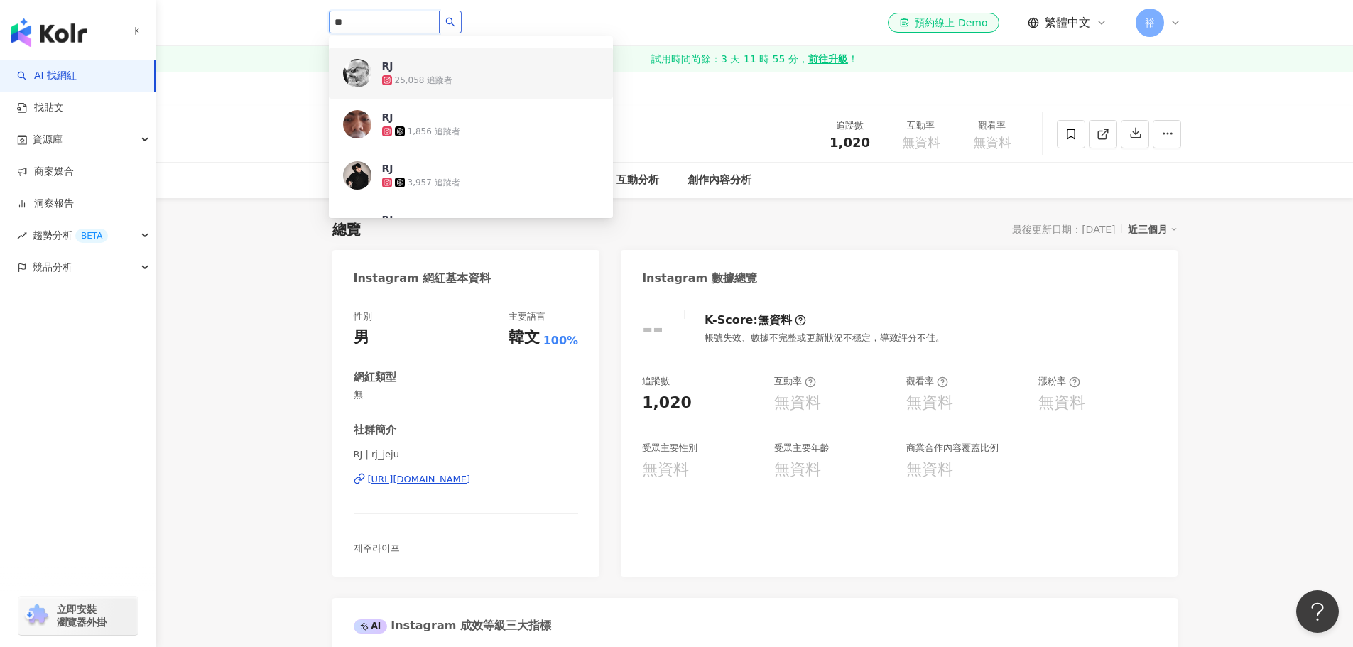
type input "**"
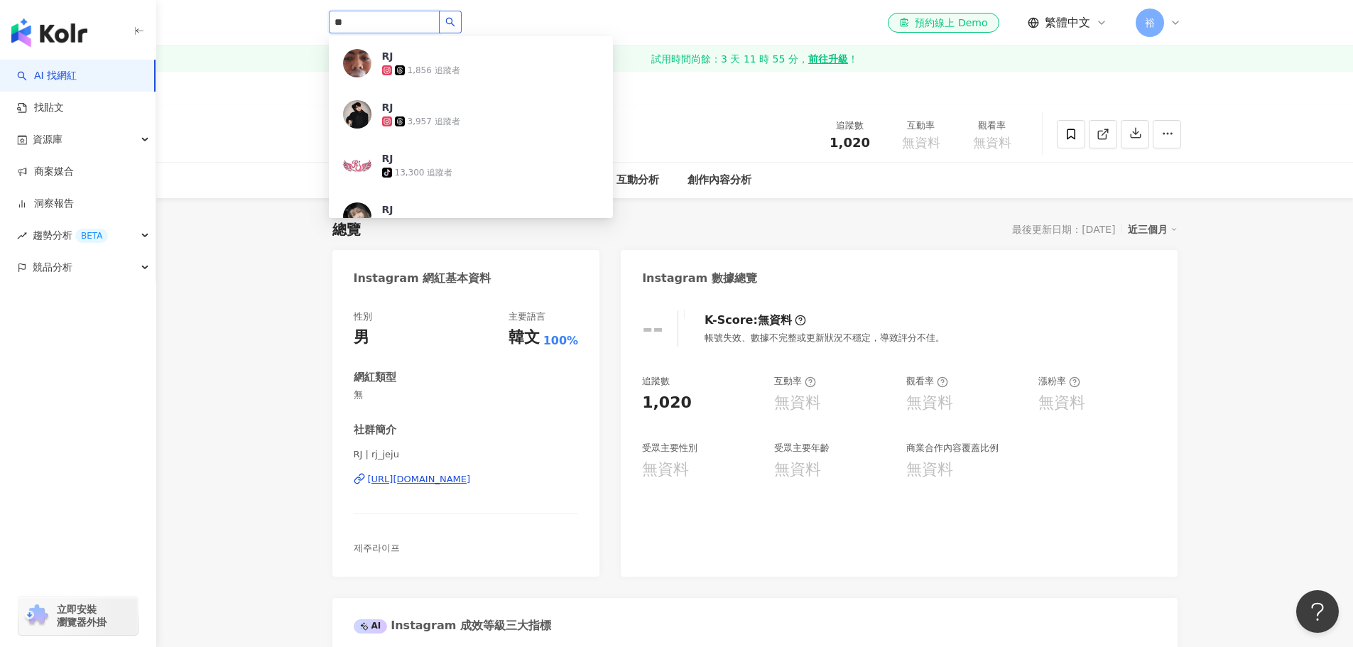
scroll to position [0, 0]
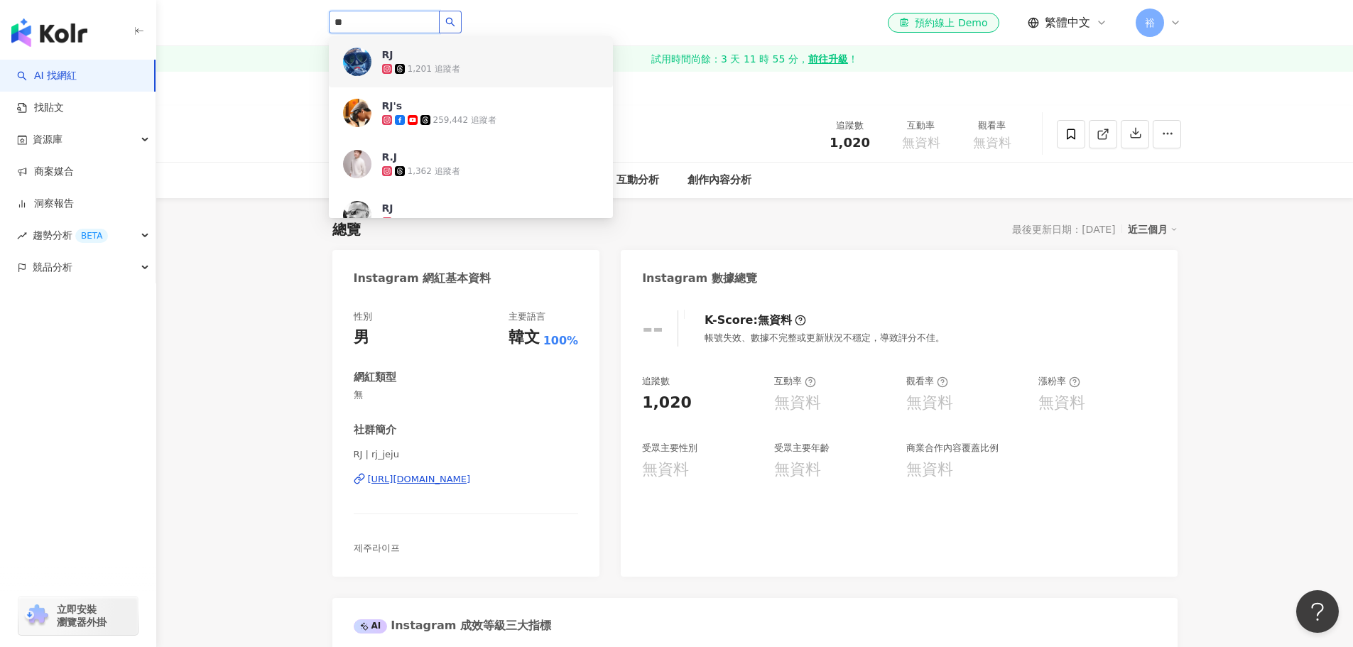
click at [455, 21] on icon "search" at bounding box center [450, 22] width 10 height 10
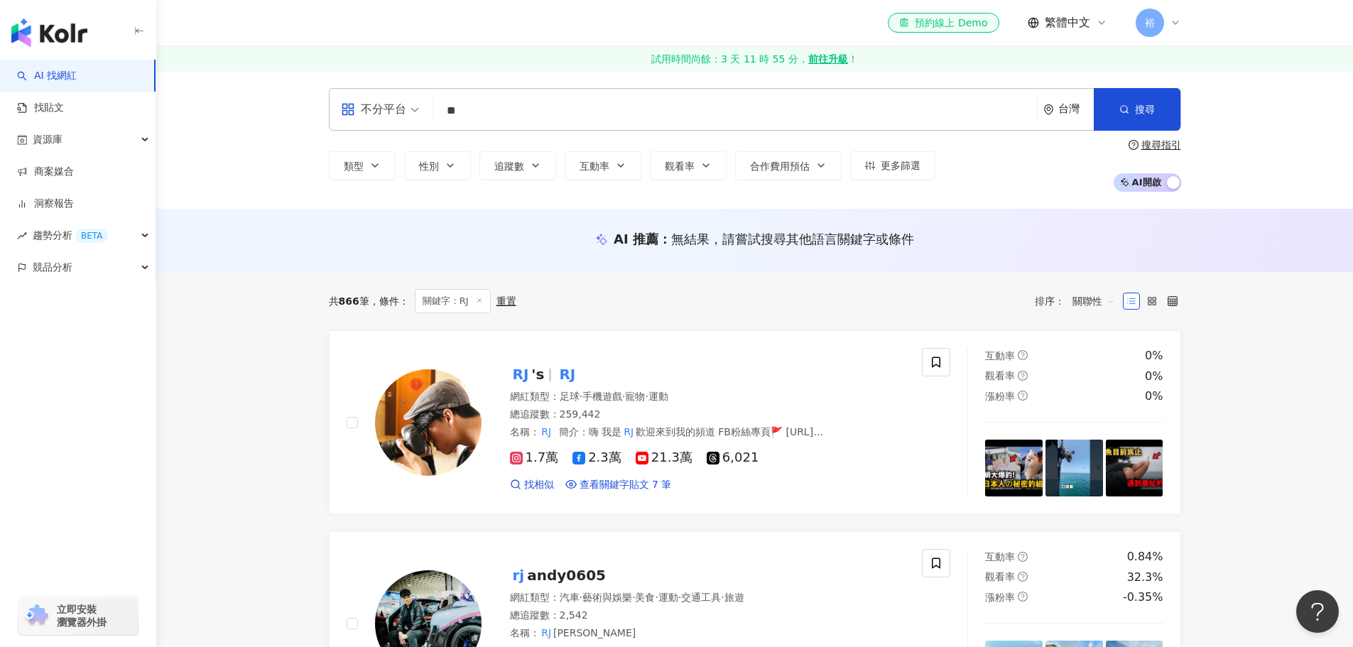
click at [393, 100] on div "不分平台" at bounding box center [373, 109] width 65 height 23
click at [390, 224] on div "YouTube" at bounding box center [384, 228] width 80 height 18
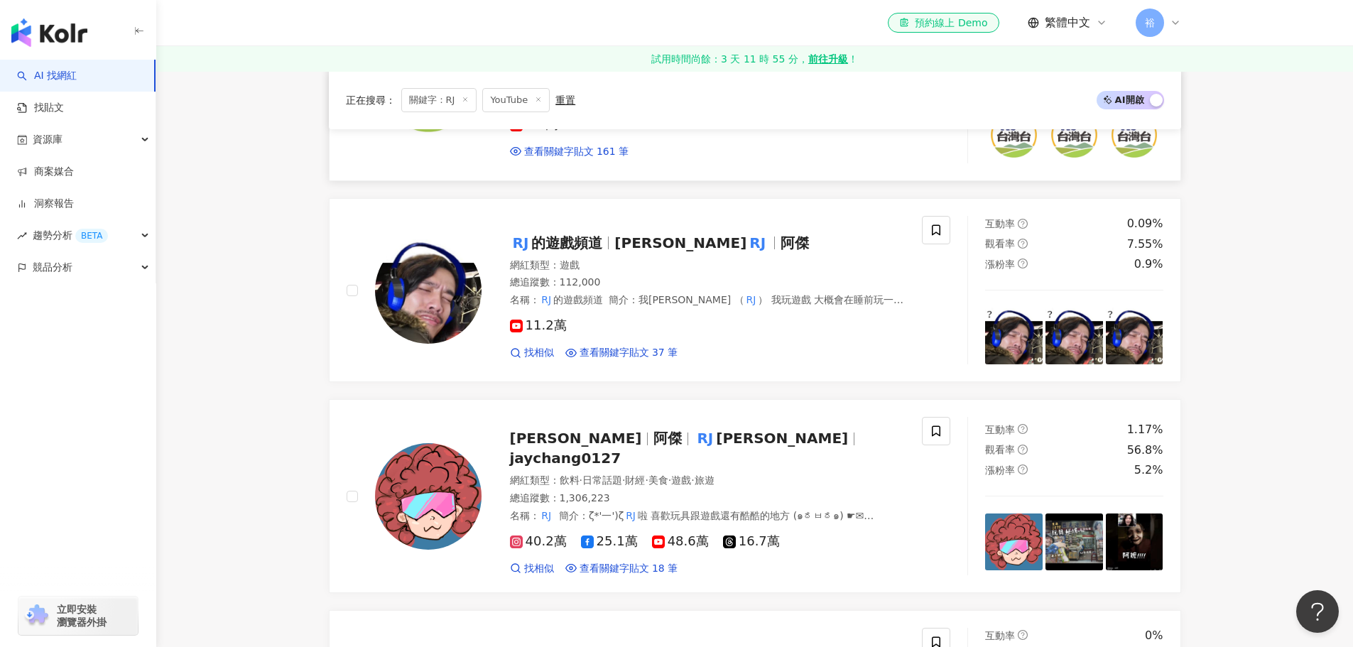
scroll to position [568, 0]
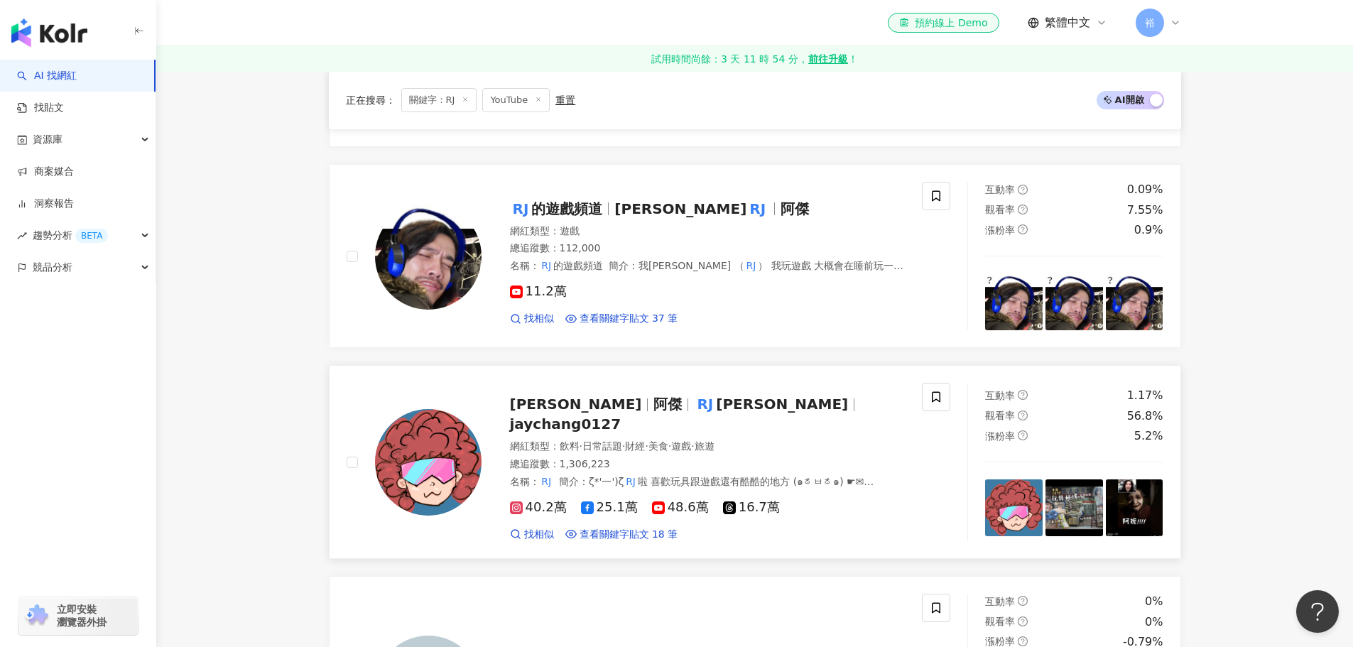
click at [716, 413] on span "[PERSON_NAME]" at bounding box center [782, 404] width 132 height 17
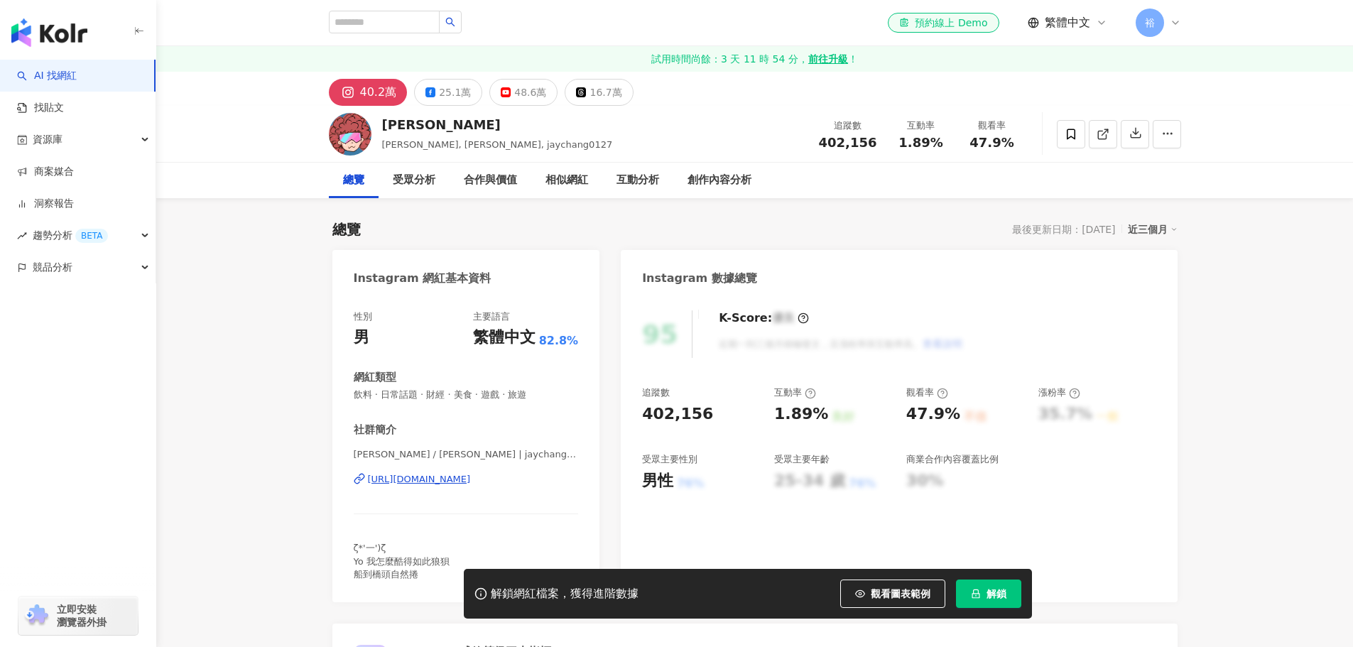
click at [981, 597] on button "解鎖" at bounding box center [988, 594] width 65 height 28
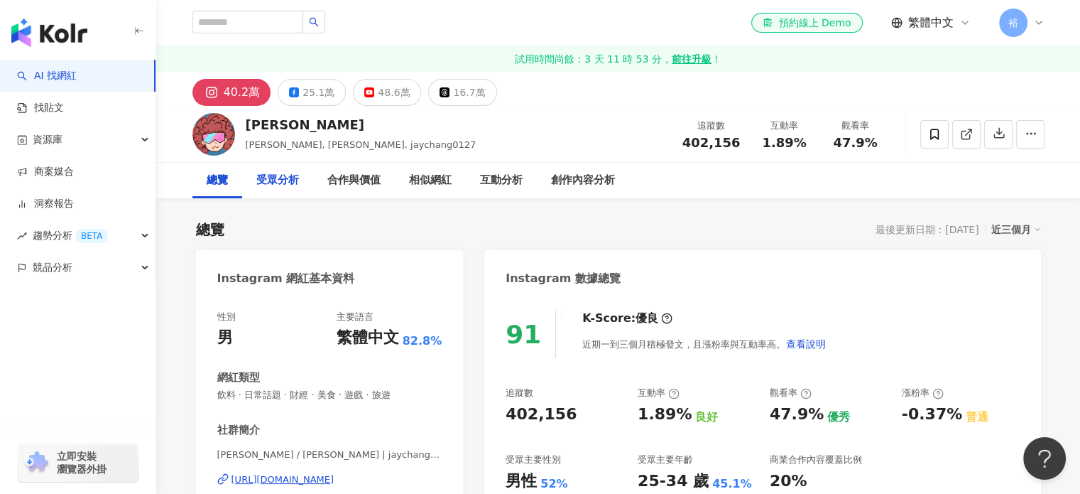
click at [261, 181] on div "受眾分析" at bounding box center [277, 180] width 43 height 17
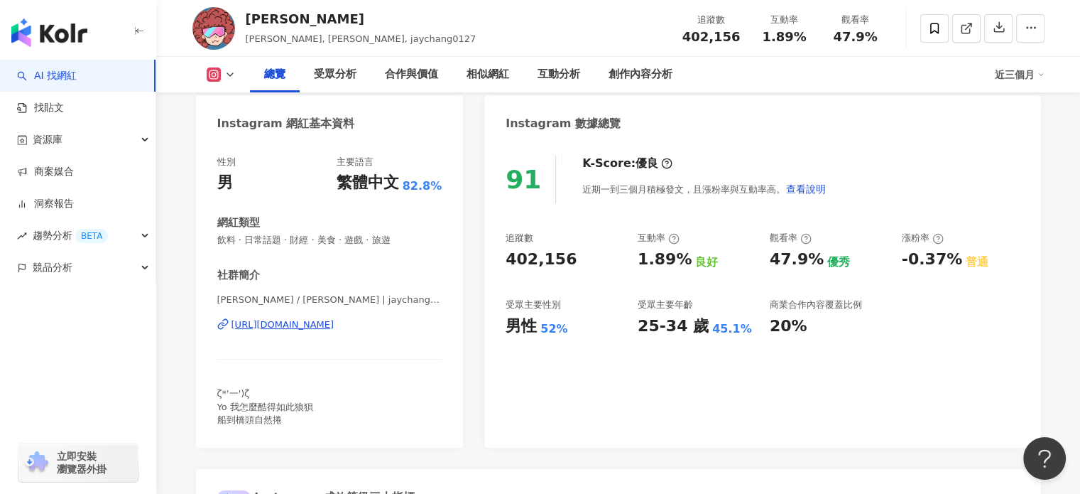
scroll to position [144, 0]
